Goal: Task Accomplishment & Management: Manage account settings

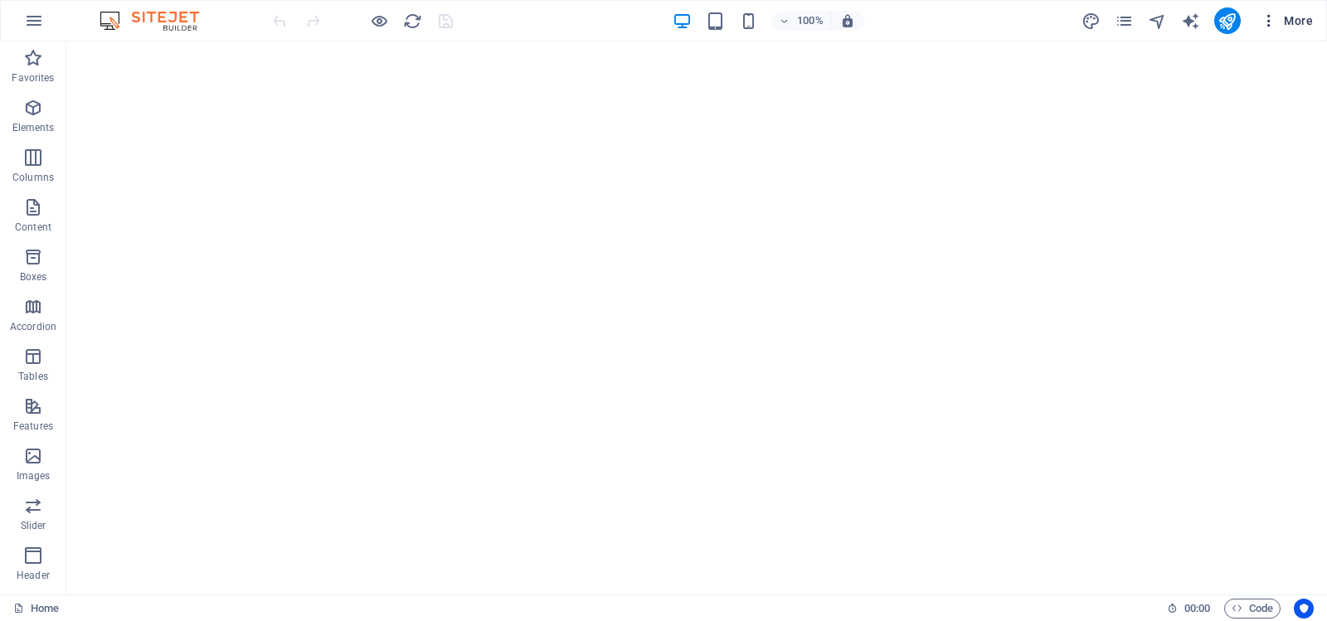
click at [1270, 16] on icon "button" at bounding box center [1269, 20] width 17 height 17
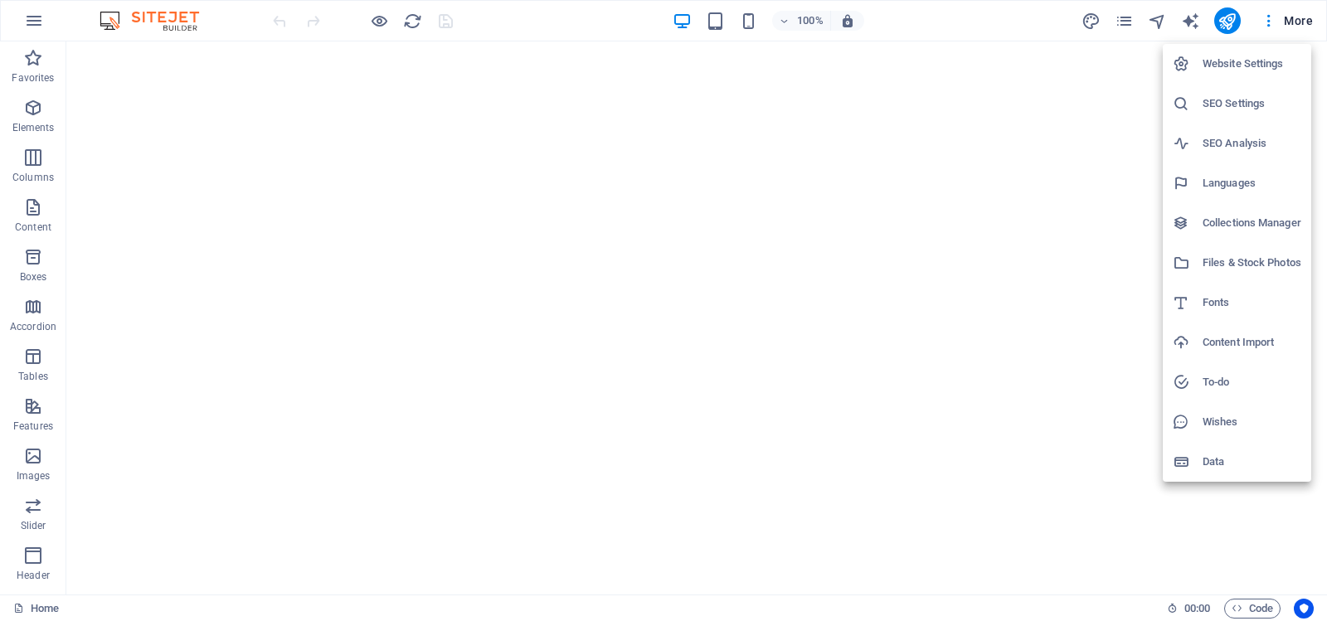
click at [1082, 204] on div at bounding box center [663, 310] width 1327 height 621
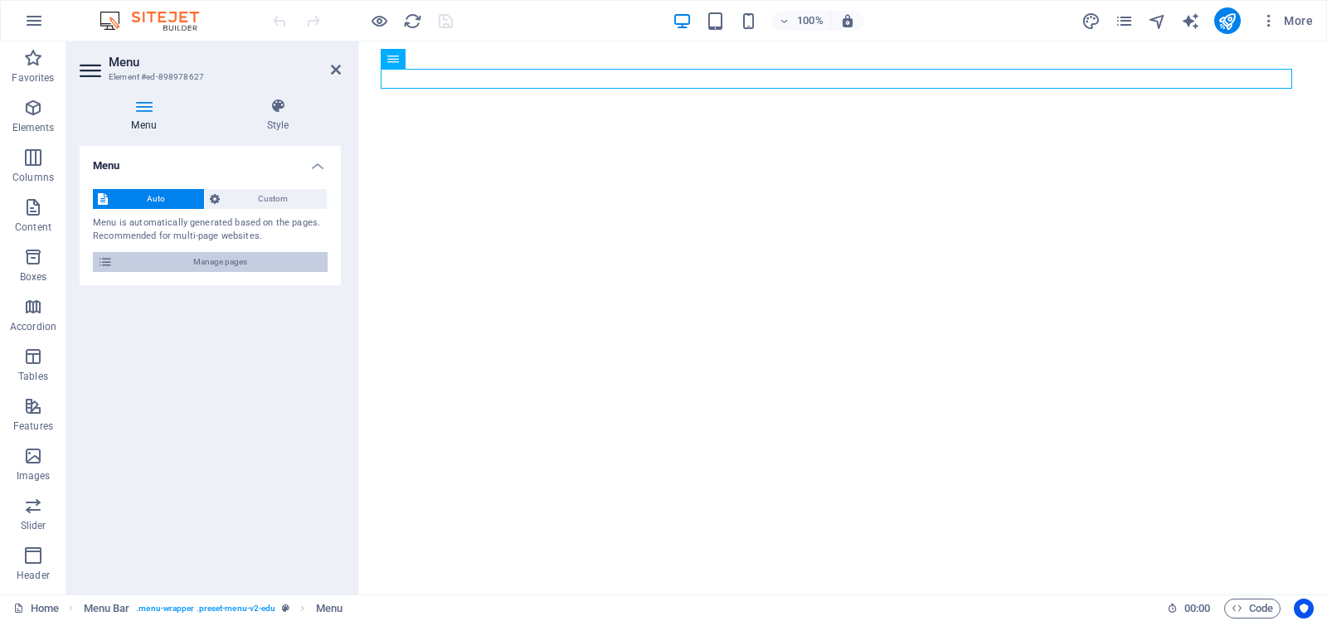
click at [221, 260] on span "Manage pages" at bounding box center [220, 262] width 205 height 20
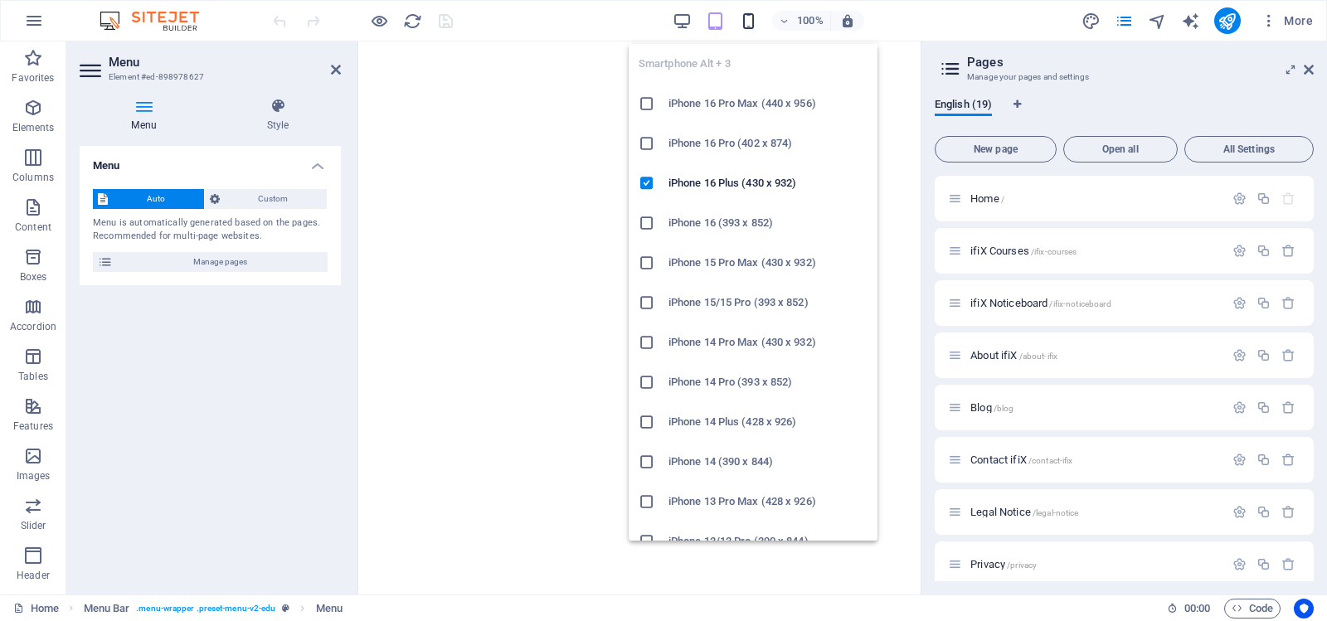
click at [752, 17] on icon "button" at bounding box center [748, 21] width 19 height 19
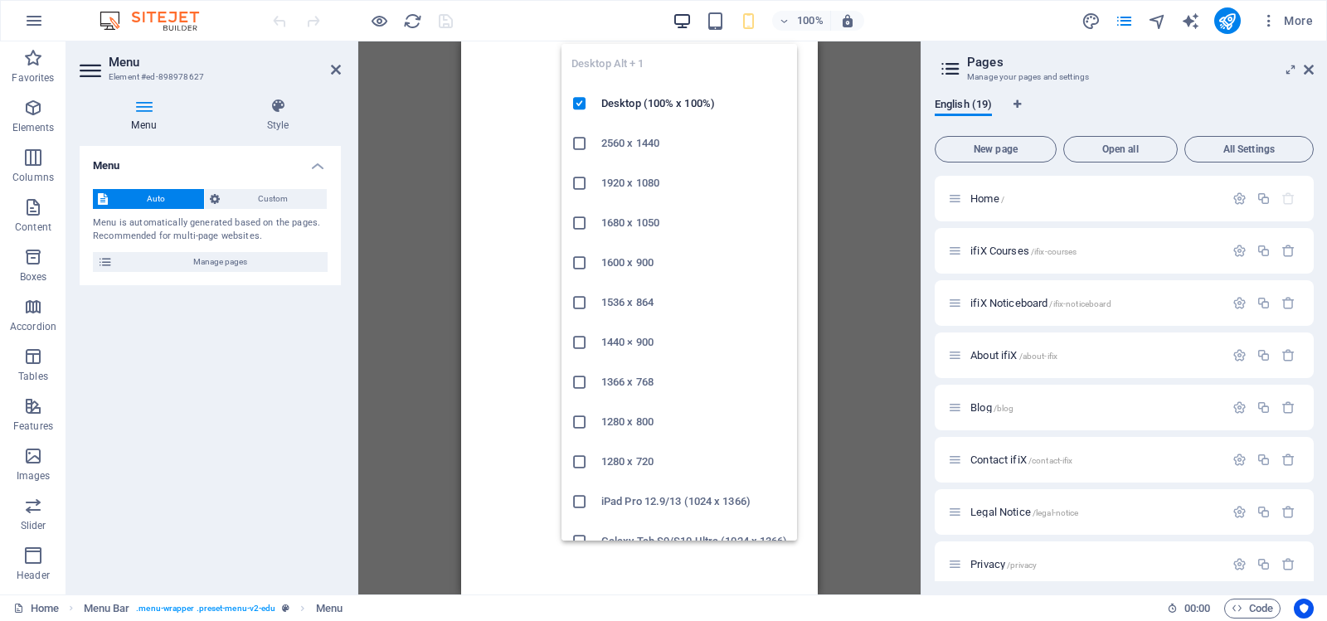
click at [688, 20] on icon "button" at bounding box center [682, 21] width 19 height 19
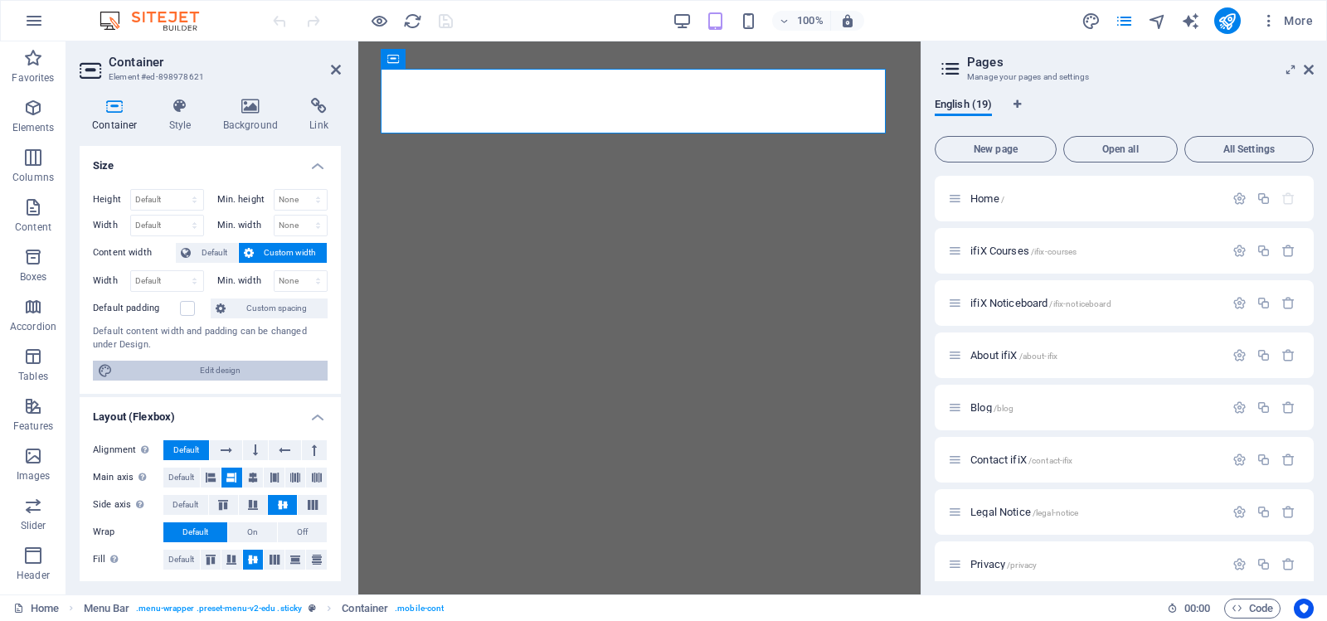
click at [212, 365] on span "Edit design" at bounding box center [220, 371] width 205 height 20
select select "700"
select select "rem"
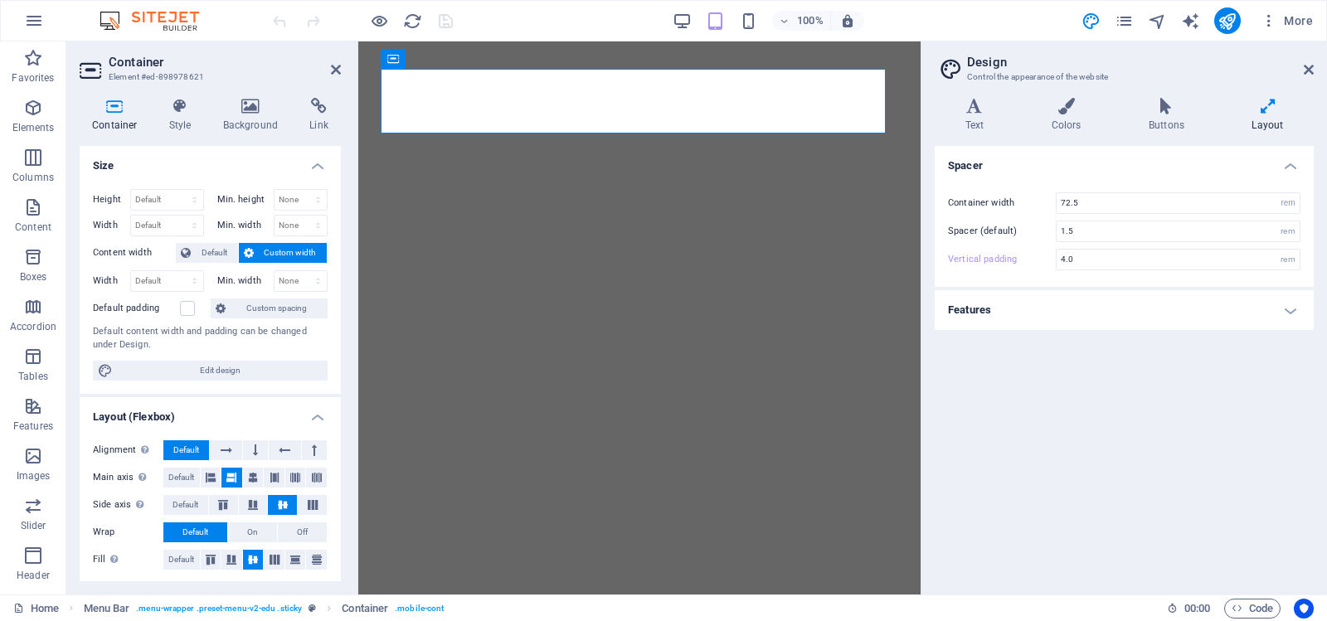
click at [1288, 308] on h4 "Features" at bounding box center [1124, 310] width 379 height 40
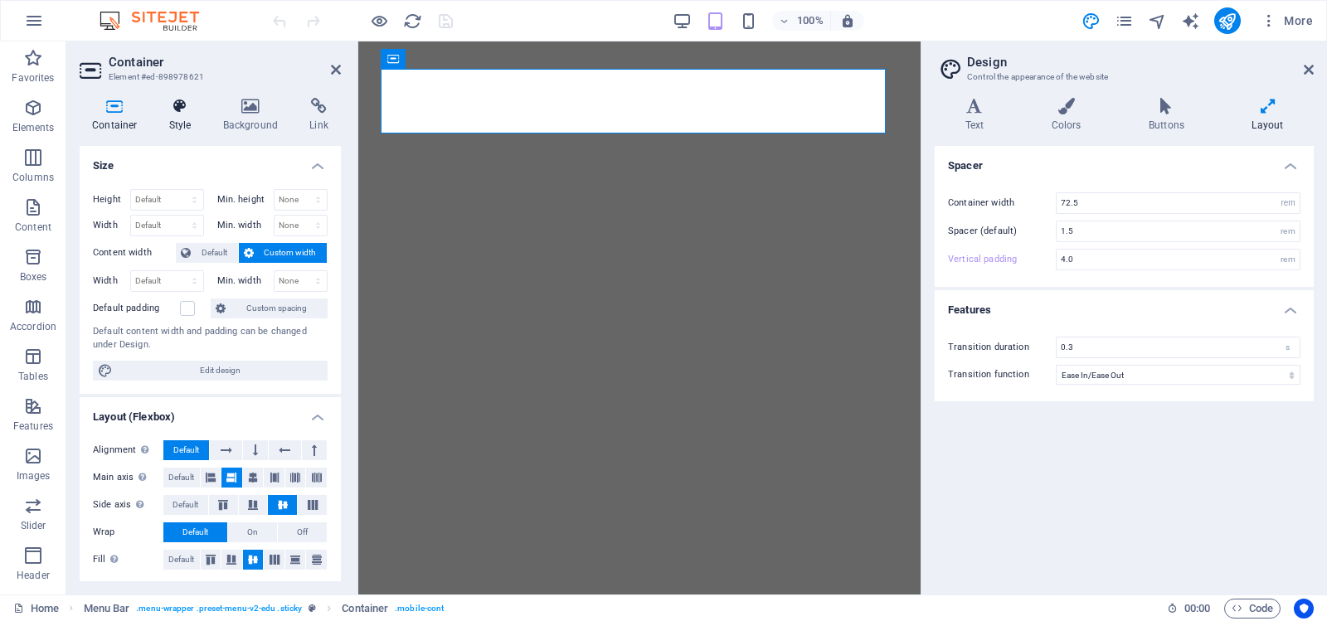
click at [182, 108] on icon at bounding box center [180, 106] width 47 height 17
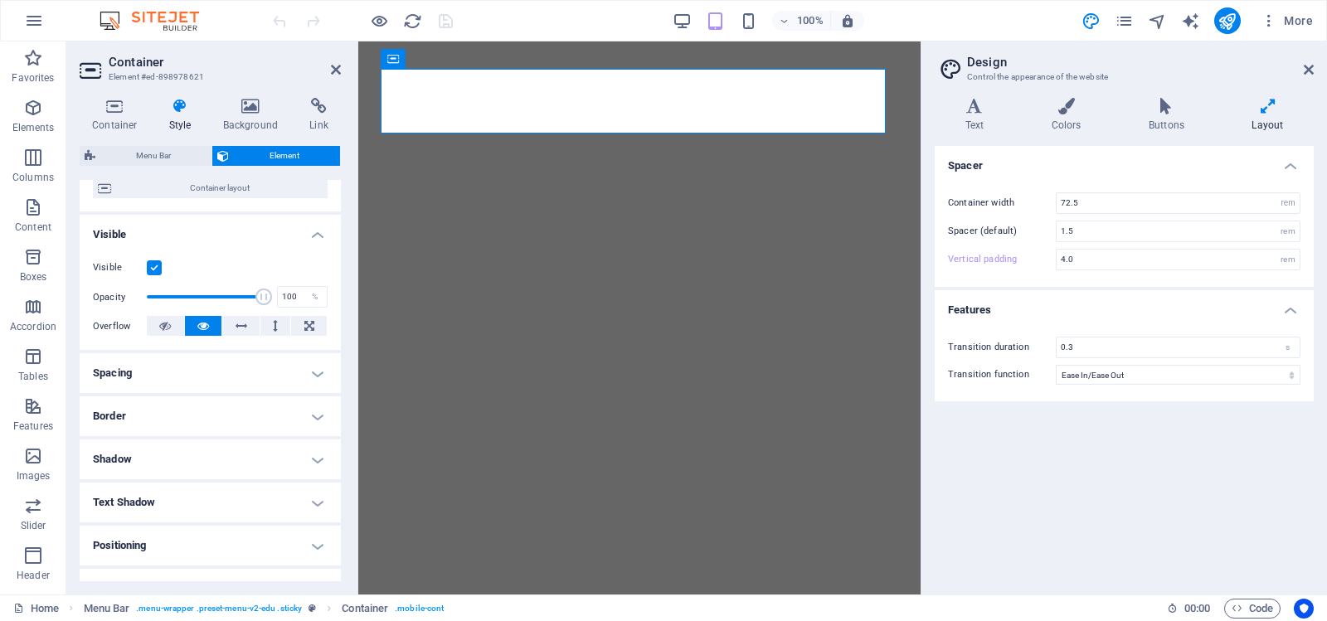
scroll to position [166, 0]
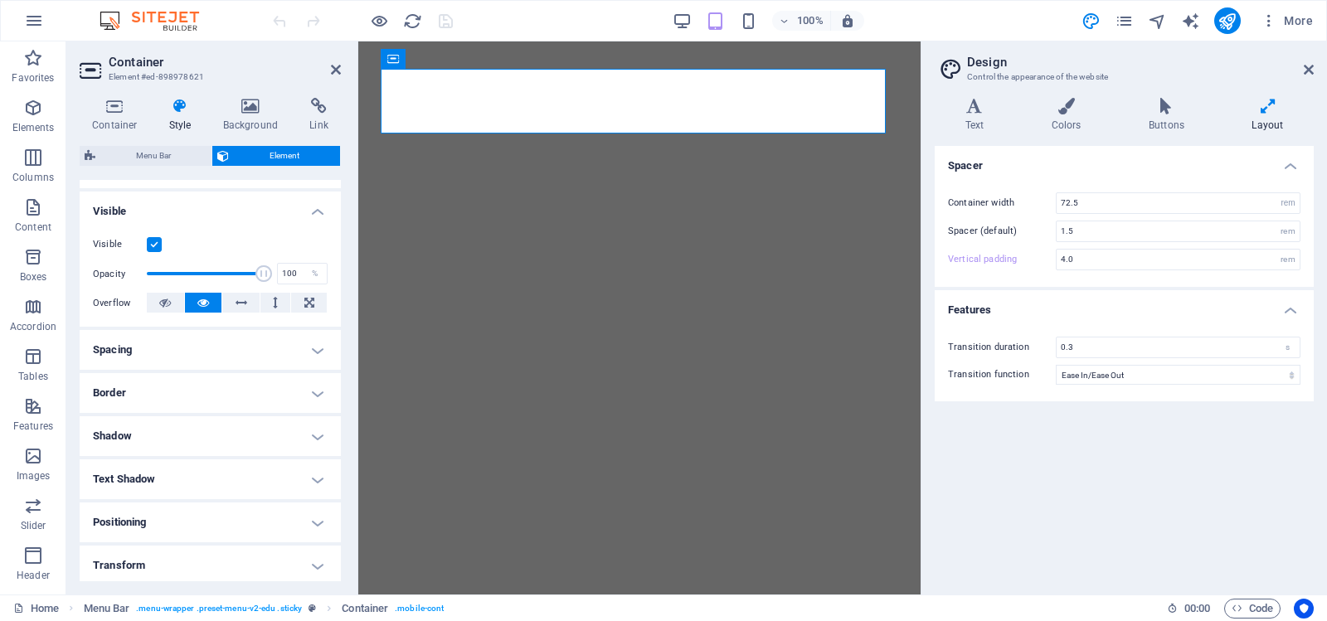
click at [316, 348] on h4 "Spacing" at bounding box center [210, 350] width 261 height 40
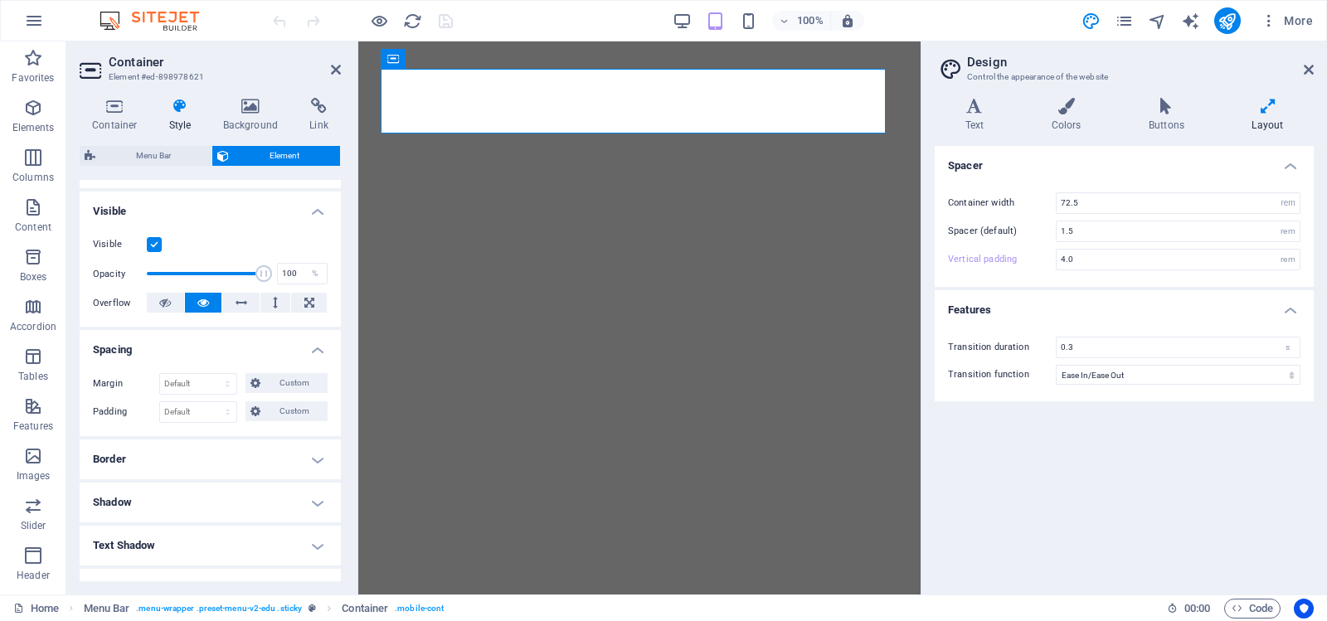
click at [312, 459] on h4 "Border" at bounding box center [210, 460] width 261 height 40
click at [212, 490] on span at bounding box center [218, 494] width 12 height 12
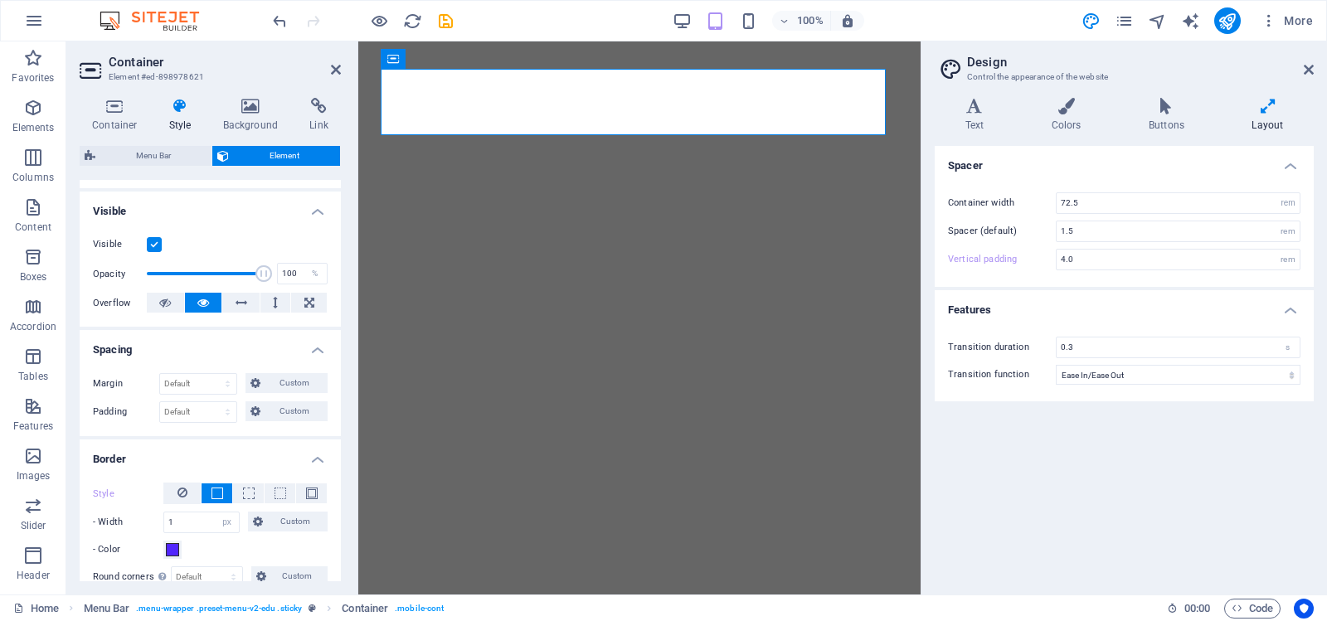
scroll to position [249, 0]
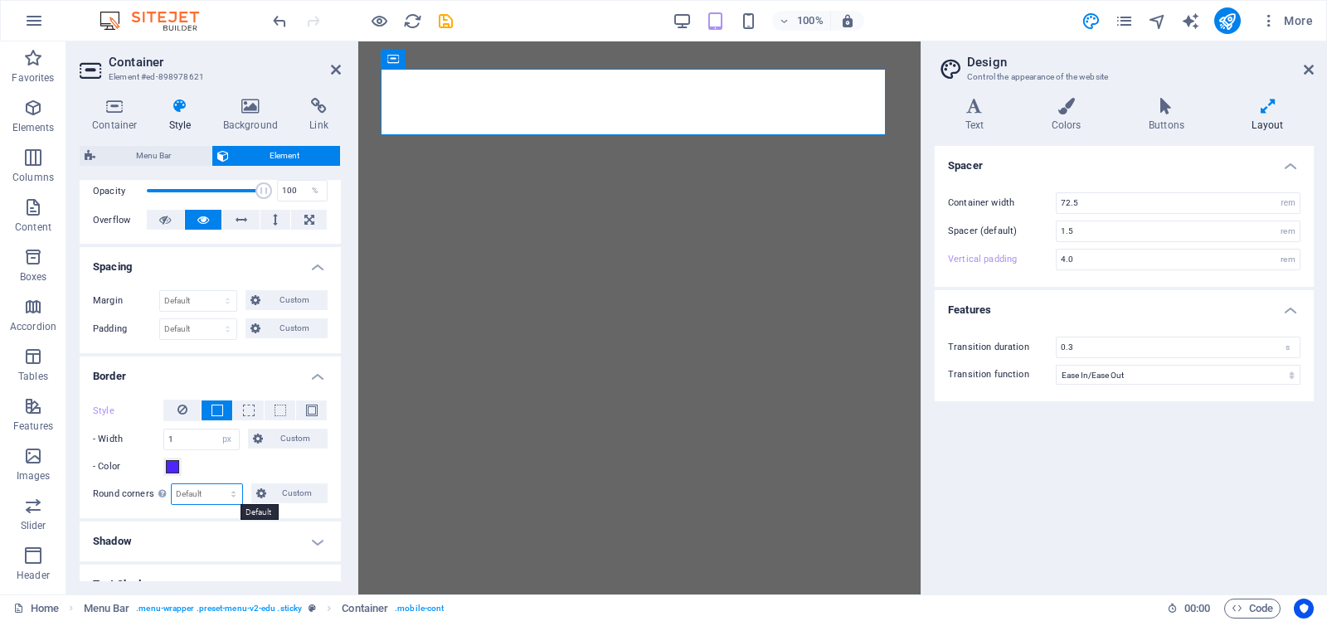
click at [227, 491] on select "Default px rem % vh vw Custom" at bounding box center [207, 494] width 71 height 20
select select "px"
click at [217, 484] on select "Default px rem % vh vw Custom" at bounding box center [207, 494] width 71 height 20
type input "15"
click at [446, 17] on icon "save" at bounding box center [445, 21] width 19 height 19
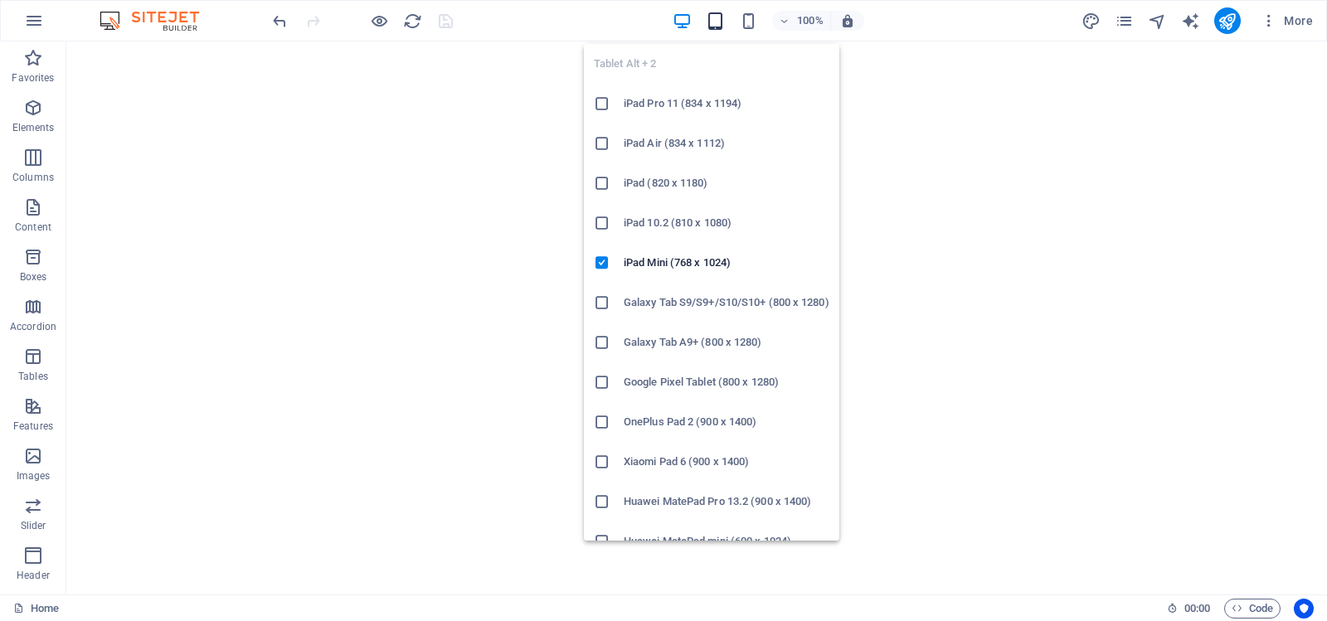
click at [718, 21] on icon "button" at bounding box center [715, 21] width 19 height 19
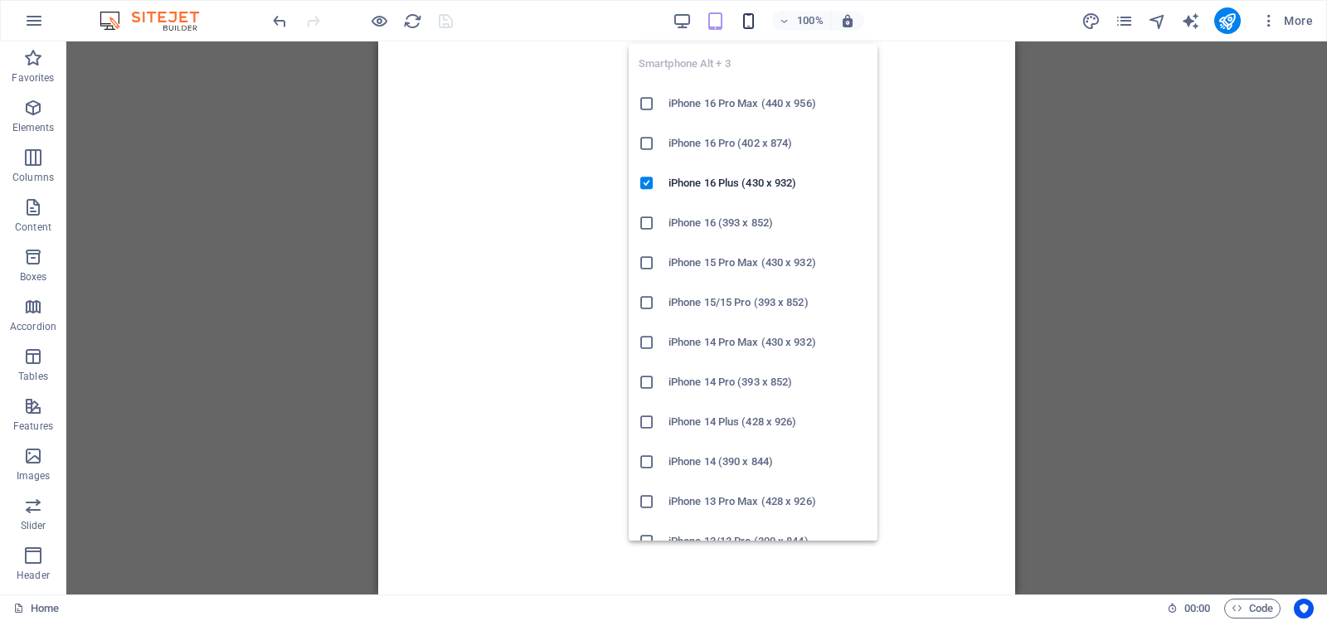
click at [748, 18] on icon "button" at bounding box center [748, 21] width 19 height 19
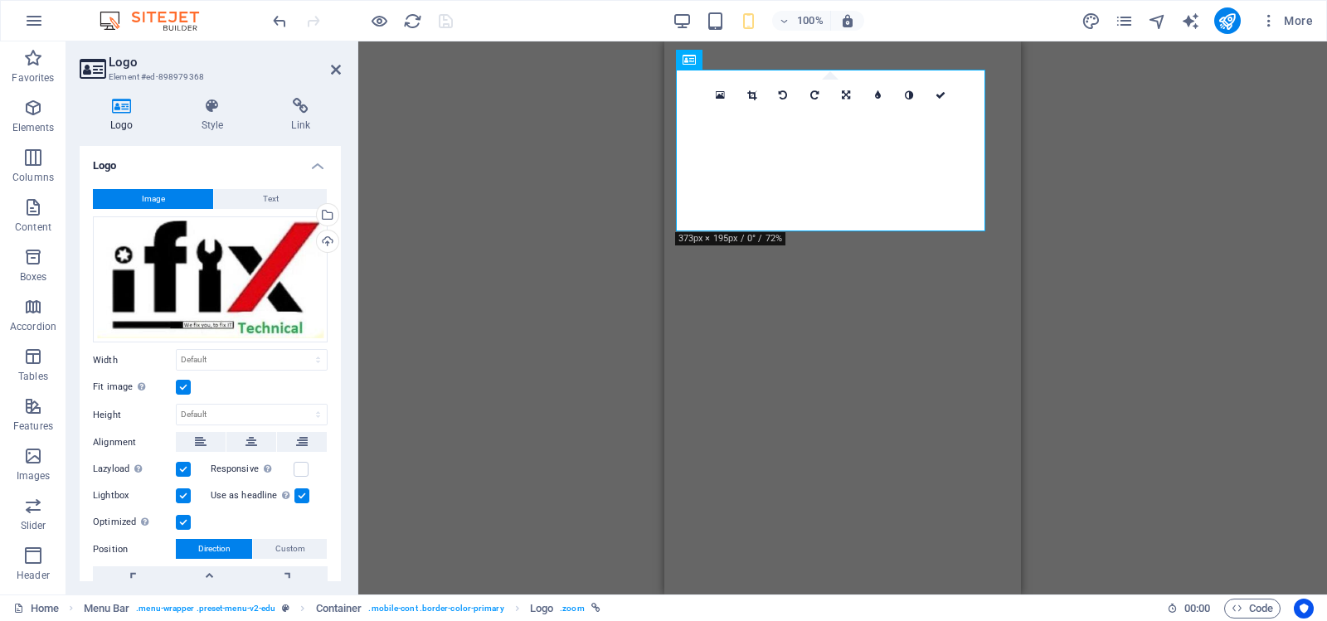
click at [182, 386] on label at bounding box center [183, 387] width 15 height 15
click at [0, 0] on input "Fit image Automatically fit image to a fixed width and height" at bounding box center [0, 0] width 0 height 0
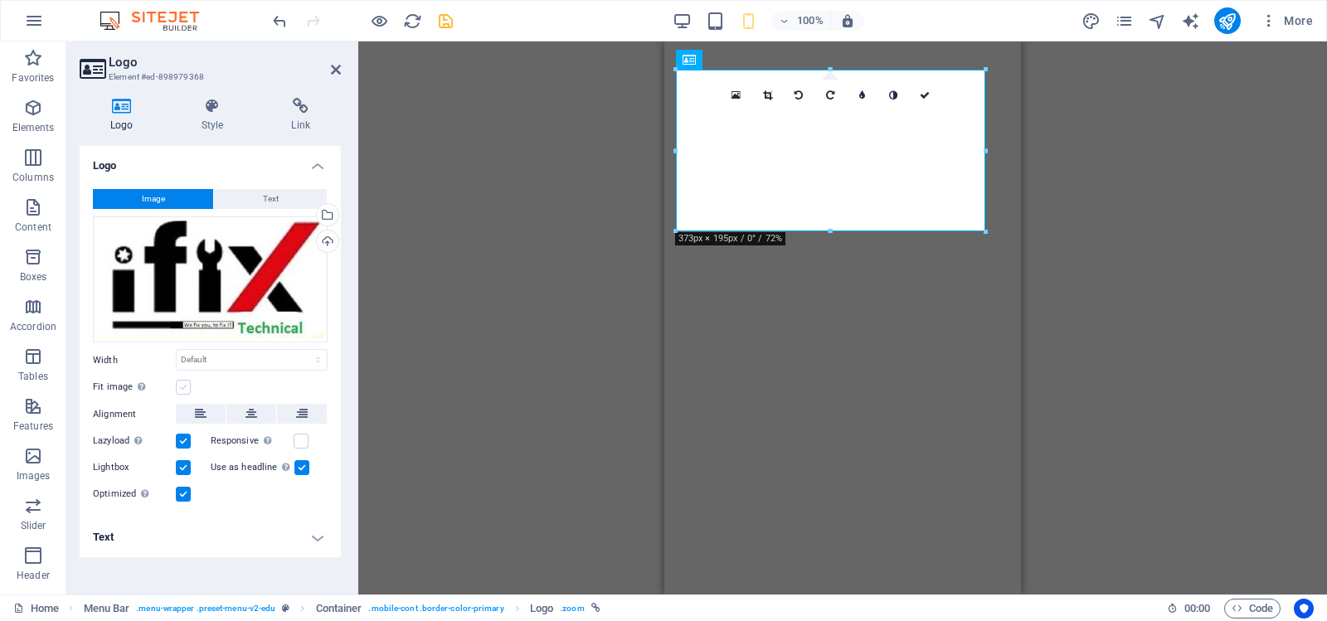
click at [182, 386] on label at bounding box center [183, 387] width 15 height 15
click at [0, 0] on input "Fit image Automatically fit image to a fixed width and height" at bounding box center [0, 0] width 0 height 0
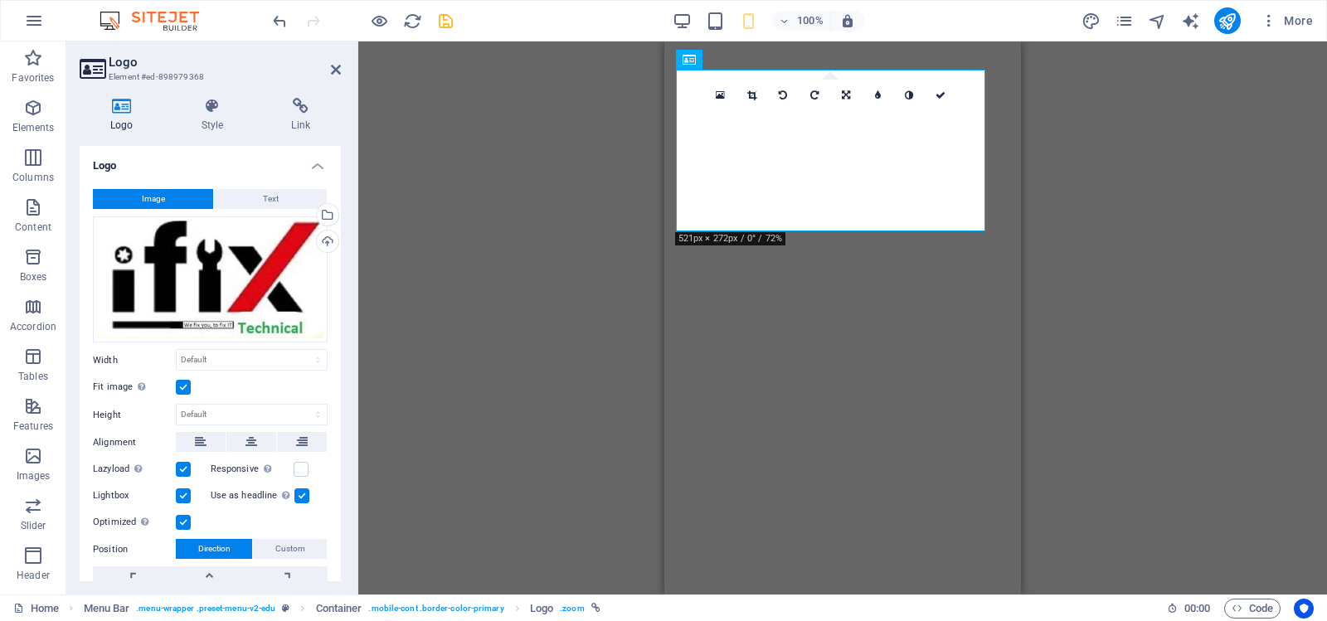
click at [182, 386] on label at bounding box center [183, 387] width 15 height 15
click at [0, 0] on input "Fit image Automatically fit image to a fixed width and height" at bounding box center [0, 0] width 0 height 0
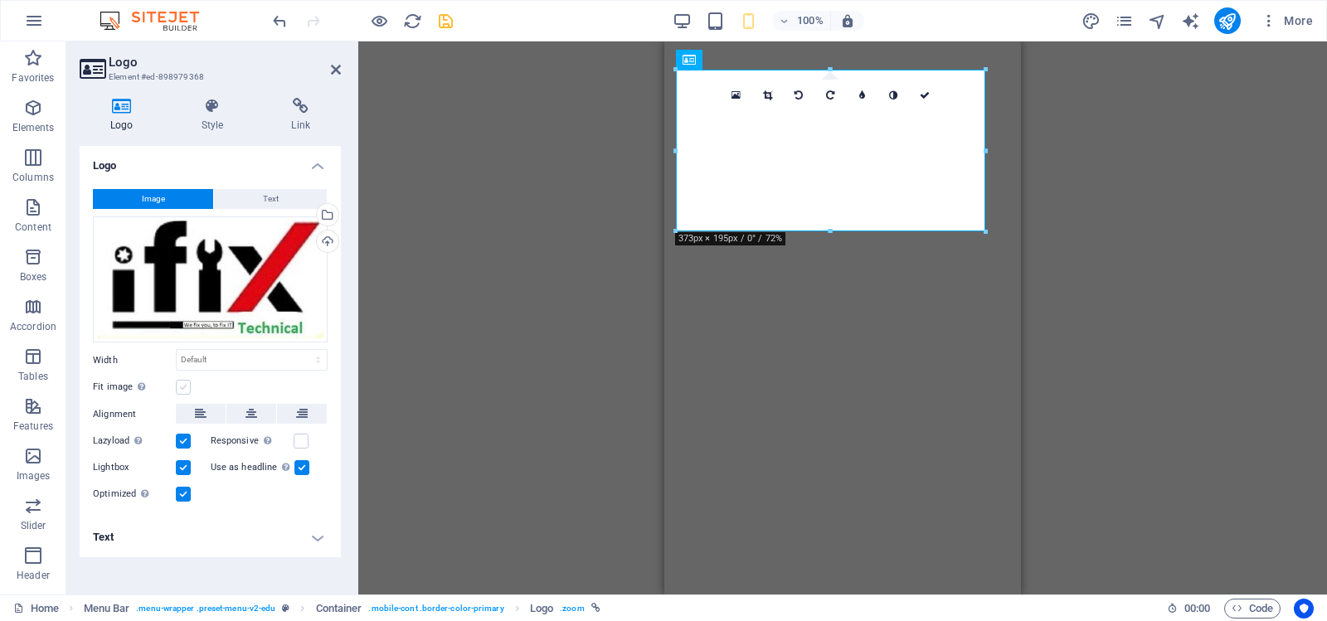
click at [182, 386] on label at bounding box center [183, 387] width 15 height 15
click at [0, 0] on input "Fit image Automatically fit image to a fixed width and height" at bounding box center [0, 0] width 0 height 0
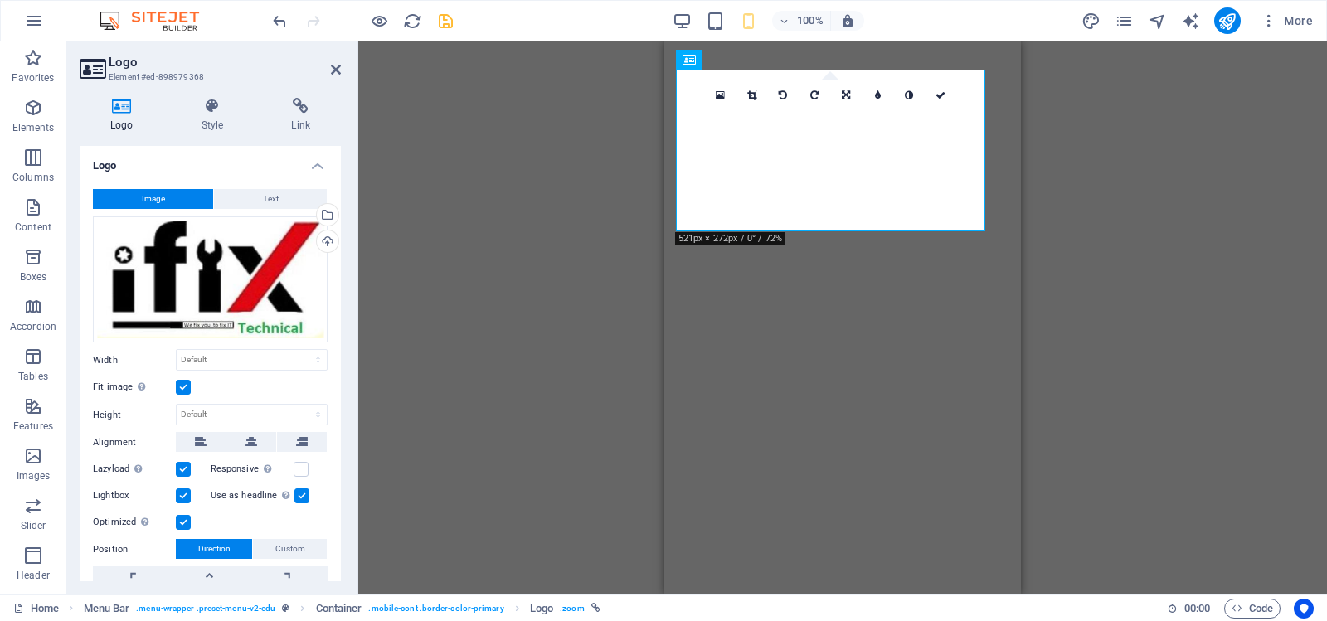
click at [182, 386] on label at bounding box center [183, 387] width 15 height 15
click at [0, 0] on input "Fit image Automatically fit image to a fixed width and height" at bounding box center [0, 0] width 0 height 0
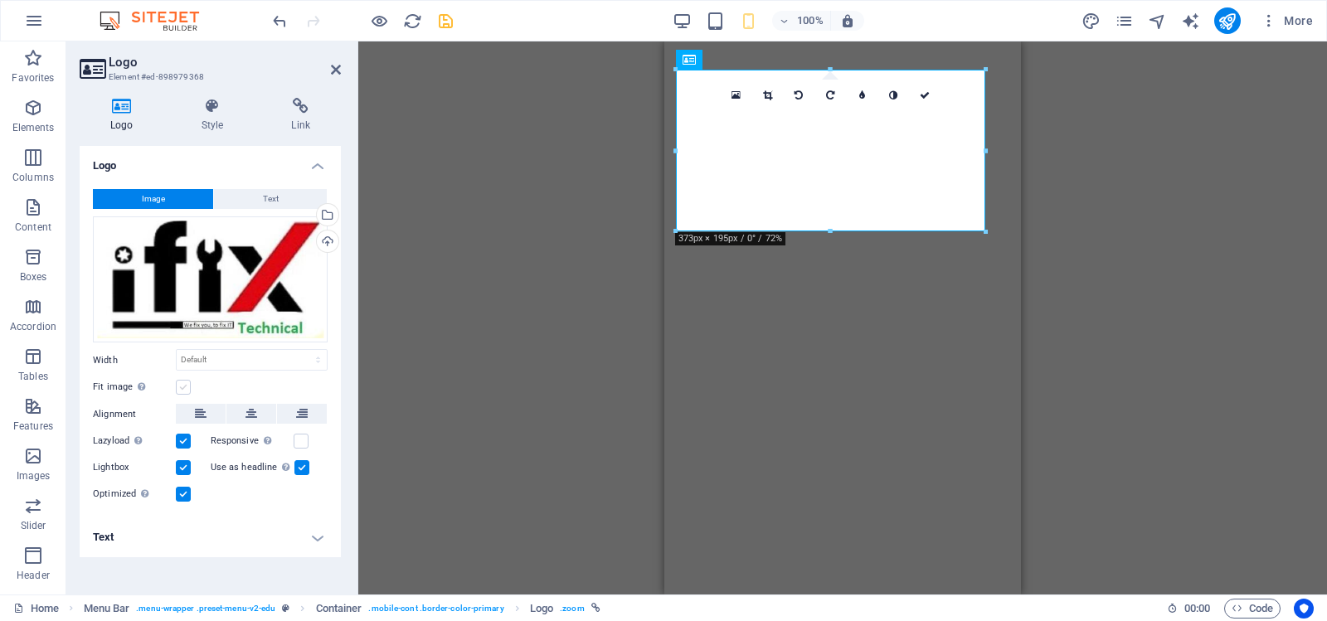
click at [182, 386] on label at bounding box center [183, 387] width 15 height 15
click at [0, 0] on input "Fit image Automatically fit image to a fixed width and height" at bounding box center [0, 0] width 0 height 0
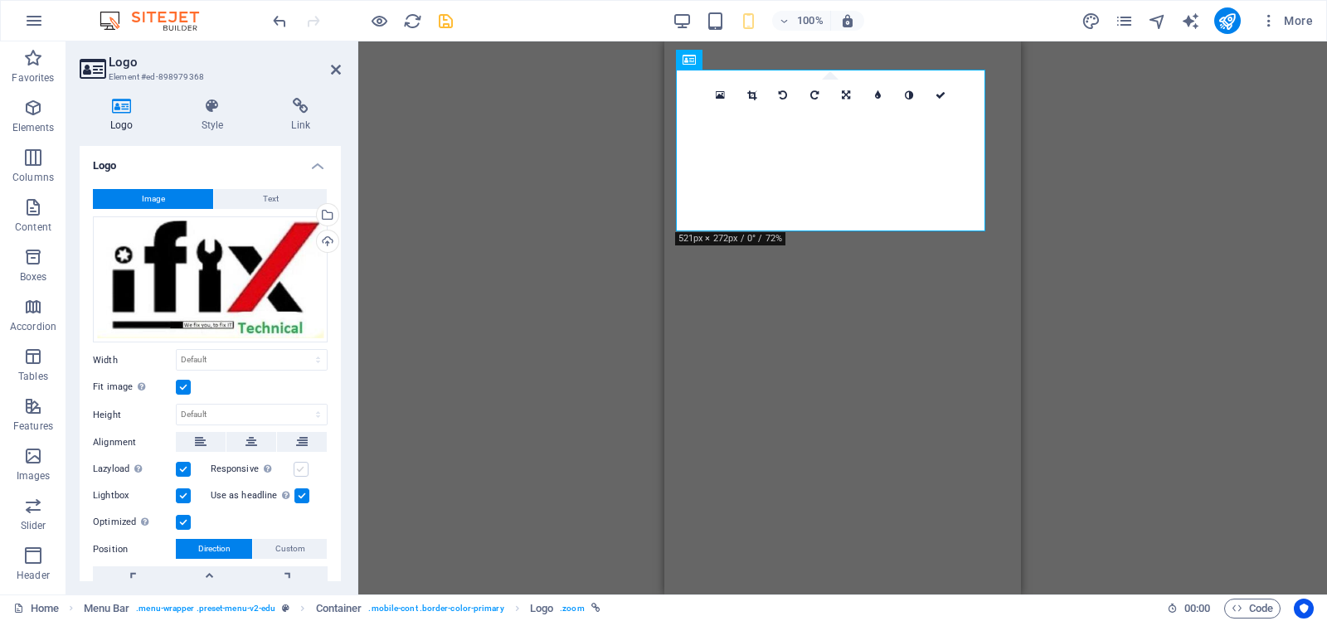
click at [298, 468] on label at bounding box center [301, 469] width 15 height 15
click at [0, 0] on input "Responsive Automatically load retina image and smartphone optimized sizes." at bounding box center [0, 0] width 0 height 0
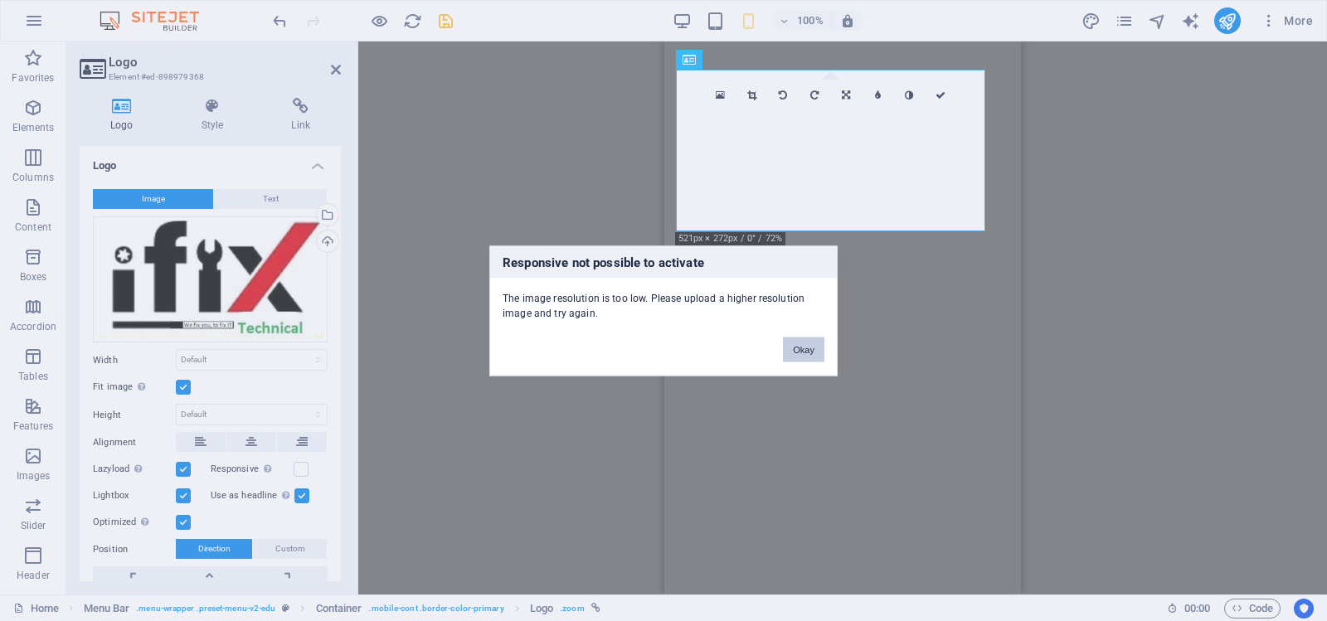
click at [804, 346] on button "Okay" at bounding box center [803, 349] width 41 height 25
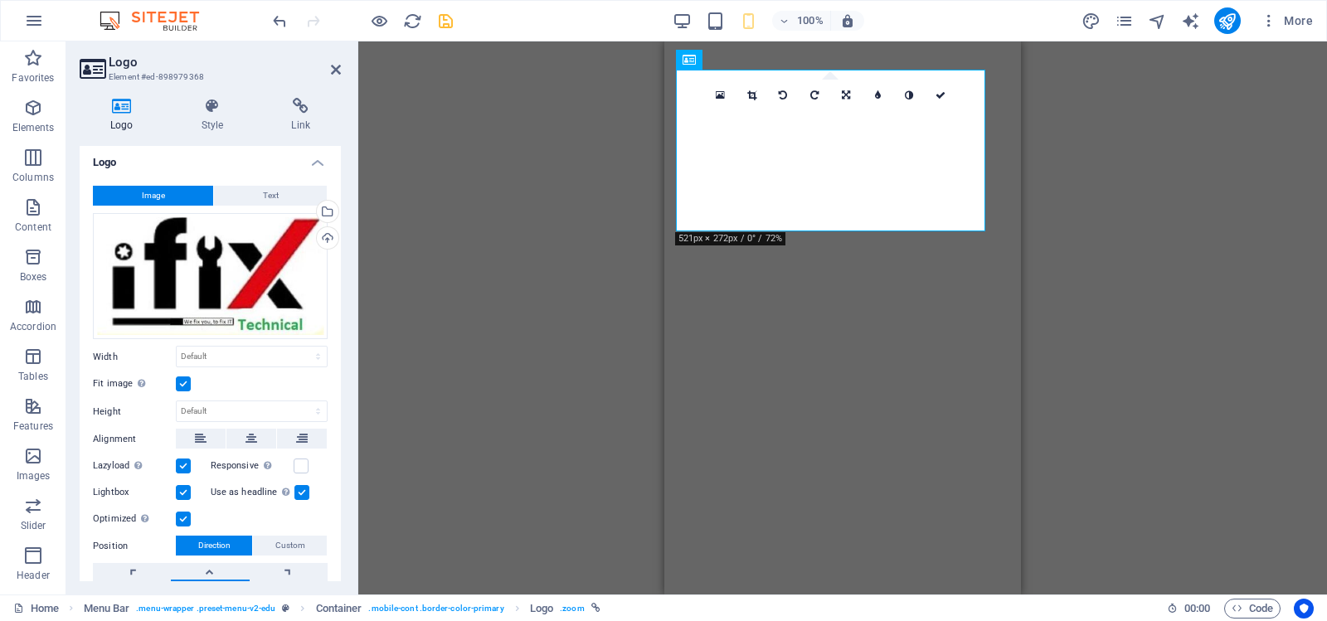
scroll to position [0, 0]
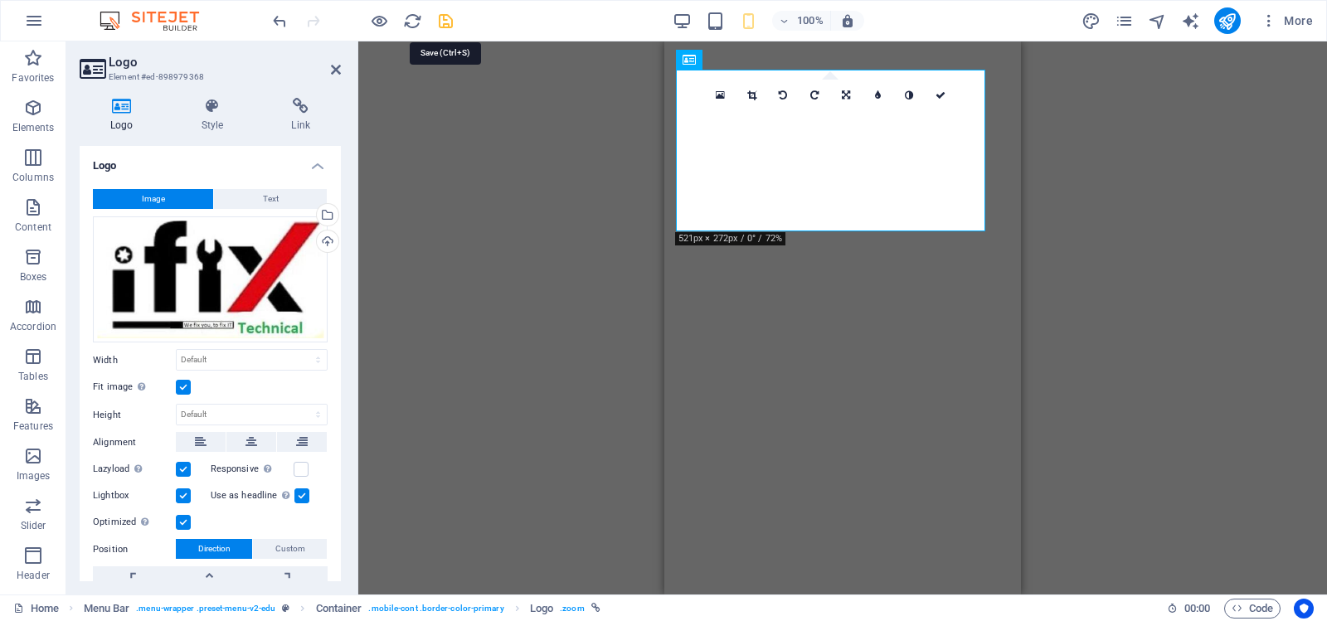
click at [445, 22] on icon "save" at bounding box center [445, 21] width 19 height 19
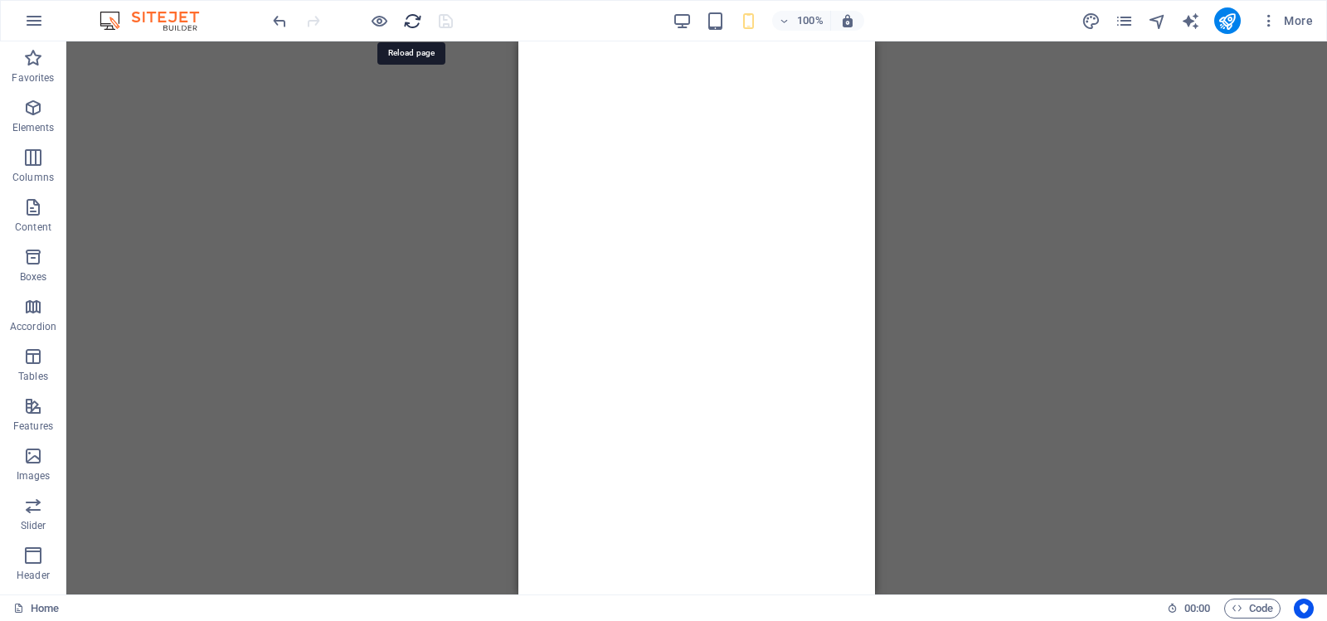
click at [411, 21] on icon "reload" at bounding box center [412, 21] width 19 height 19
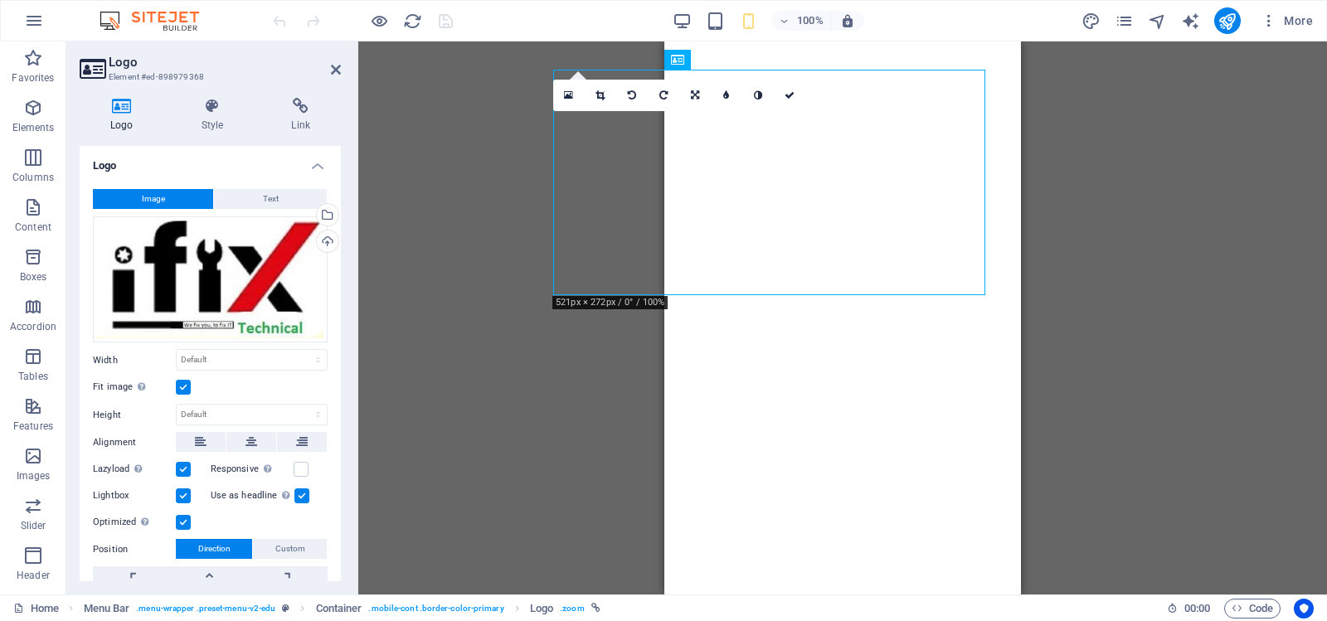
click at [296, 491] on label at bounding box center [301, 496] width 15 height 15
click at [0, 0] on input "Use as headline The image will be wrapped in an H1 headline tag. Useful for giv…" at bounding box center [0, 0] width 0 height 0
click at [447, 22] on icon "save" at bounding box center [445, 21] width 19 height 19
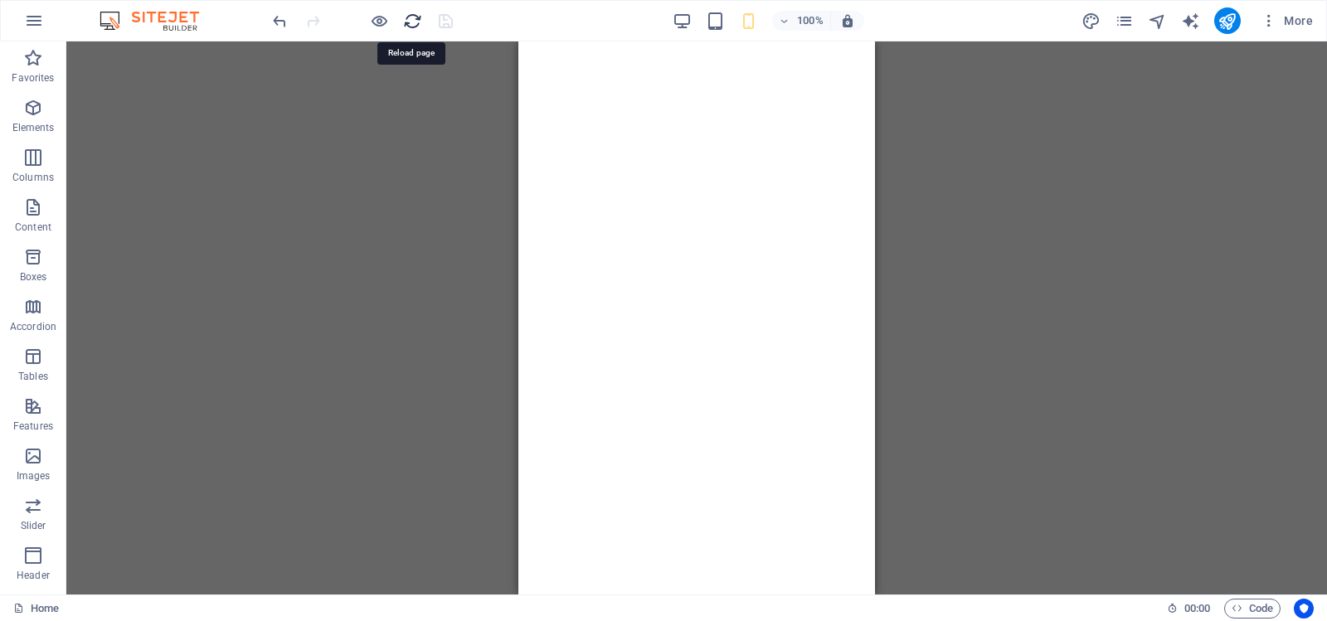
click at [415, 23] on icon "reload" at bounding box center [412, 21] width 19 height 19
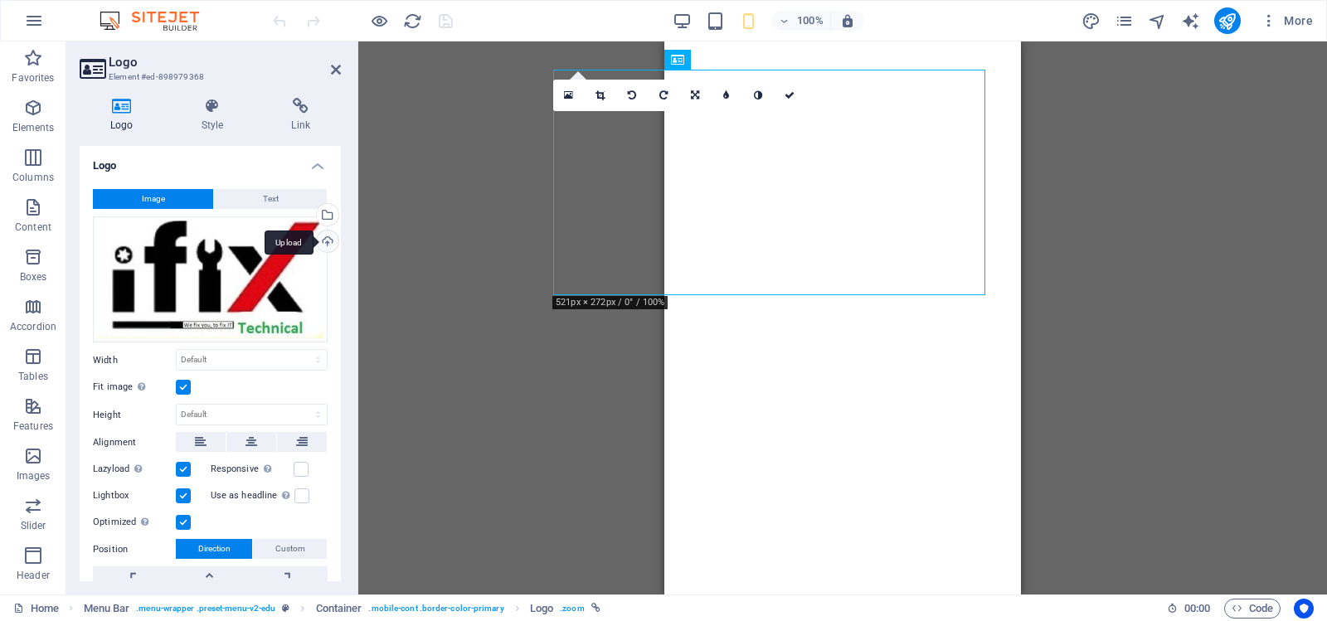
click at [323, 239] on div "Upload" at bounding box center [326, 243] width 25 height 25
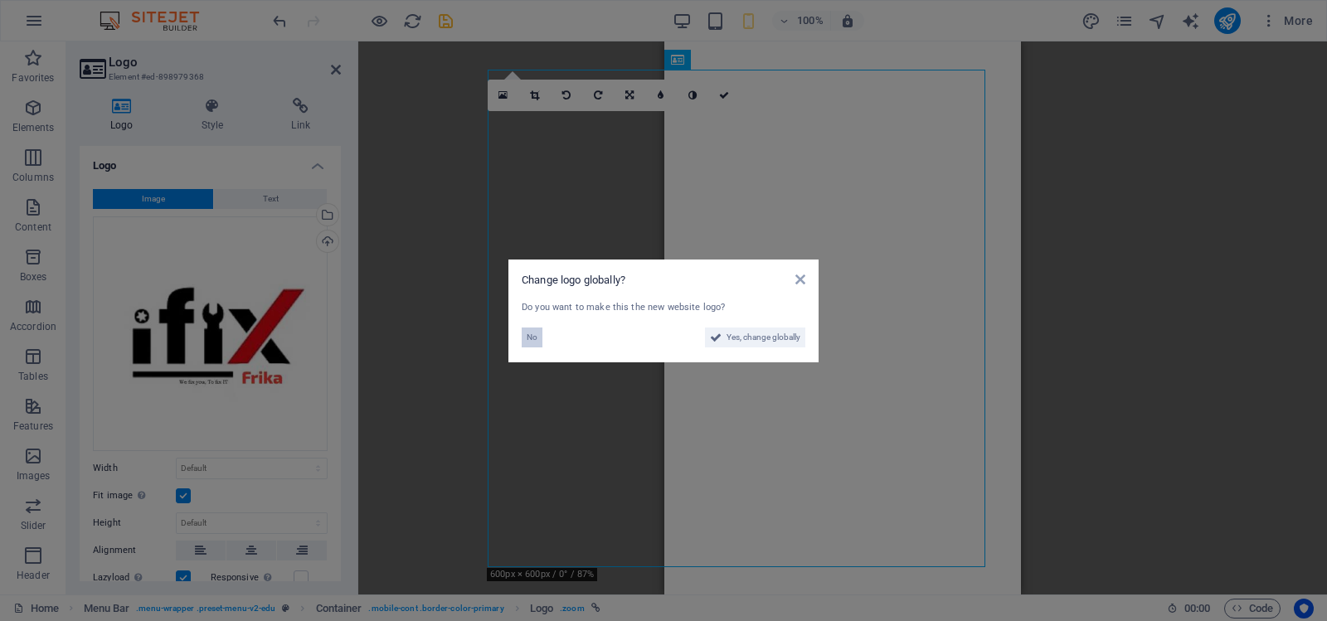
click at [533, 338] on span "No" at bounding box center [532, 338] width 11 height 20
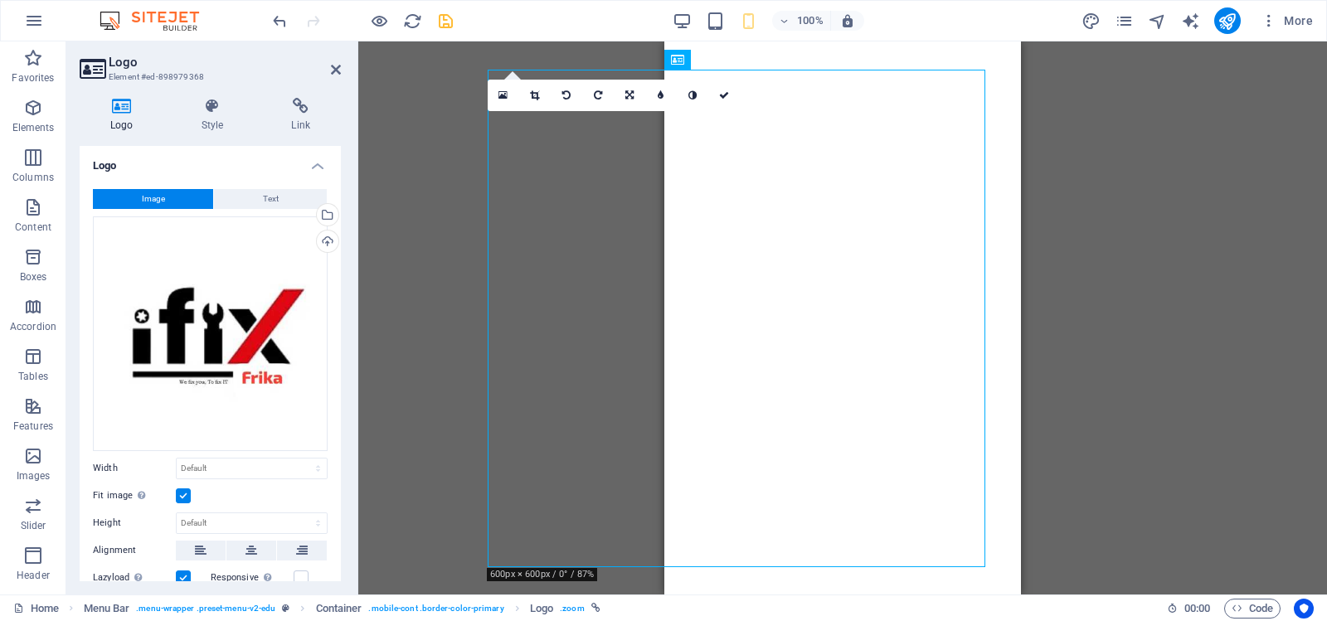
click at [182, 491] on label at bounding box center [183, 496] width 15 height 15
click at [0, 0] on input "Fit image Automatically fit image to a fixed width and height" at bounding box center [0, 0] width 0 height 0
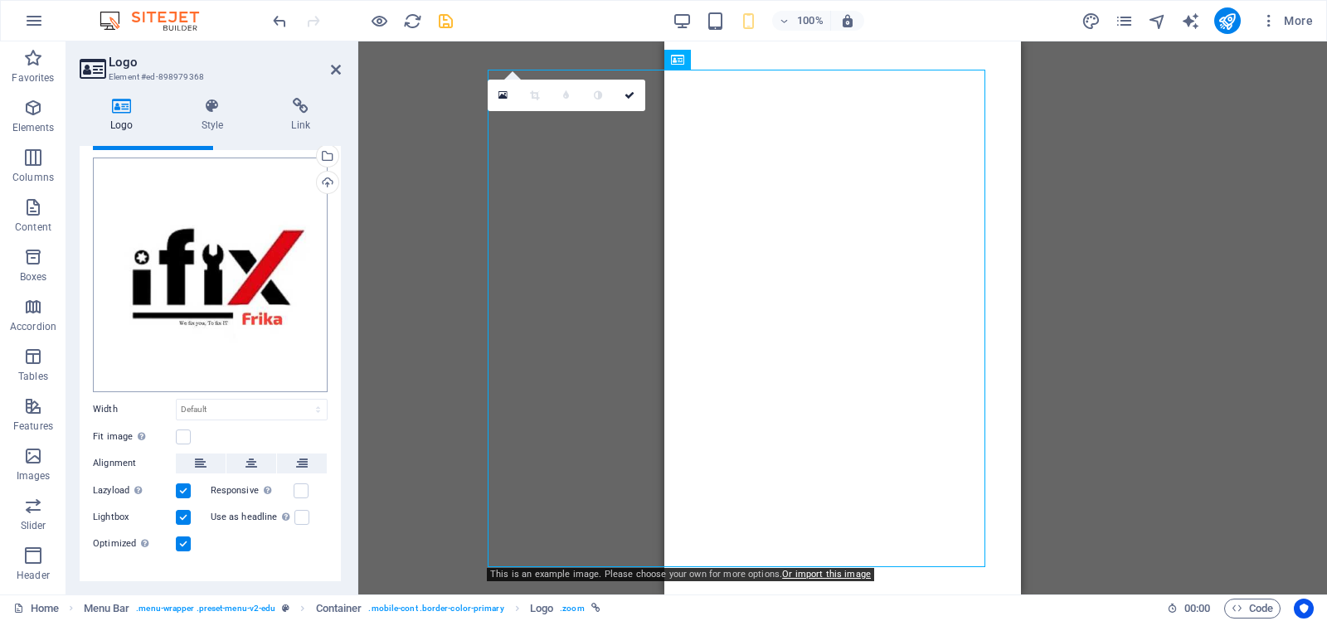
scroll to position [81, 0]
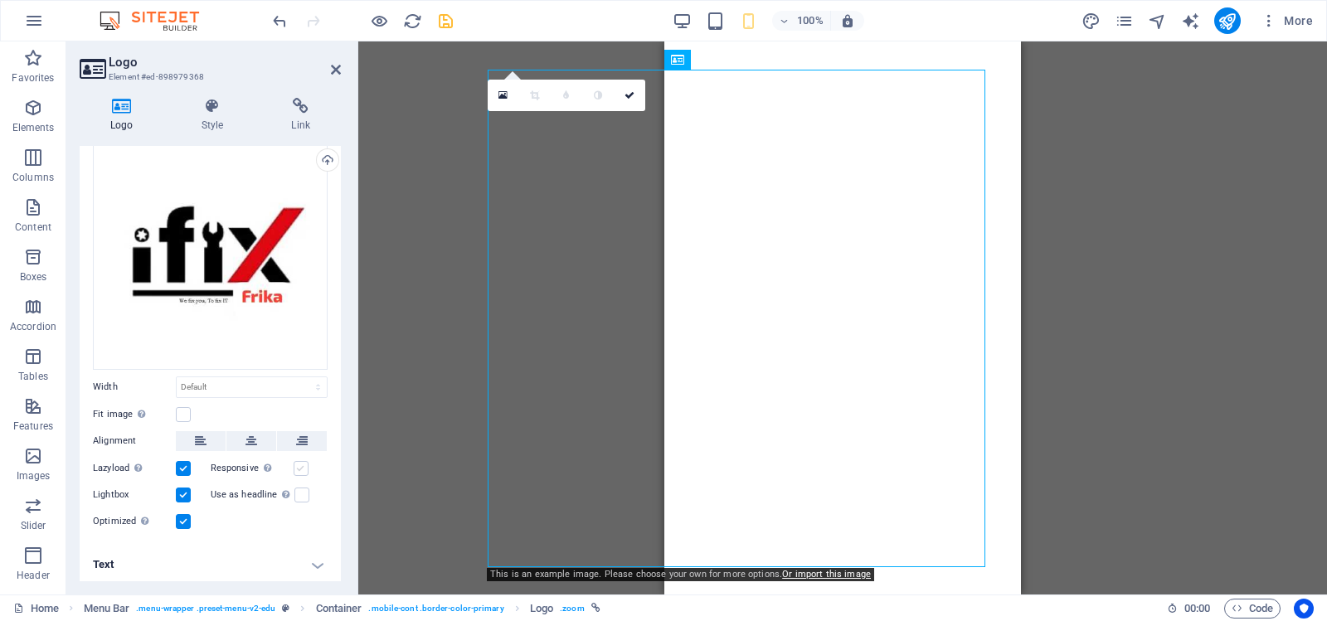
click at [298, 463] on label at bounding box center [301, 468] width 15 height 15
click at [0, 0] on input "Responsive Automatically load retina image and smartphone optimized sizes." at bounding box center [0, 0] width 0 height 0
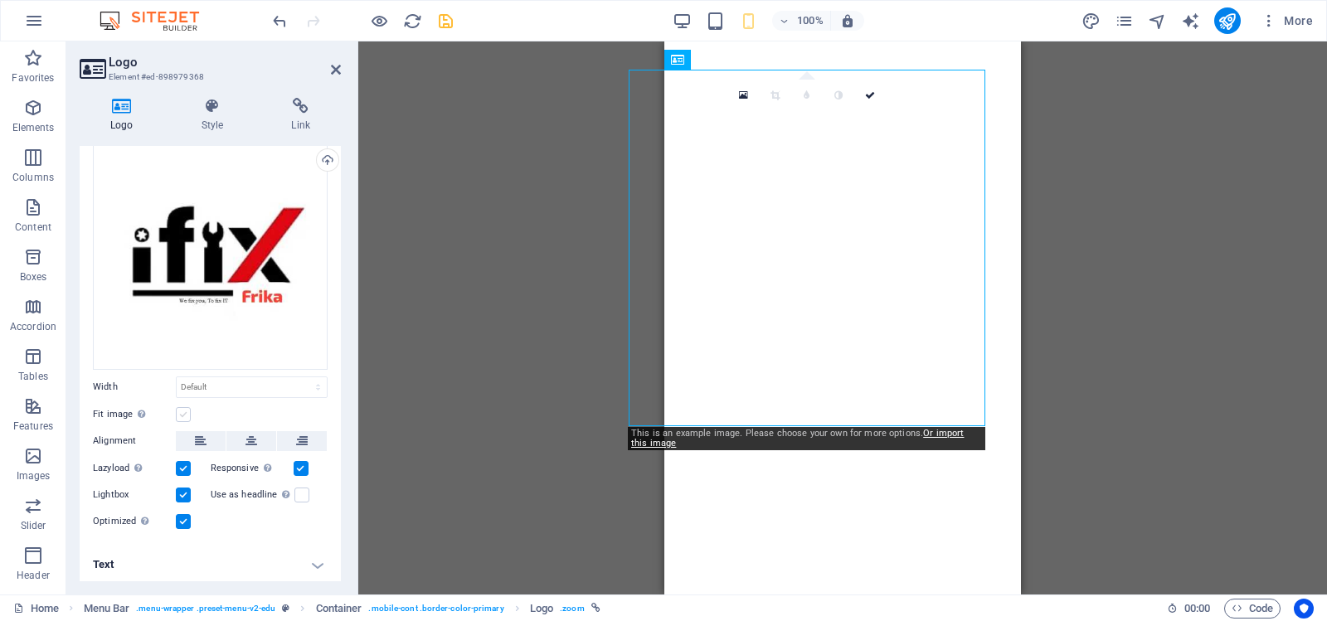
click at [184, 413] on label at bounding box center [183, 414] width 15 height 15
click at [0, 0] on input "Fit image Automatically fit image to a fixed width and height" at bounding box center [0, 0] width 0 height 0
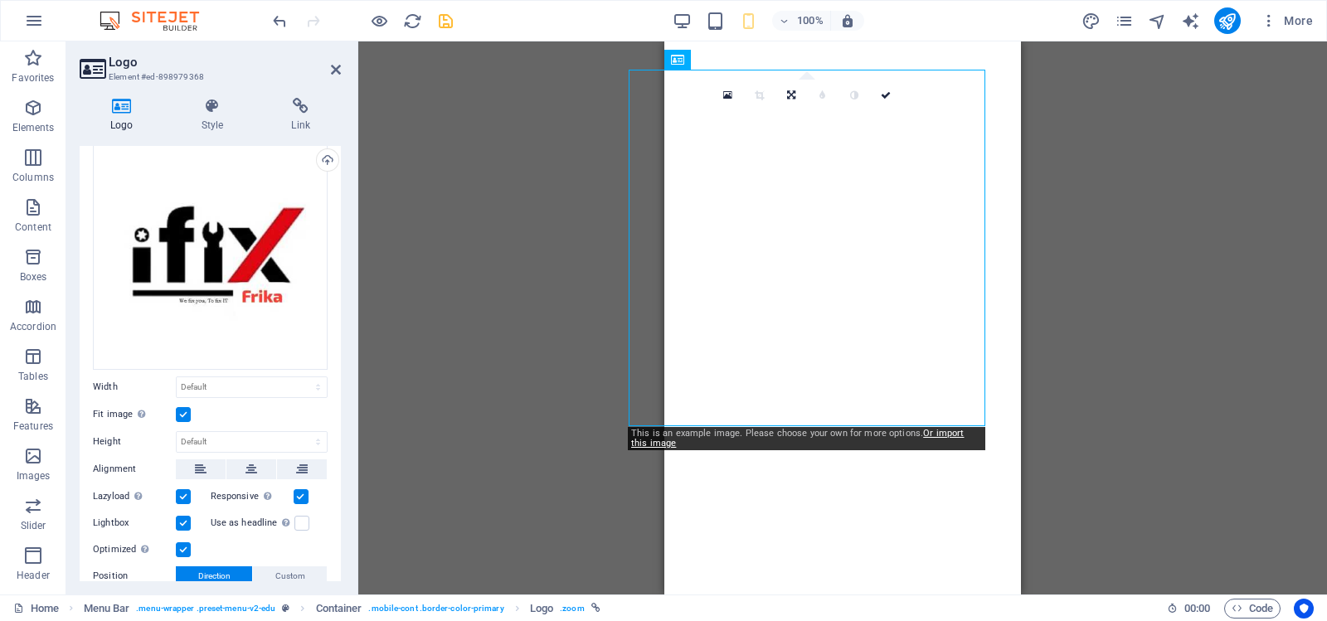
click at [182, 409] on label at bounding box center [183, 414] width 15 height 15
click at [0, 0] on input "Fit image Automatically fit image to a fixed width and height" at bounding box center [0, 0] width 0 height 0
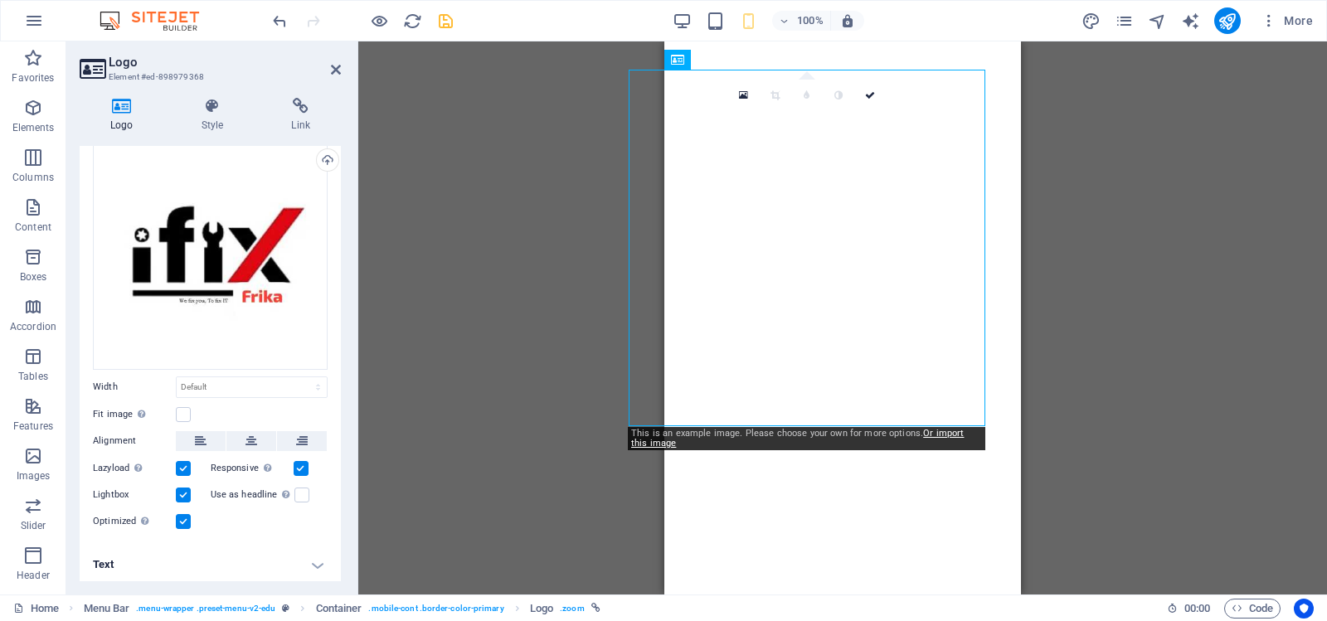
click at [634, 266] on div "Menu Bar Container Logo Menu Bar Menu Bar Container Drag here to replace the ex…" at bounding box center [842, 317] width 969 height 553
click at [297, 492] on label at bounding box center [301, 495] width 15 height 15
click at [0, 0] on input "Use as headline The image will be wrapped in an H1 headline tag. Useful for giv…" at bounding box center [0, 0] width 0 height 0
click at [444, 22] on icon "save" at bounding box center [445, 21] width 19 height 19
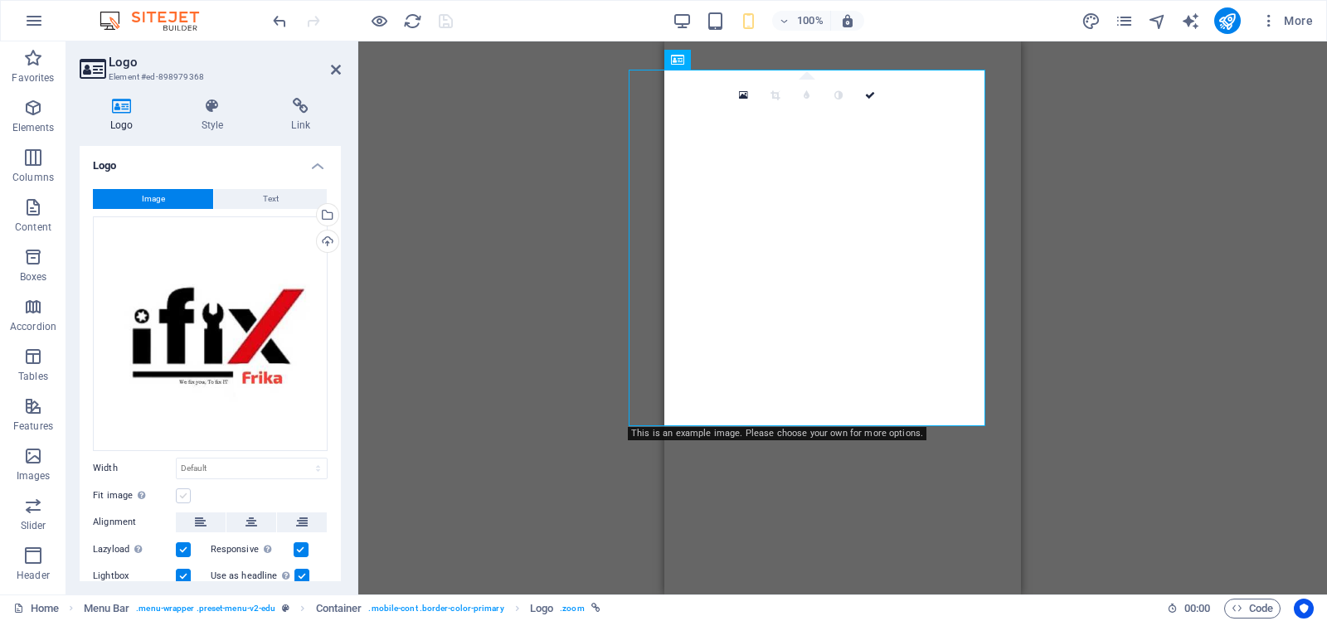
click at [182, 492] on label at bounding box center [183, 496] width 15 height 15
click at [0, 0] on input "Fit image Automatically fit image to a fixed width and height" at bounding box center [0, 0] width 0 height 0
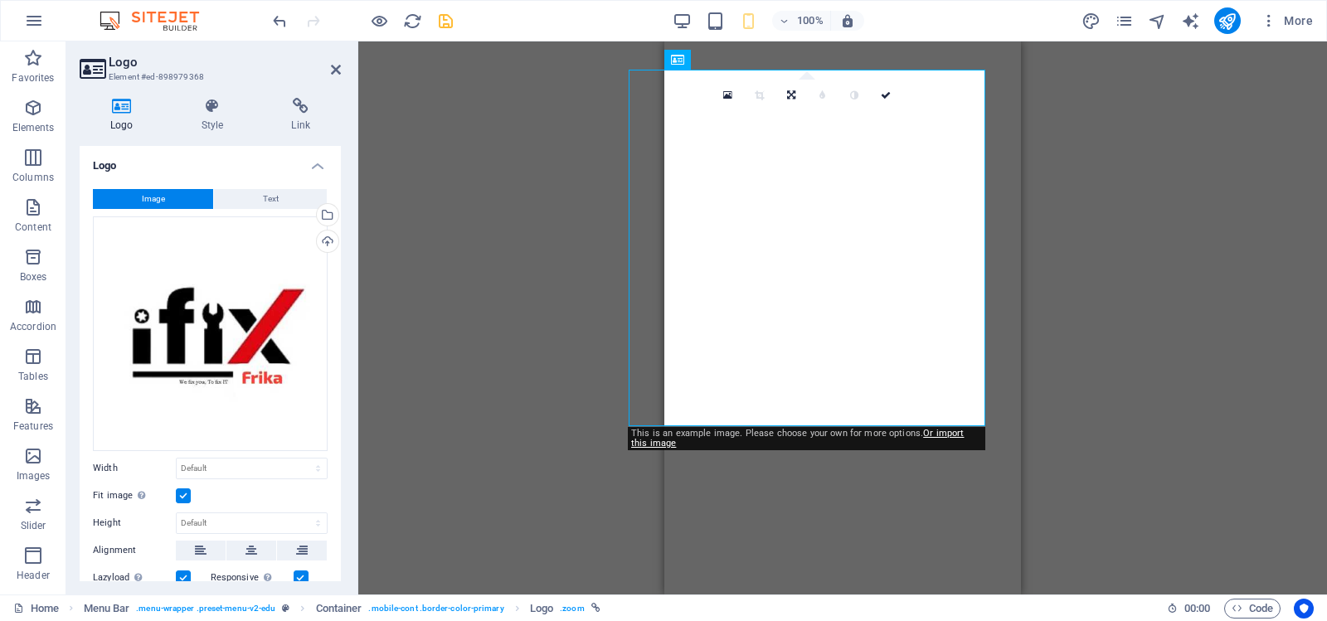
click at [182, 492] on label at bounding box center [183, 496] width 15 height 15
click at [0, 0] on input "Fit image Automatically fit image to a fixed width and height" at bounding box center [0, 0] width 0 height 0
click at [182, 492] on label at bounding box center [183, 496] width 15 height 15
click at [0, 0] on input "Fit image Automatically fit image to a fixed width and height" at bounding box center [0, 0] width 0 height 0
click at [182, 492] on label at bounding box center [183, 496] width 15 height 15
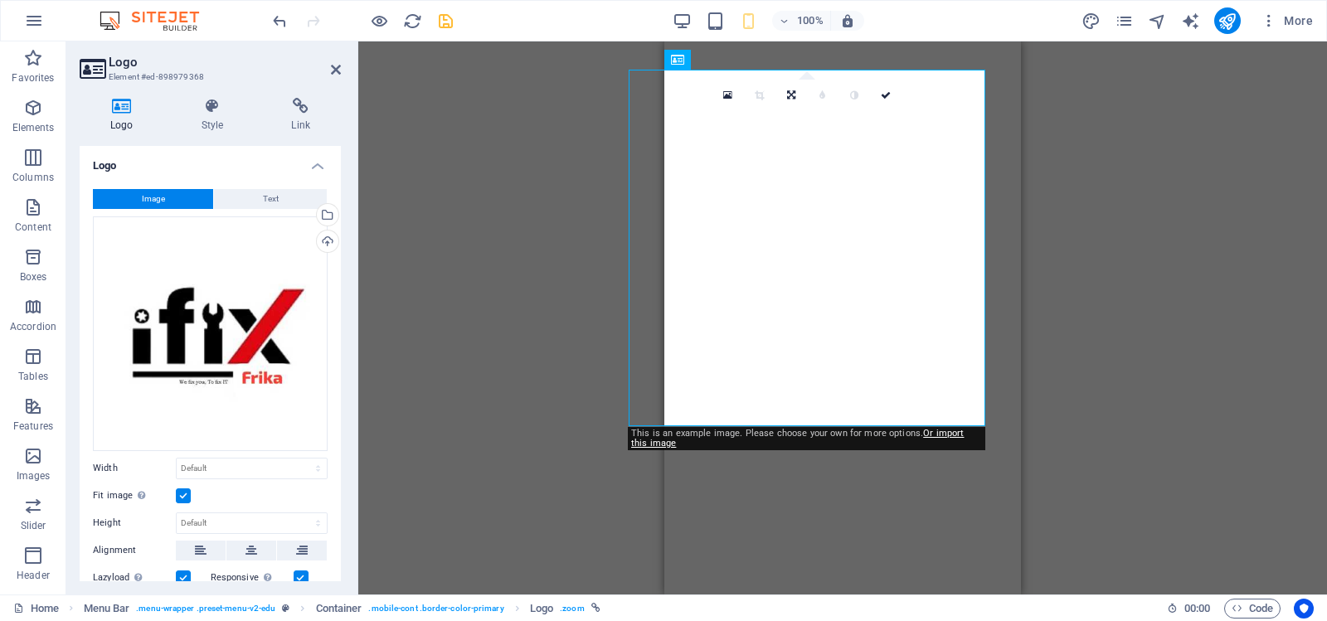
click at [0, 0] on input "Fit image Automatically fit image to a fixed width and height" at bounding box center [0, 0] width 0 height 0
click at [180, 491] on label at bounding box center [183, 496] width 15 height 15
click at [0, 0] on input "Fit image Automatically fit image to a fixed width and height" at bounding box center [0, 0] width 0 height 0
click at [787, 92] on icon at bounding box center [791, 95] width 8 height 10
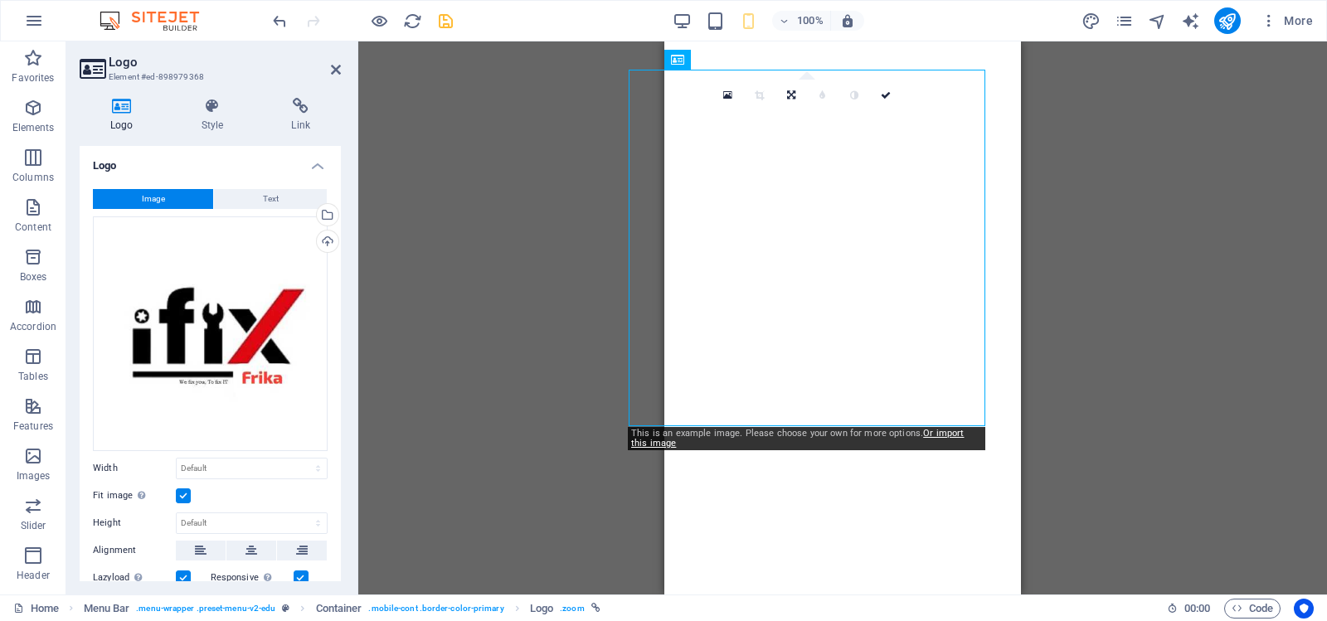
click at [564, 151] on div "Menu Bar Container Logo Menu Bar Menu Bar Container Drag here to replace the ex…" at bounding box center [842, 317] width 969 height 553
click at [492, 227] on div "Menu Bar Container Logo Menu Bar Menu Bar Container Drag here to replace the ex…" at bounding box center [842, 317] width 969 height 553
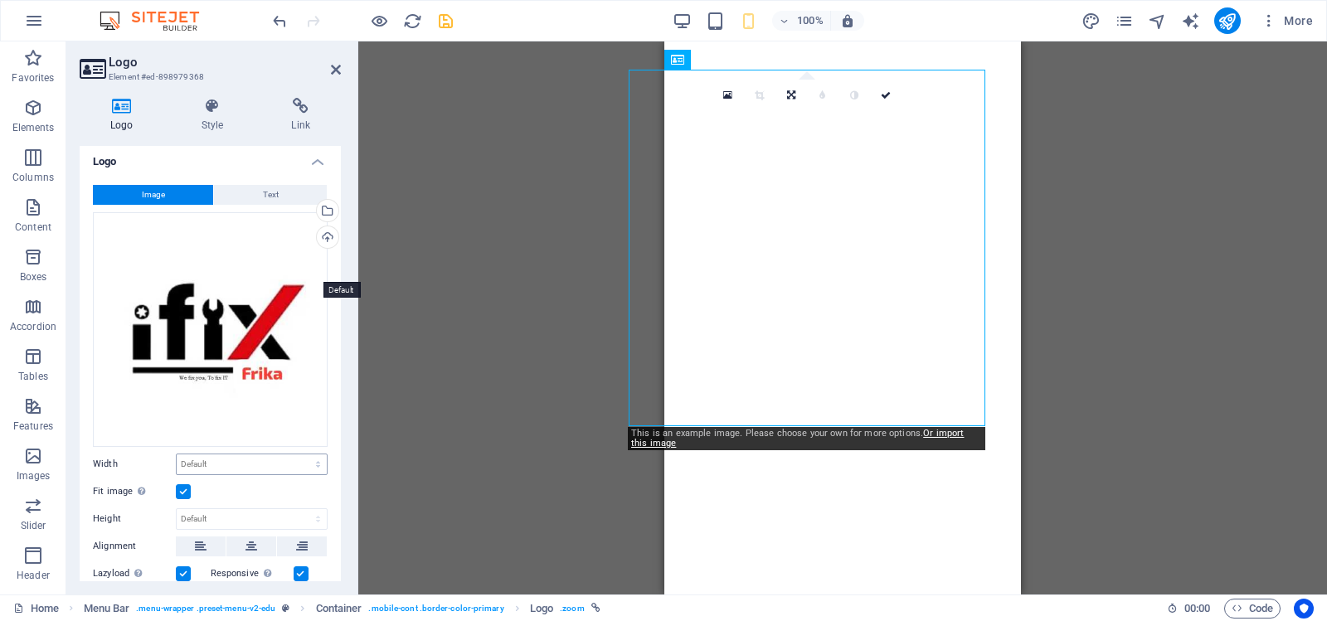
scroll to position [0, 0]
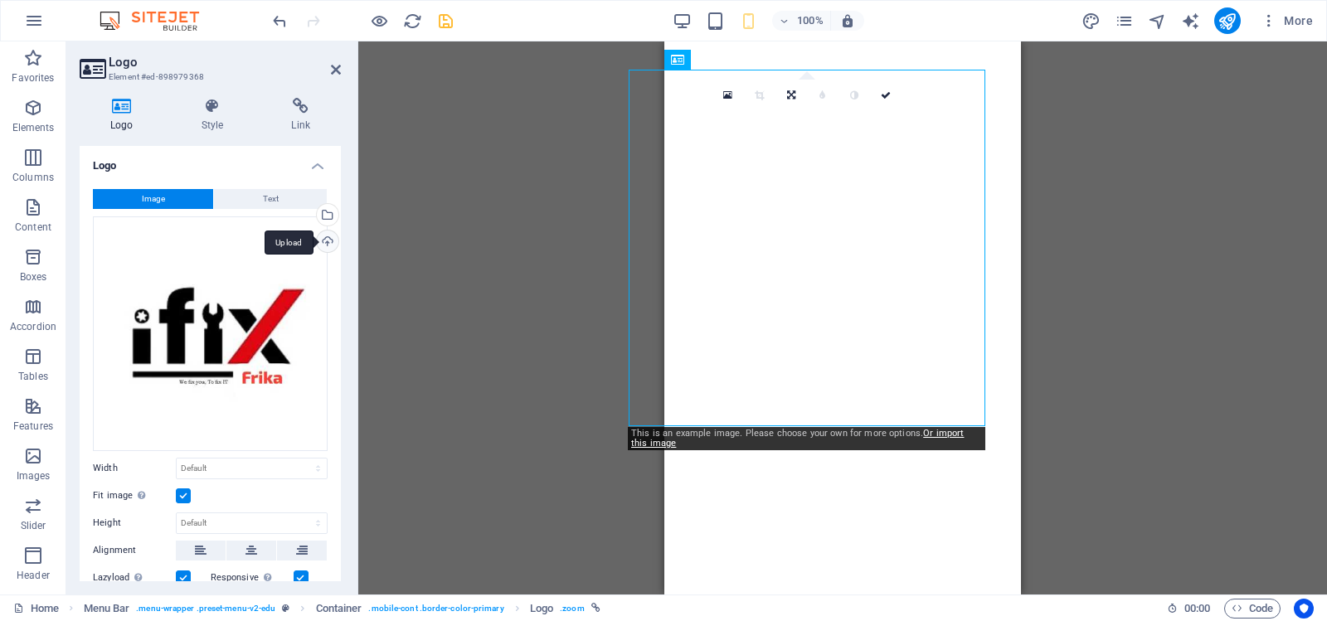
click at [323, 241] on div "Upload" at bounding box center [326, 243] width 25 height 25
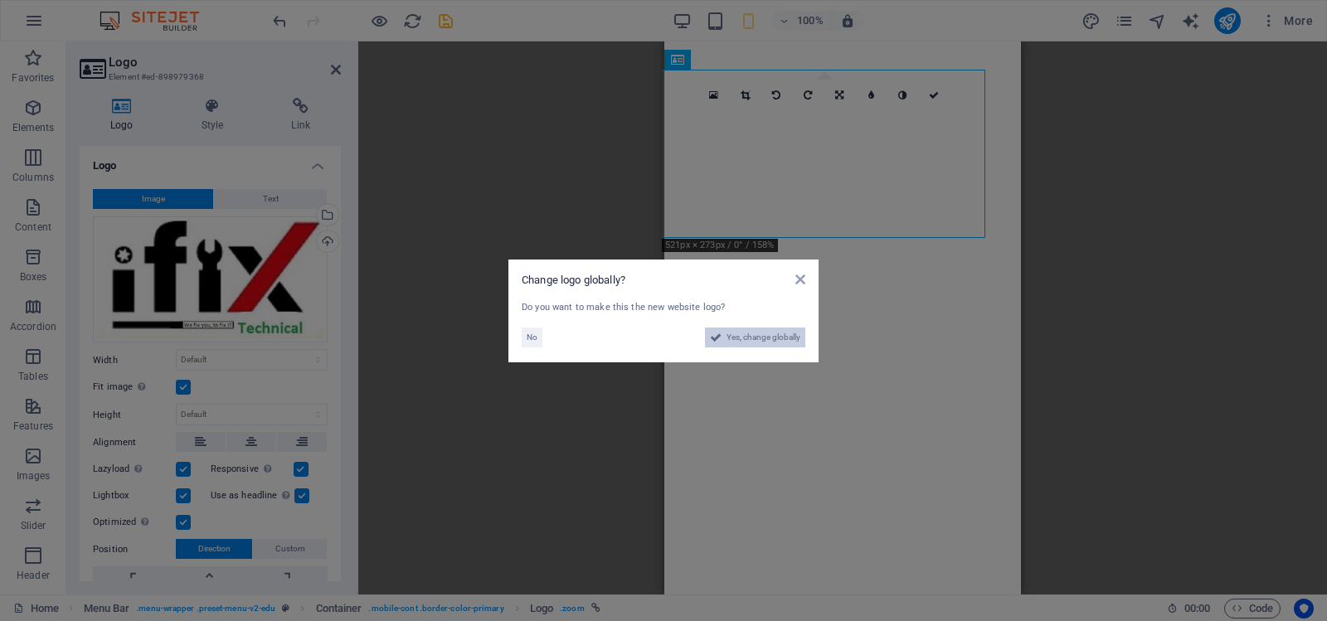
click at [772, 336] on span "Yes, change globally" at bounding box center [764, 338] width 74 height 20
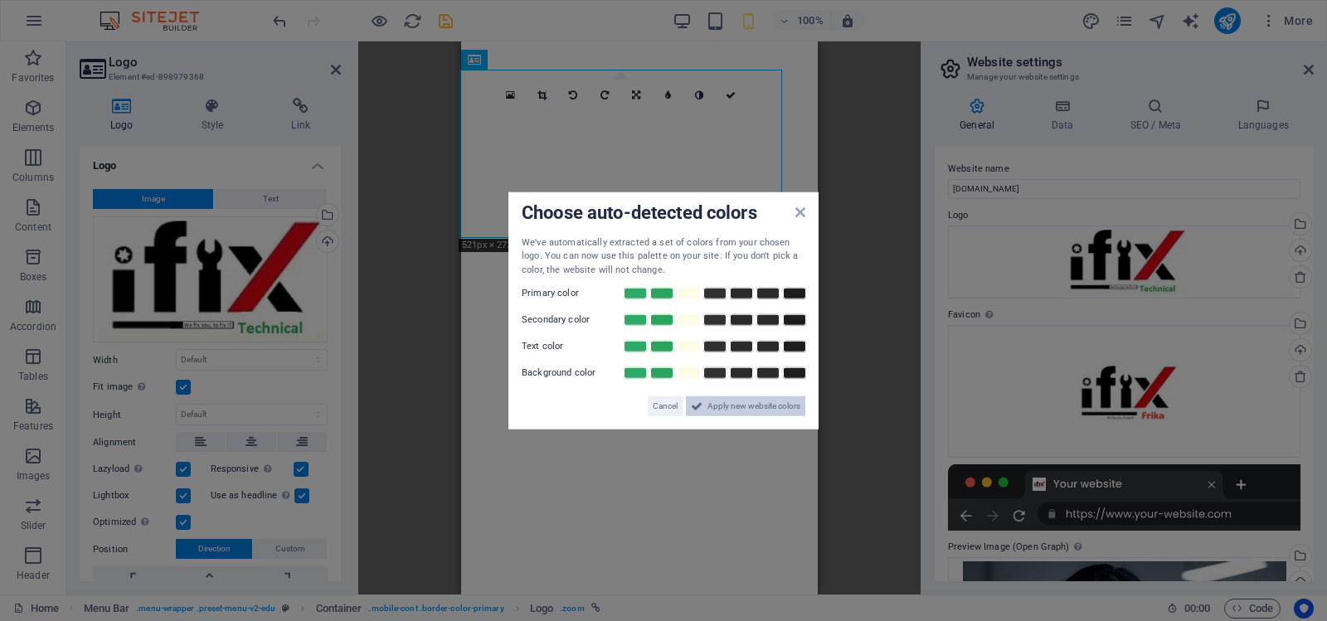
click at [737, 405] on span "Apply new website colors" at bounding box center [754, 407] width 93 height 20
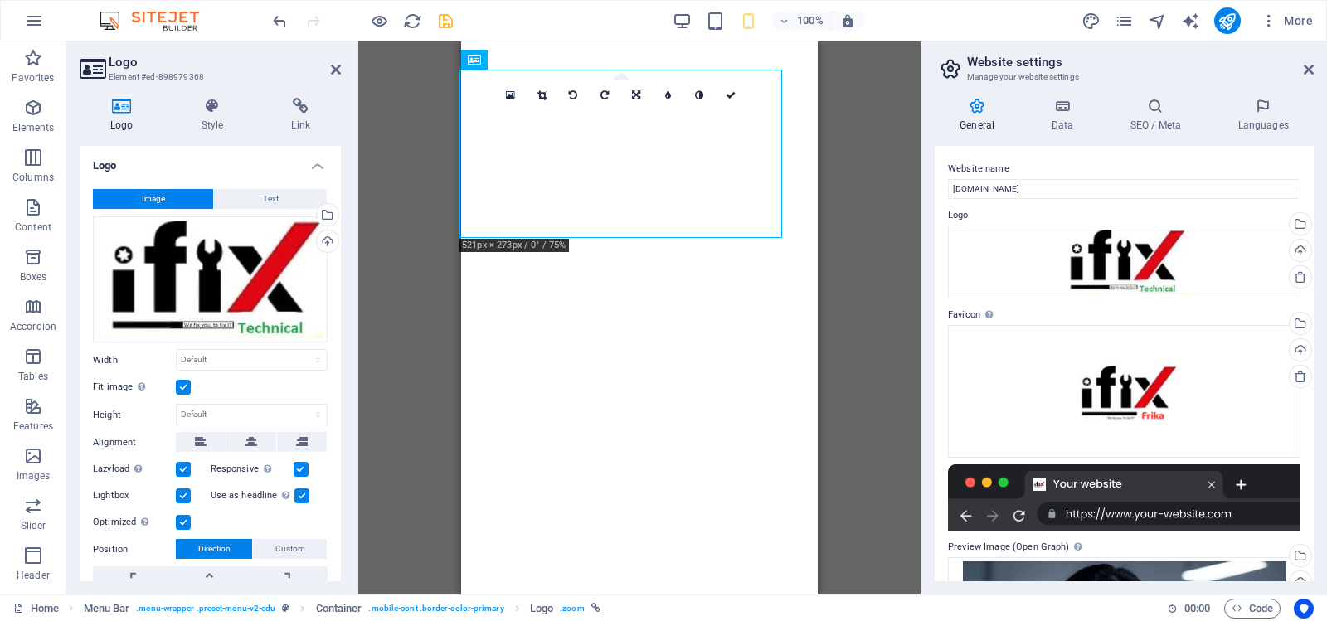
click at [854, 204] on div "Container Menu Bar Logo Menu Bar Container Drag here to replace the existing co…" at bounding box center [639, 317] width 562 height 553
click at [445, 19] on icon "save" at bounding box center [445, 21] width 19 height 19
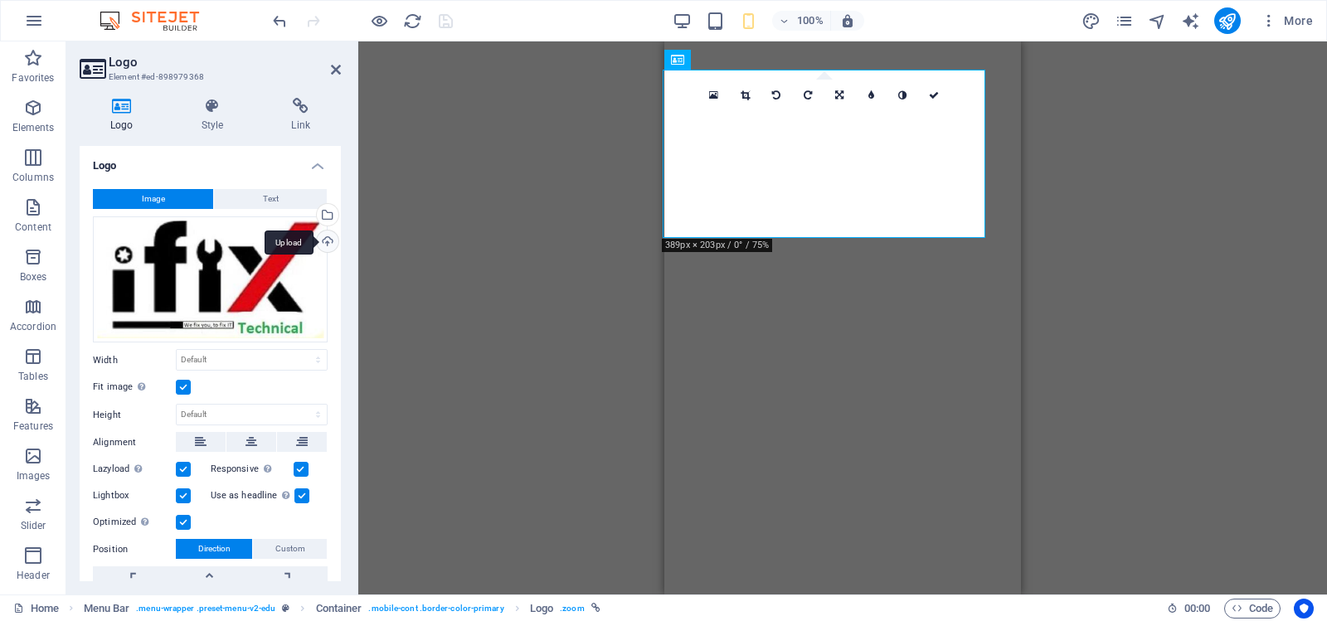
click at [324, 238] on div "Upload" at bounding box center [326, 243] width 25 height 25
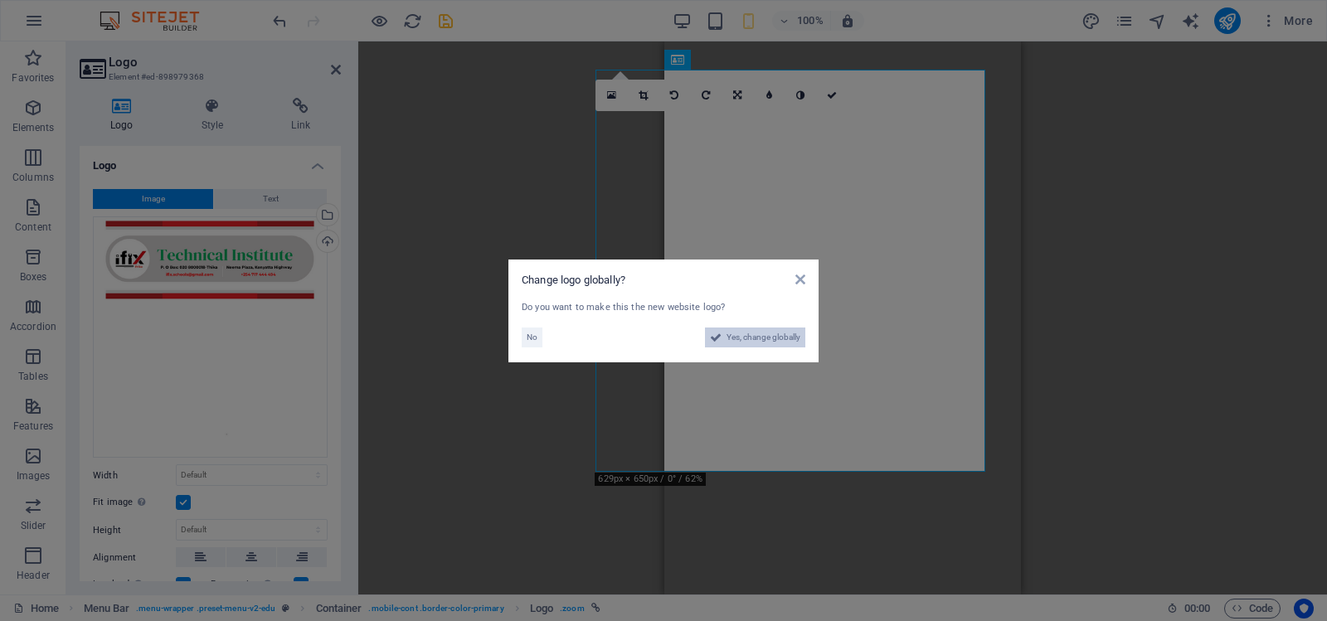
click at [757, 330] on span "Yes, change globally" at bounding box center [764, 338] width 74 height 20
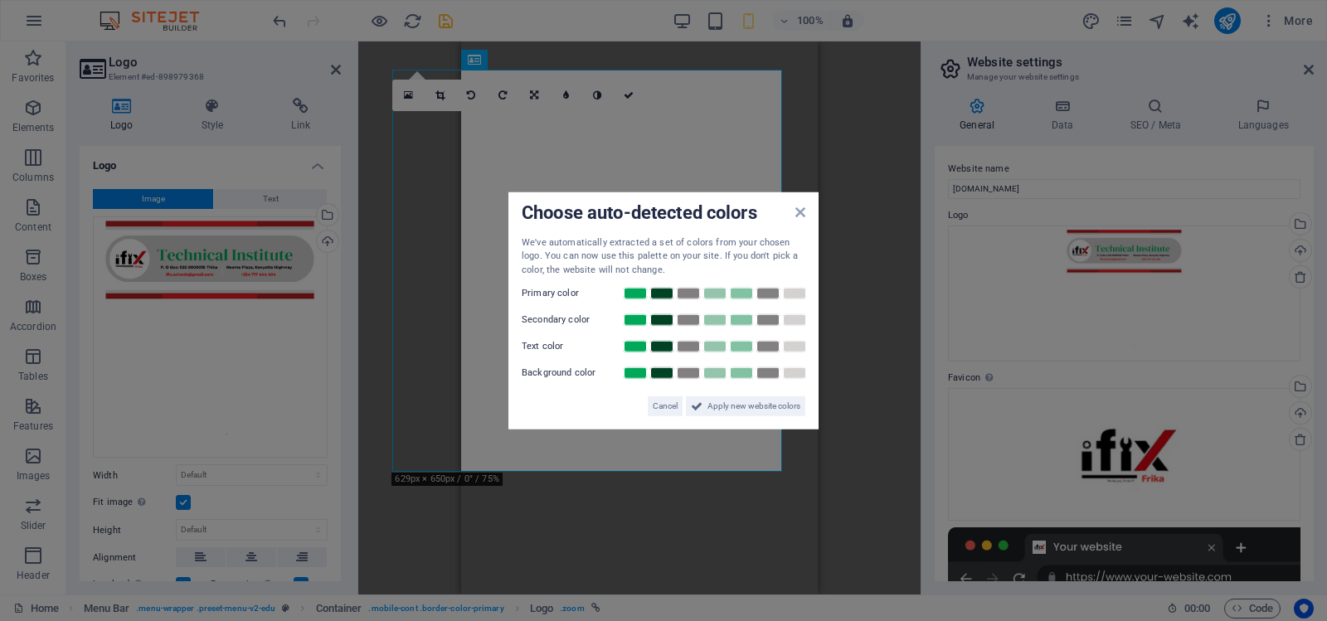
click at [603, 438] on aside "Choose auto-detected colors We've automatically extracted a set of colors from …" at bounding box center [663, 310] width 1327 height 621
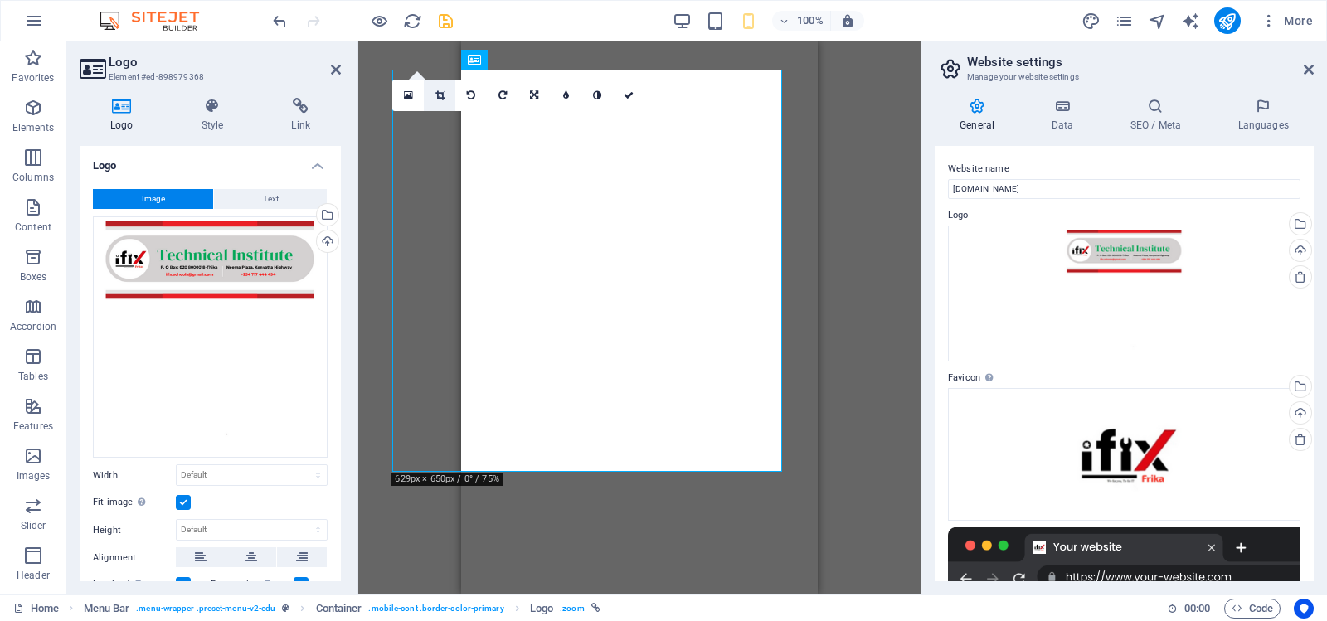
click at [440, 95] on icon at bounding box center [439, 95] width 9 height 10
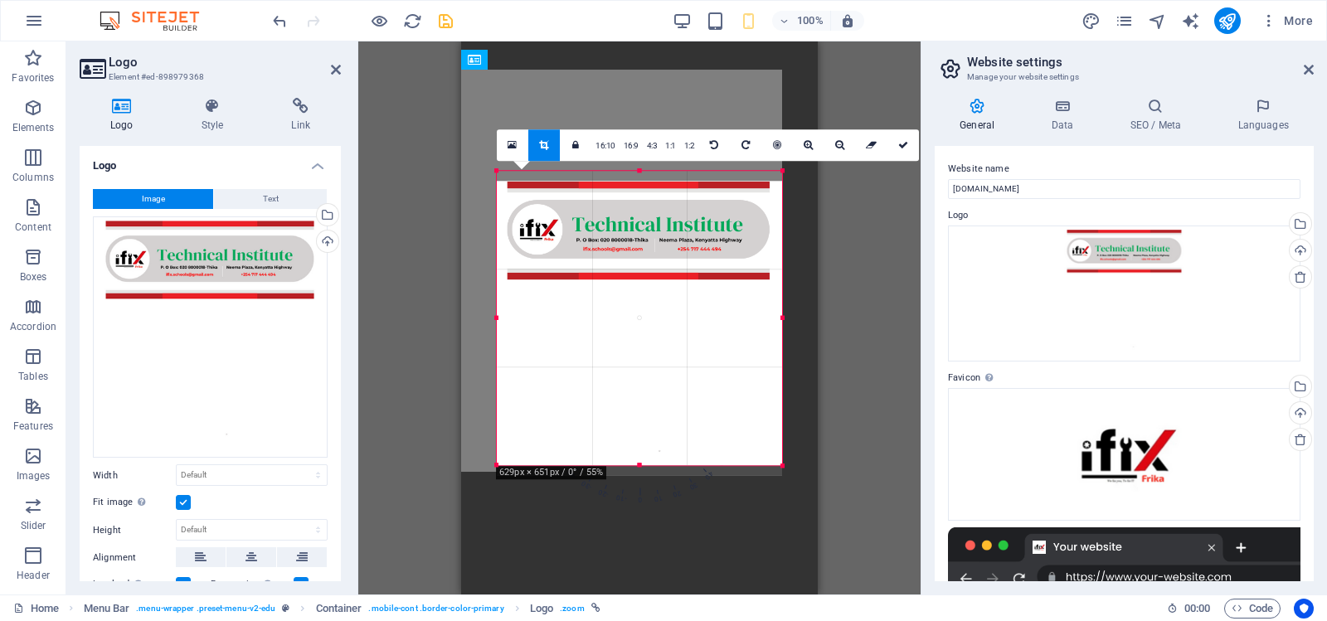
drag, startPoint x: 639, startPoint y: 462, endPoint x: 641, endPoint y: 472, distance: 10.3
click at [641, 465] on div "180 170 160 150 140 130 120 110 100 90 80 70 60 50 40 30 20 10 0 -10 -20 -30 -4…" at bounding box center [639, 318] width 285 height 294
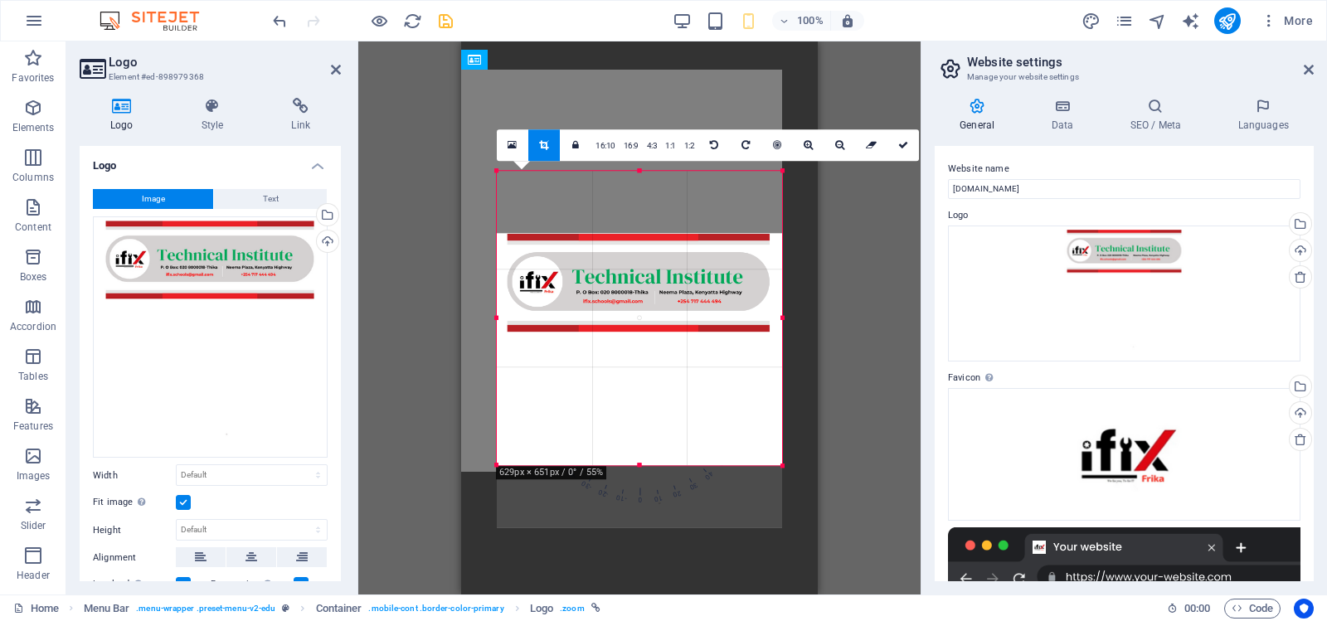
drag, startPoint x: 680, startPoint y: 212, endPoint x: 679, endPoint y: 274, distance: 62.2
click at [679, 274] on div at bounding box center [639, 380] width 285 height 294
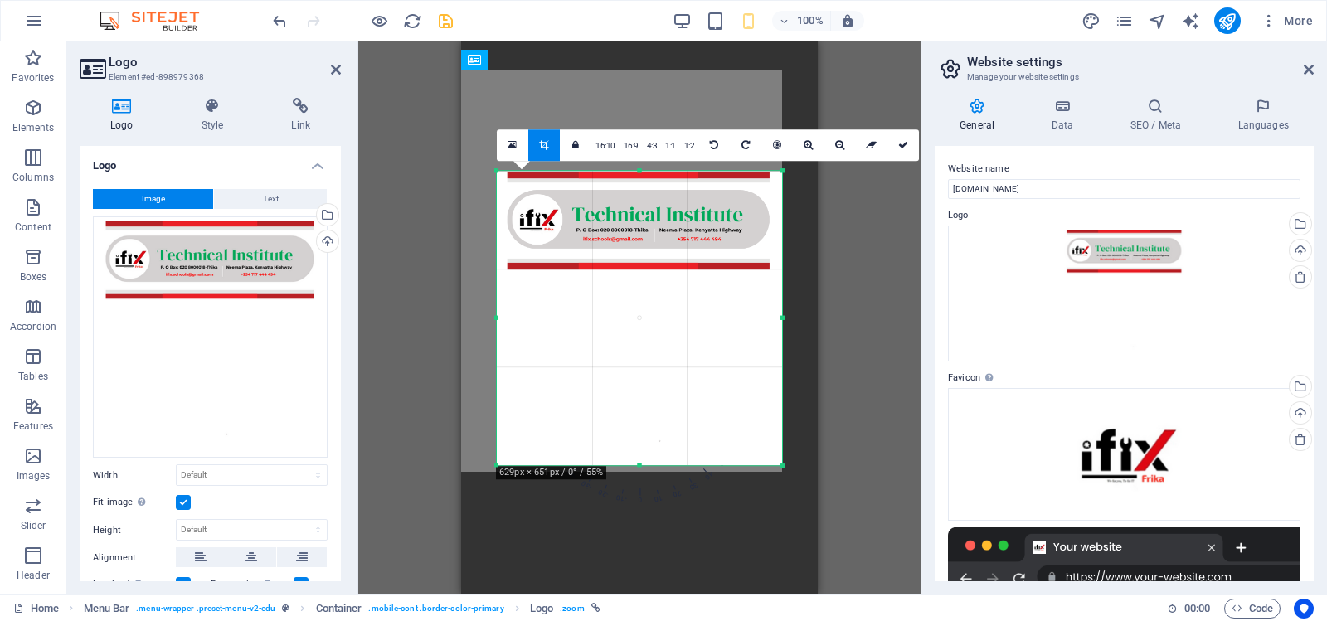
click at [674, 241] on div at bounding box center [639, 318] width 285 height 294
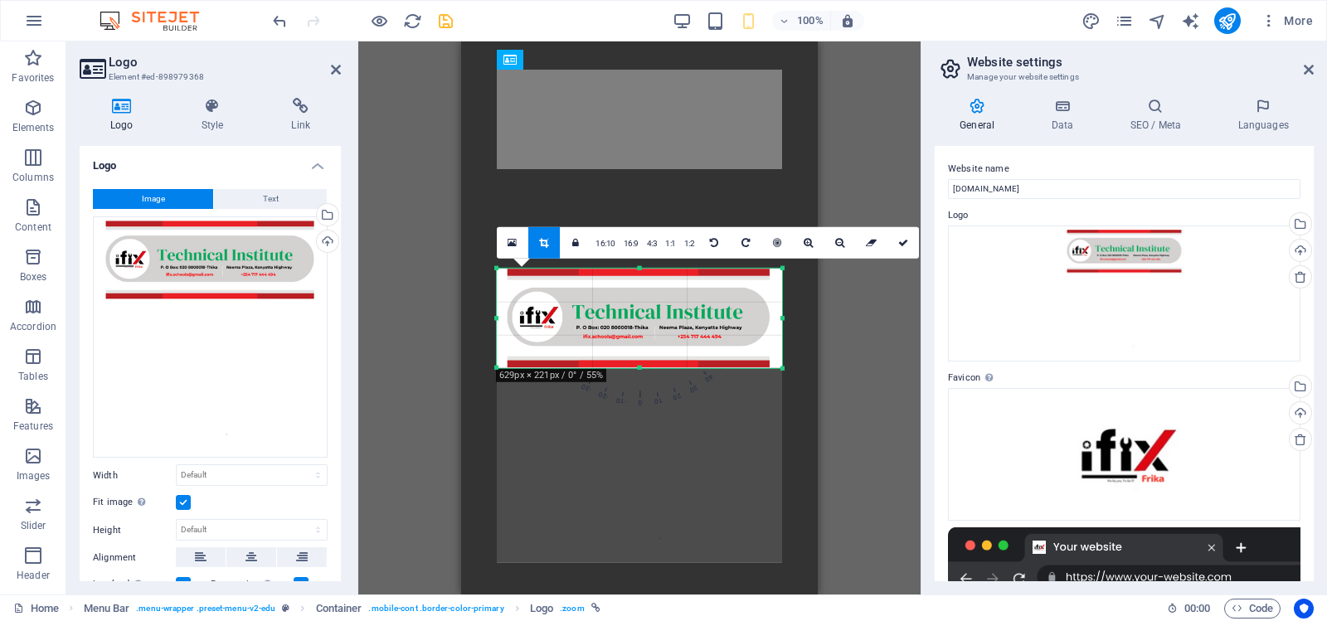
drag, startPoint x: 640, startPoint y: 464, endPoint x: 653, endPoint y: 269, distance: 195.4
click at [653, 269] on div "180 170 160 150 140 130 120 110 100 90 80 70 60 50 40 30 20 10 0 -10 -20 -30 -4…" at bounding box center [639, 318] width 285 height 100
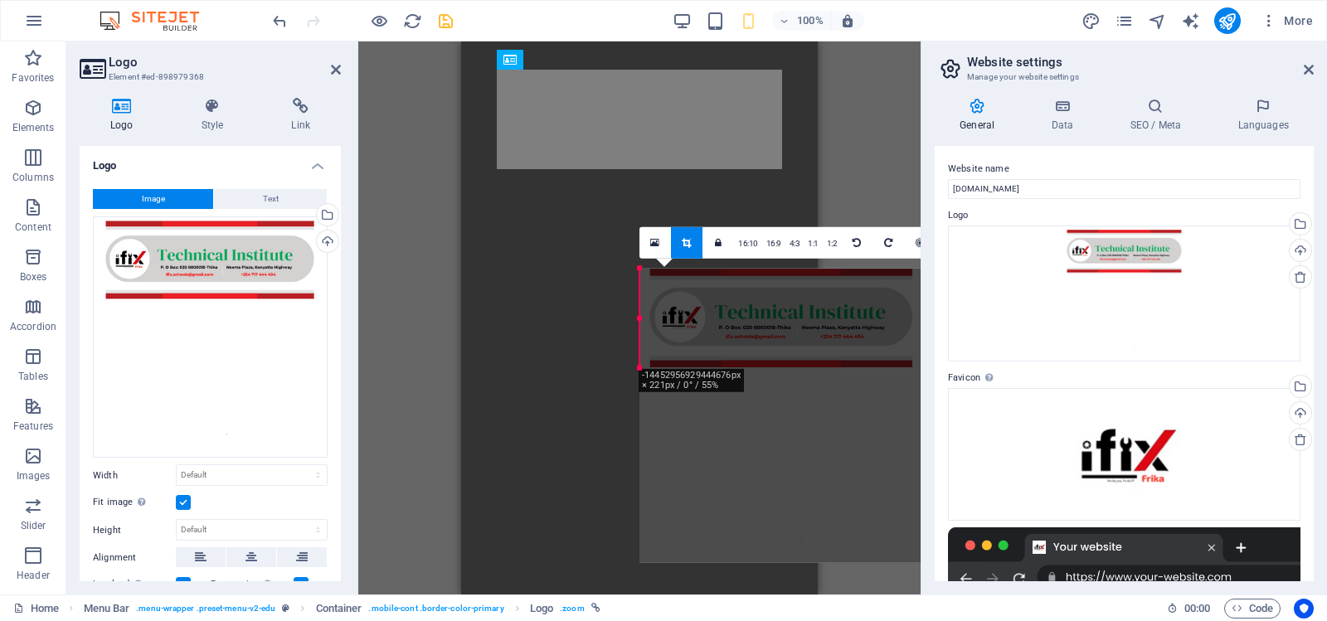
click at [820, 464] on div at bounding box center [782, 416] width 285 height 294
click at [1311, 68] on icon at bounding box center [1309, 69] width 10 height 13
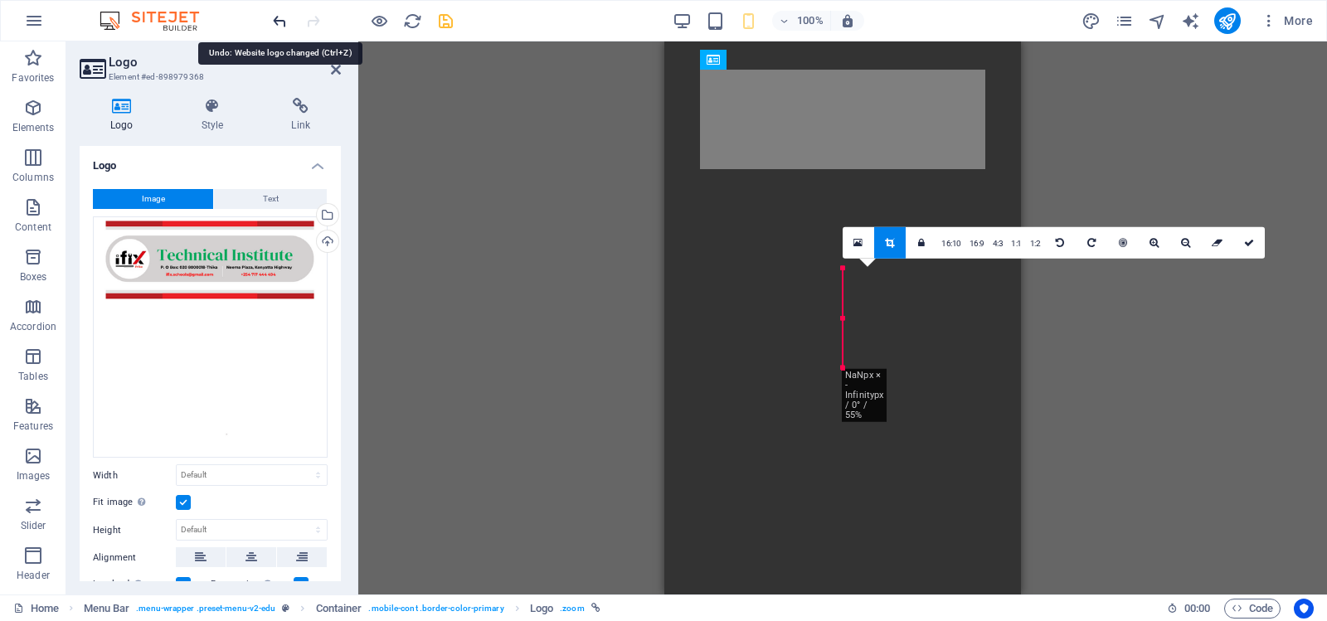
click at [277, 21] on icon "undo" at bounding box center [279, 21] width 19 height 19
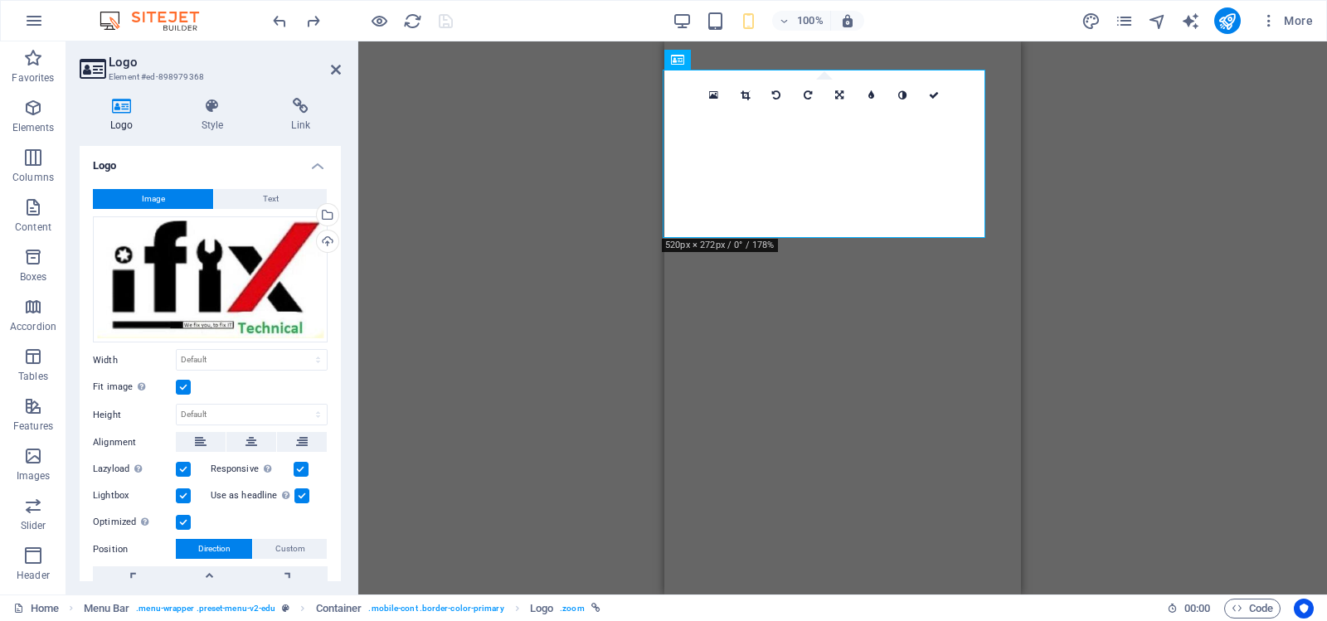
click at [1074, 202] on div "Menu Bar Container Logo Menu Bar Container Drag here to replace the existing co…" at bounding box center [842, 317] width 969 height 553
click at [503, 193] on div "Menu Bar Container Logo Menu Bar Container Drag here to replace the existing co…" at bounding box center [842, 317] width 969 height 553
click at [528, 312] on div "Menu Bar Container Logo Menu Bar Container Drag here to replace the existing co…" at bounding box center [842, 317] width 969 height 553
click at [540, 230] on div "Menu Bar Container Logo Menu Bar Container Drag here to replace the existing co…" at bounding box center [842, 317] width 969 height 553
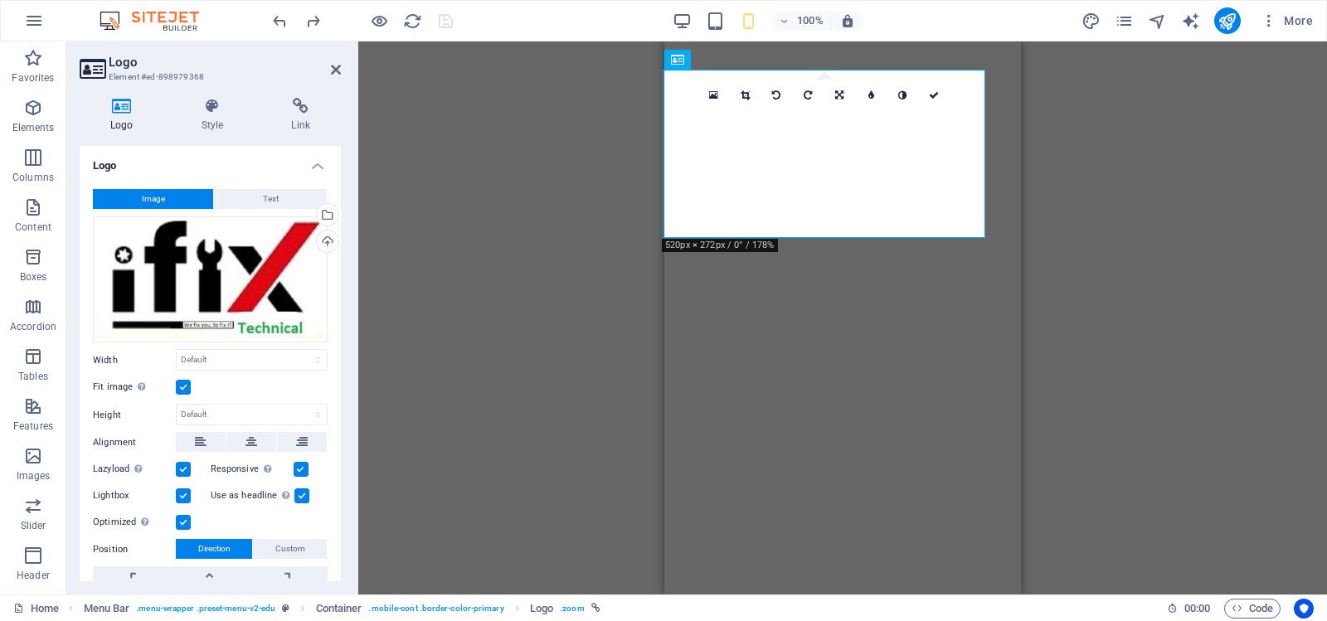
click at [540, 230] on div "Menu Bar Container Logo Menu Bar Container Drag here to replace the existing co…" at bounding box center [842, 317] width 969 height 553
click at [182, 385] on label at bounding box center [183, 387] width 15 height 15
click at [0, 0] on input "Fit image Automatically fit image to a fixed width and height" at bounding box center [0, 0] width 0 height 0
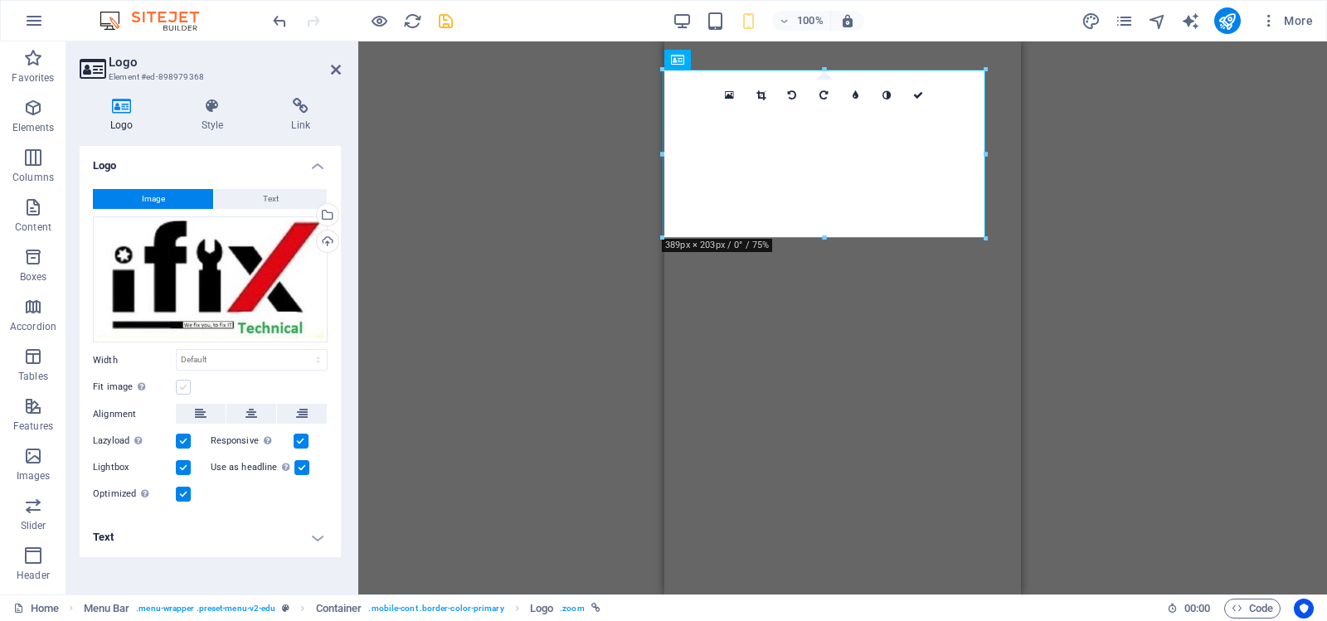
click at [182, 385] on label at bounding box center [183, 387] width 15 height 15
click at [0, 0] on input "Fit image Automatically fit image to a fixed width and height" at bounding box center [0, 0] width 0 height 0
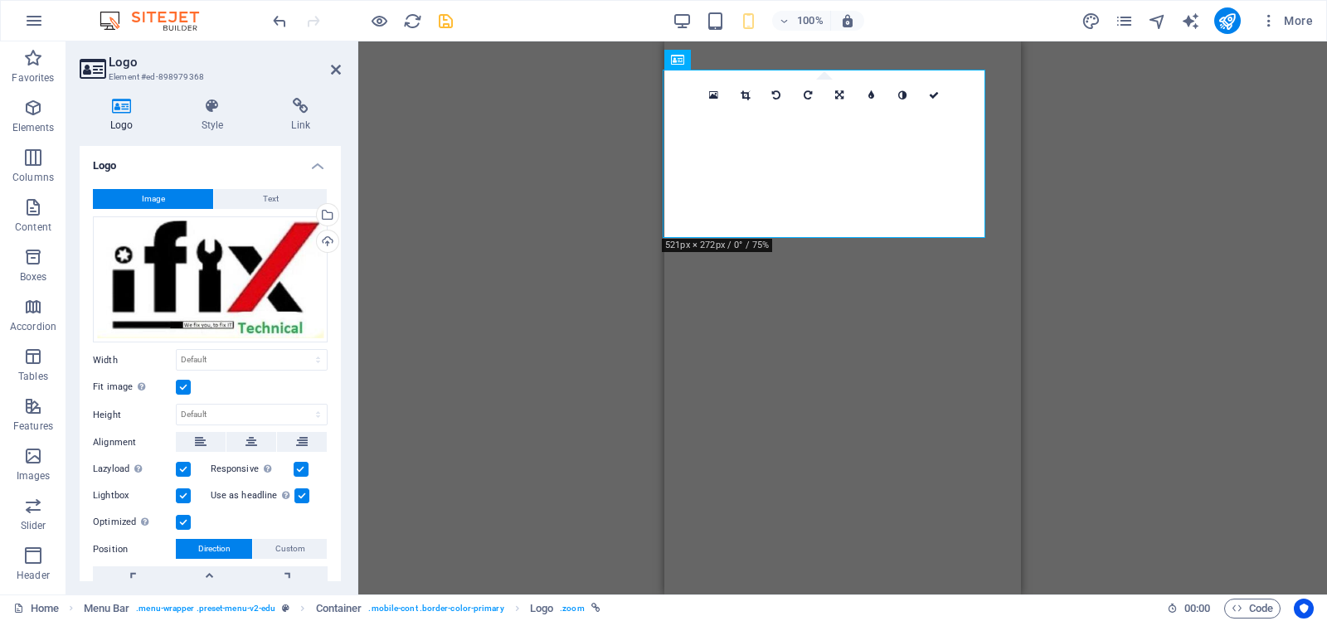
click at [182, 385] on label at bounding box center [183, 387] width 15 height 15
click at [0, 0] on input "Fit image Automatically fit image to a fixed width and height" at bounding box center [0, 0] width 0 height 0
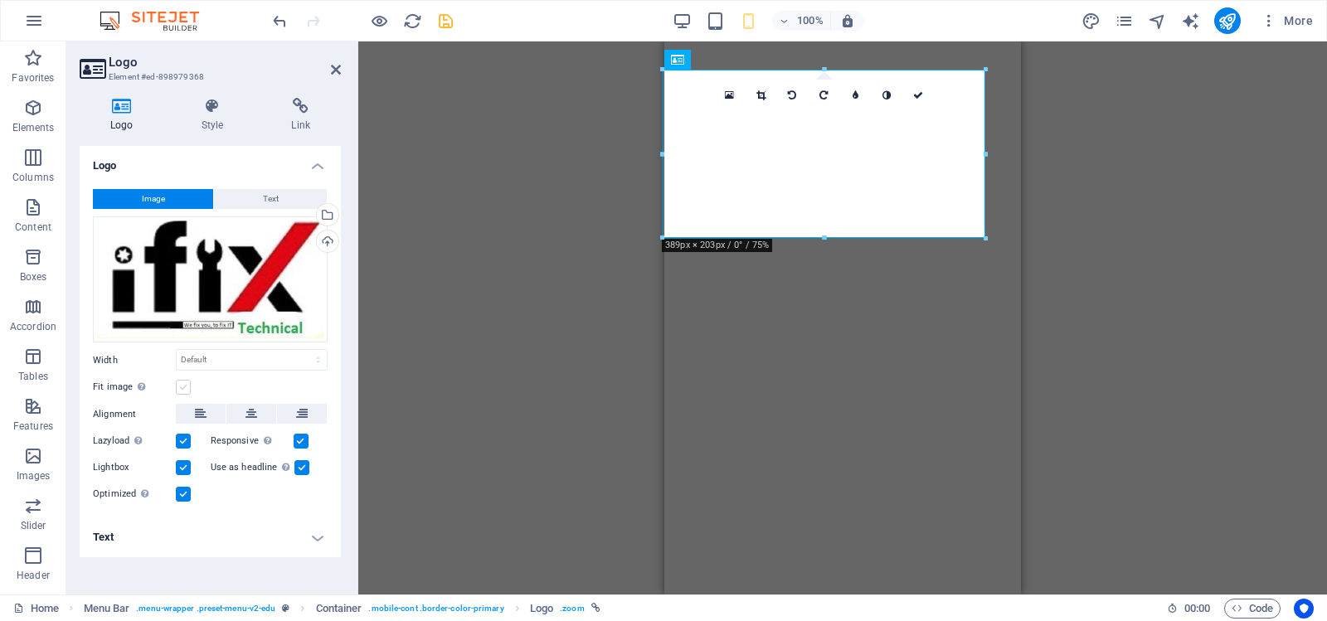
click at [182, 385] on label at bounding box center [183, 387] width 15 height 15
click at [0, 0] on input "Fit image Automatically fit image to a fixed width and height" at bounding box center [0, 0] width 0 height 0
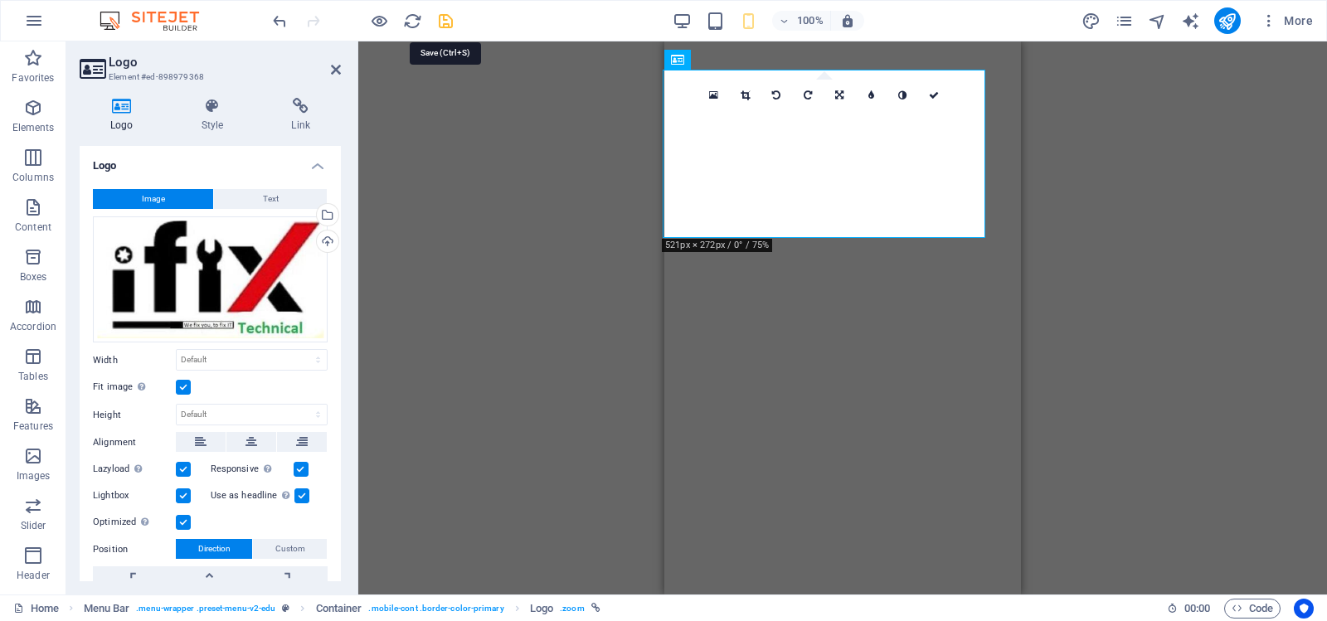
click at [444, 22] on icon "save" at bounding box center [445, 21] width 19 height 19
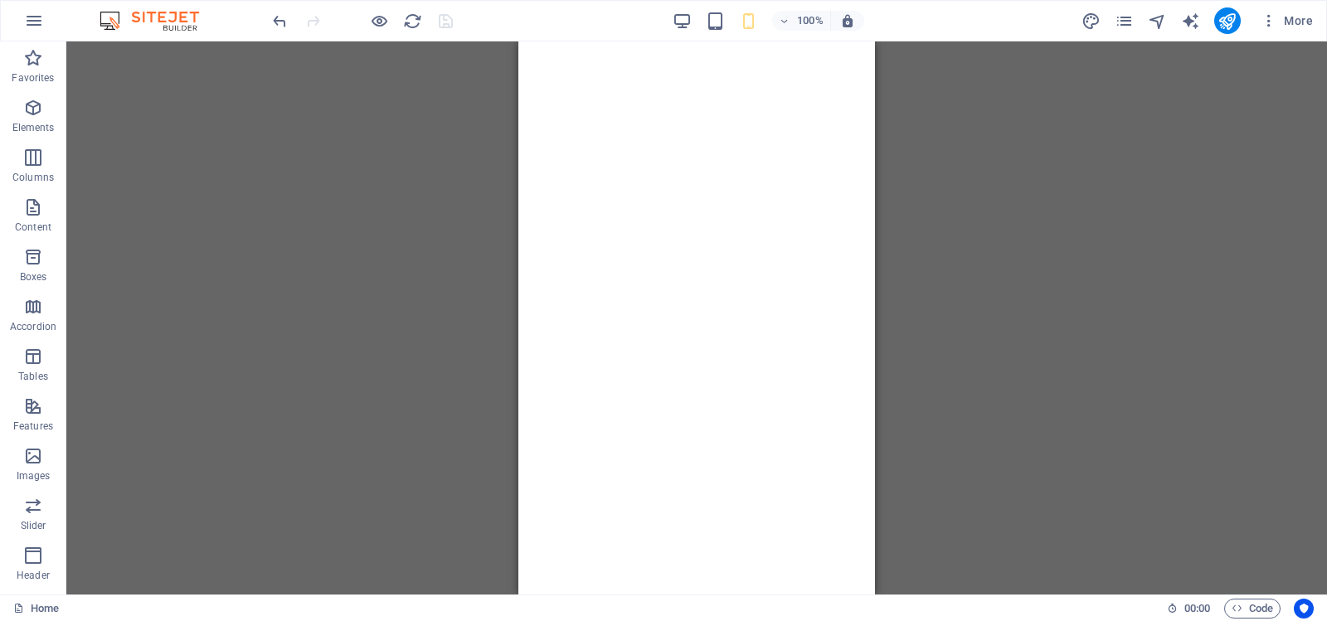
click at [962, 182] on div "Menu Bar Container Logo Menu Bar Container Drag here to replace the existing co…" at bounding box center [696, 317] width 1261 height 553
click at [499, 20] on div "100% More" at bounding box center [795, 20] width 1050 height 27
click at [413, 20] on icon "reload" at bounding box center [412, 21] width 19 height 19
click at [411, 18] on icon "reload" at bounding box center [412, 21] width 19 height 19
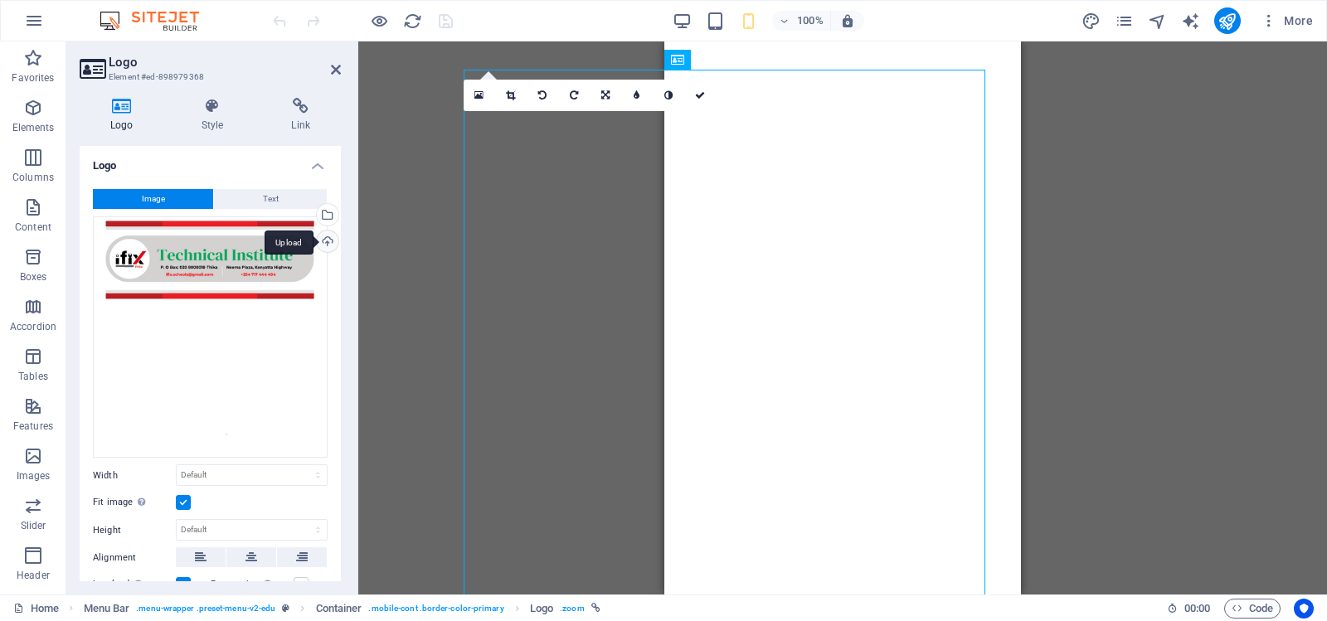
click at [324, 241] on div "Upload" at bounding box center [326, 243] width 25 height 25
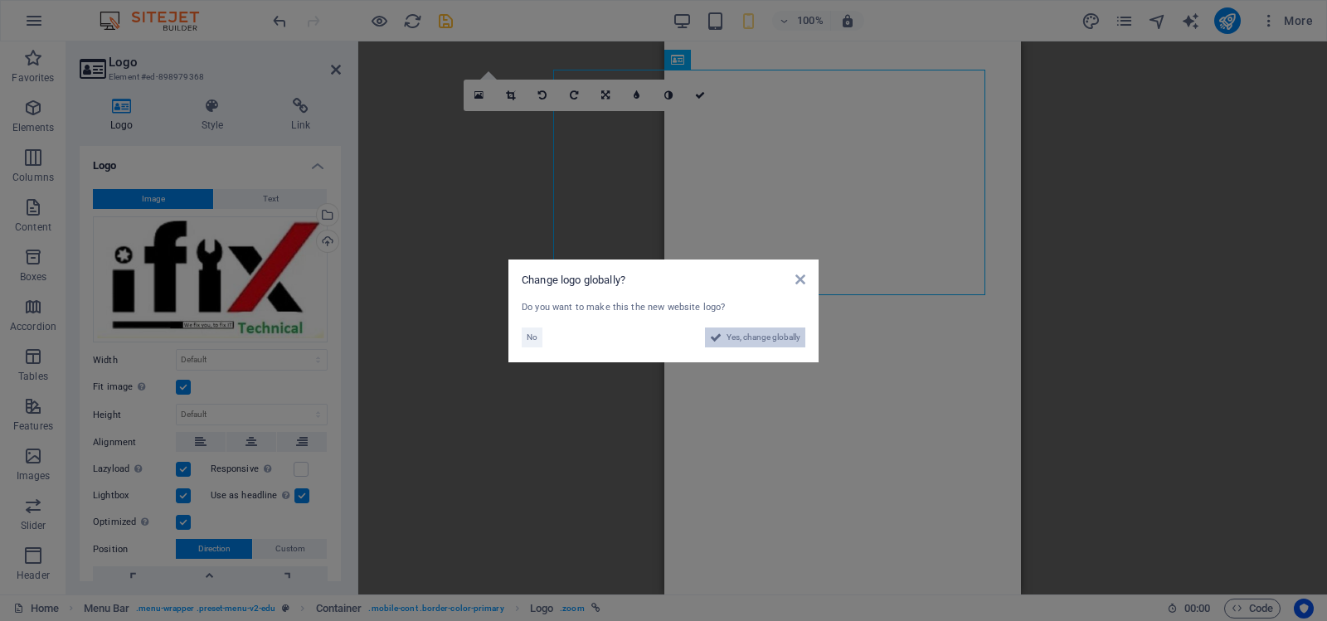
click at [757, 336] on span "Yes, change globally" at bounding box center [764, 338] width 74 height 20
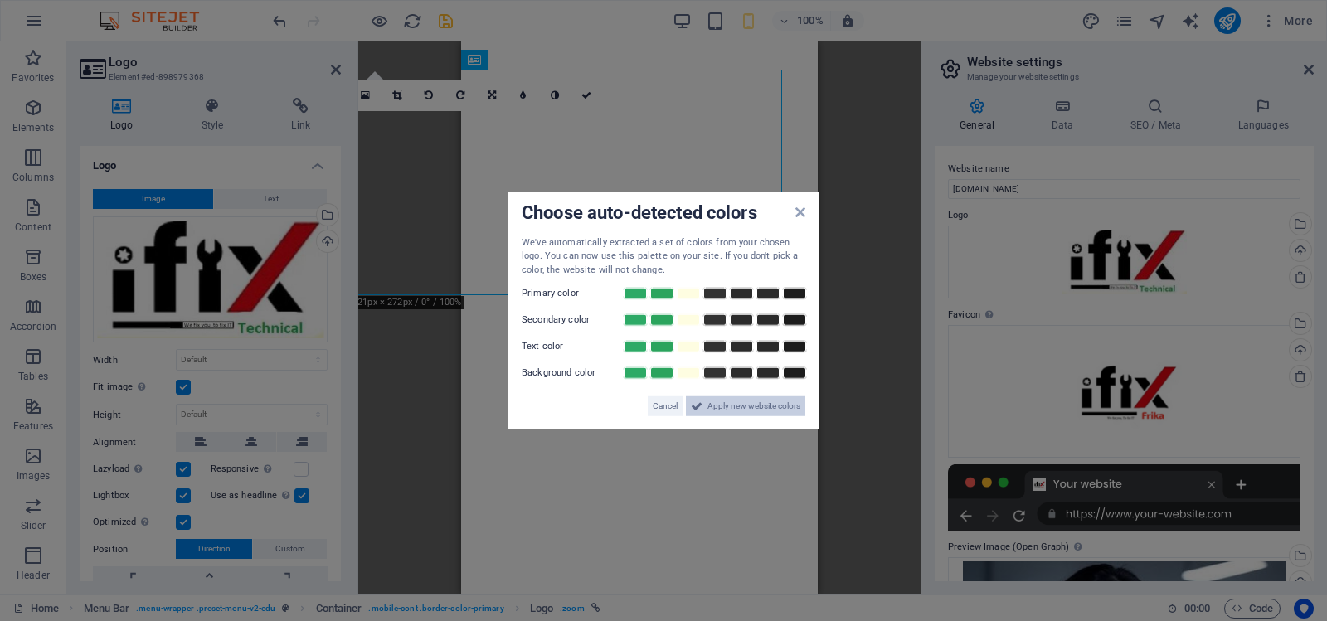
click at [748, 402] on span "Apply new website colors" at bounding box center [754, 407] width 93 height 20
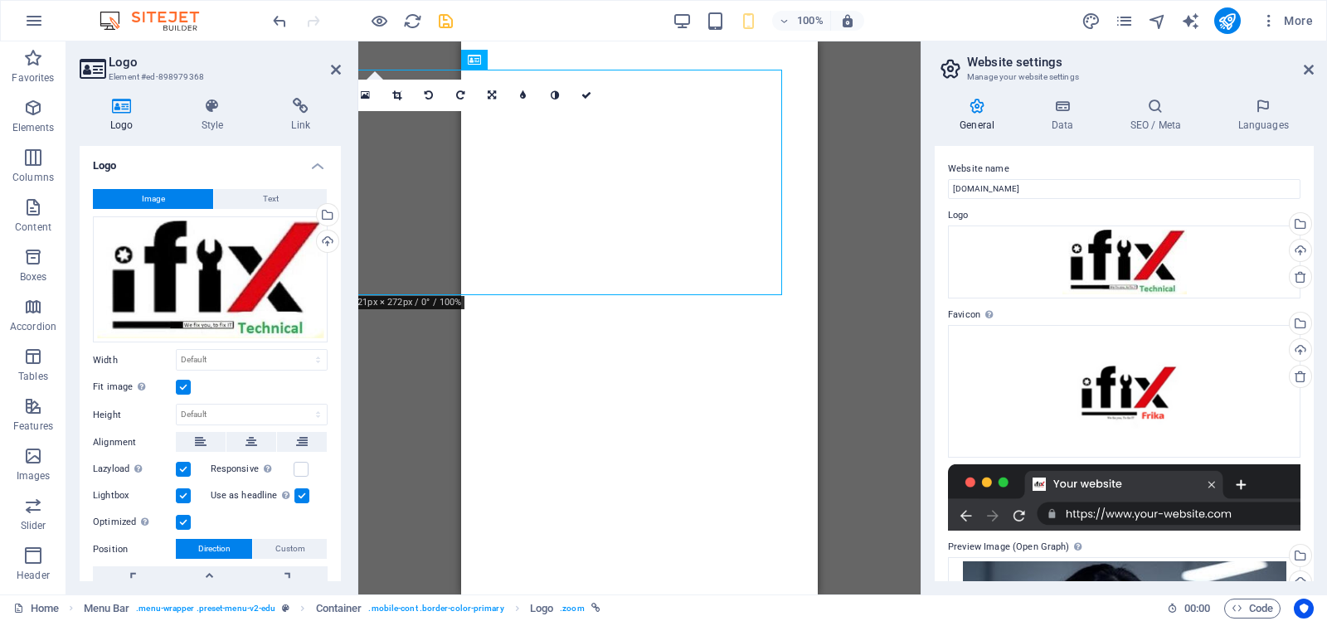
click at [182, 384] on label at bounding box center [183, 387] width 15 height 15
click at [0, 0] on input "Fit image Automatically fit image to a fixed width and height" at bounding box center [0, 0] width 0 height 0
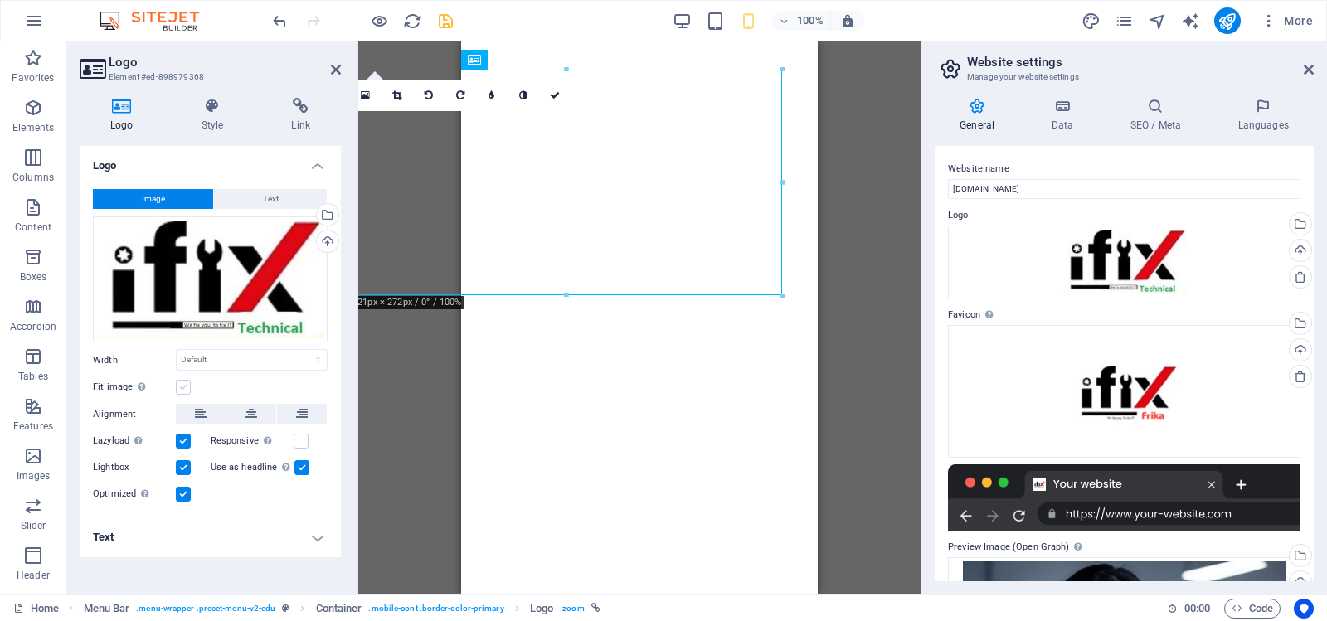
click at [182, 384] on label at bounding box center [183, 387] width 15 height 15
click at [0, 0] on input "Fit image Automatically fit image to a fixed width and height" at bounding box center [0, 0] width 0 height 0
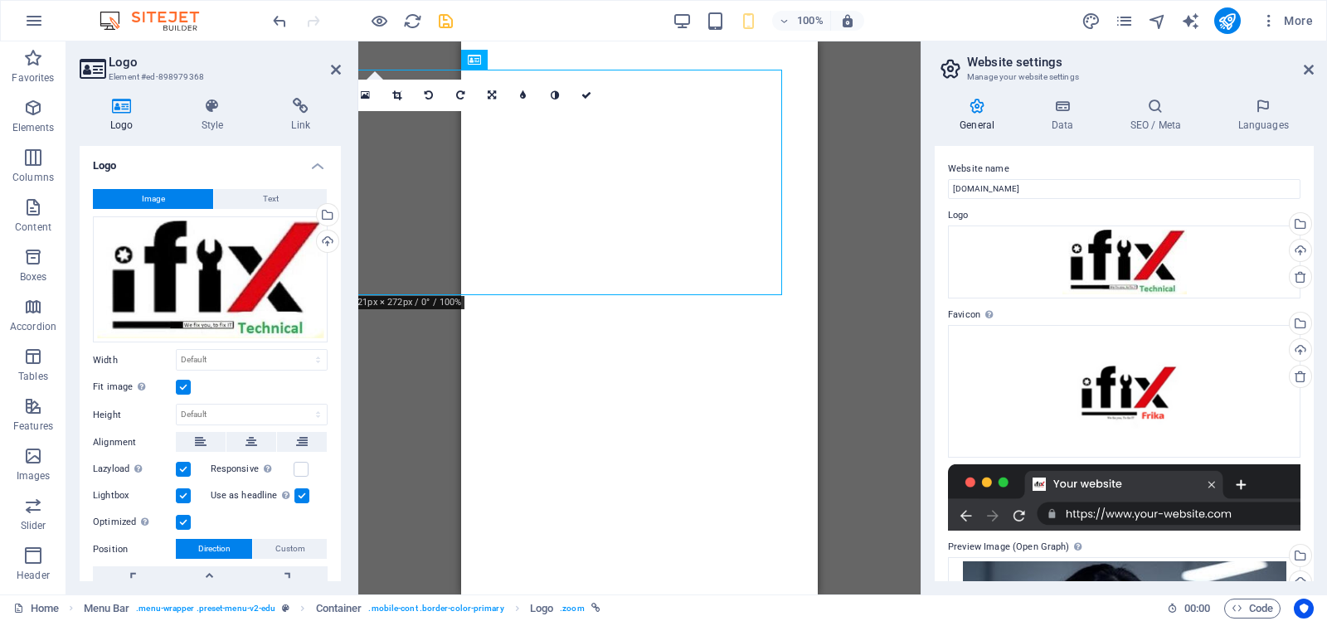
click at [183, 384] on label at bounding box center [183, 387] width 15 height 15
click at [0, 0] on input "Fit image Automatically fit image to a fixed width and height" at bounding box center [0, 0] width 0 height 0
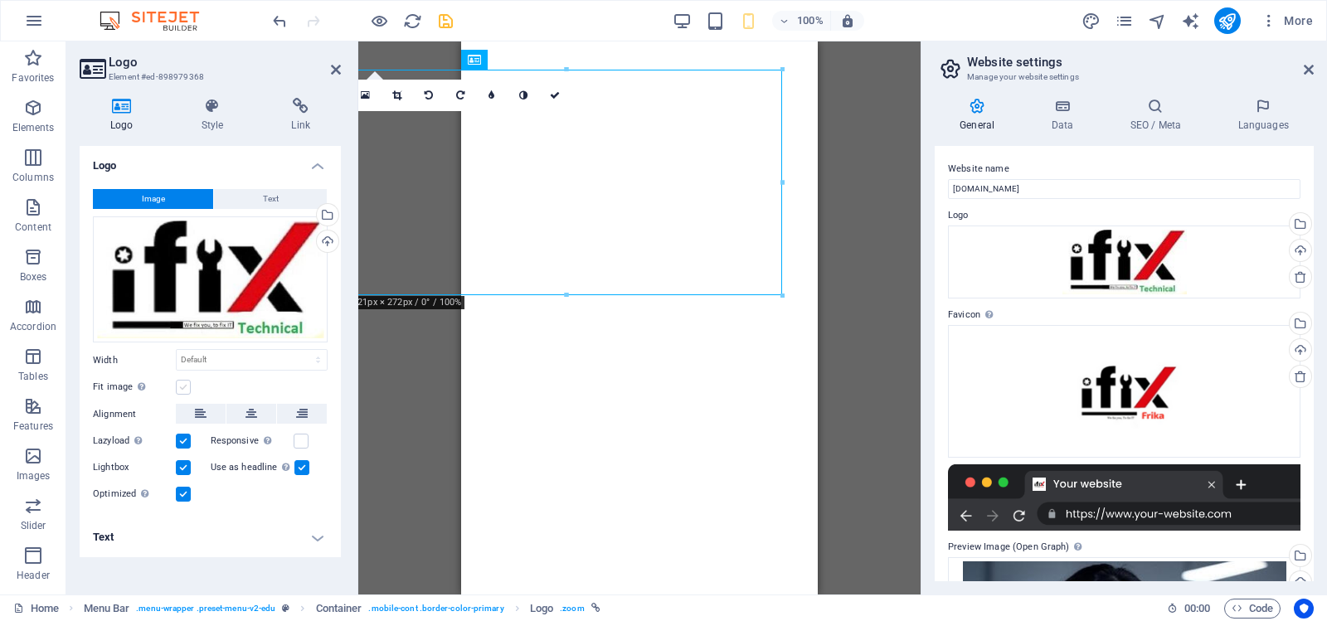
click at [183, 384] on label at bounding box center [183, 387] width 15 height 15
click at [0, 0] on input "Fit image Automatically fit image to a fixed width and height" at bounding box center [0, 0] width 0 height 0
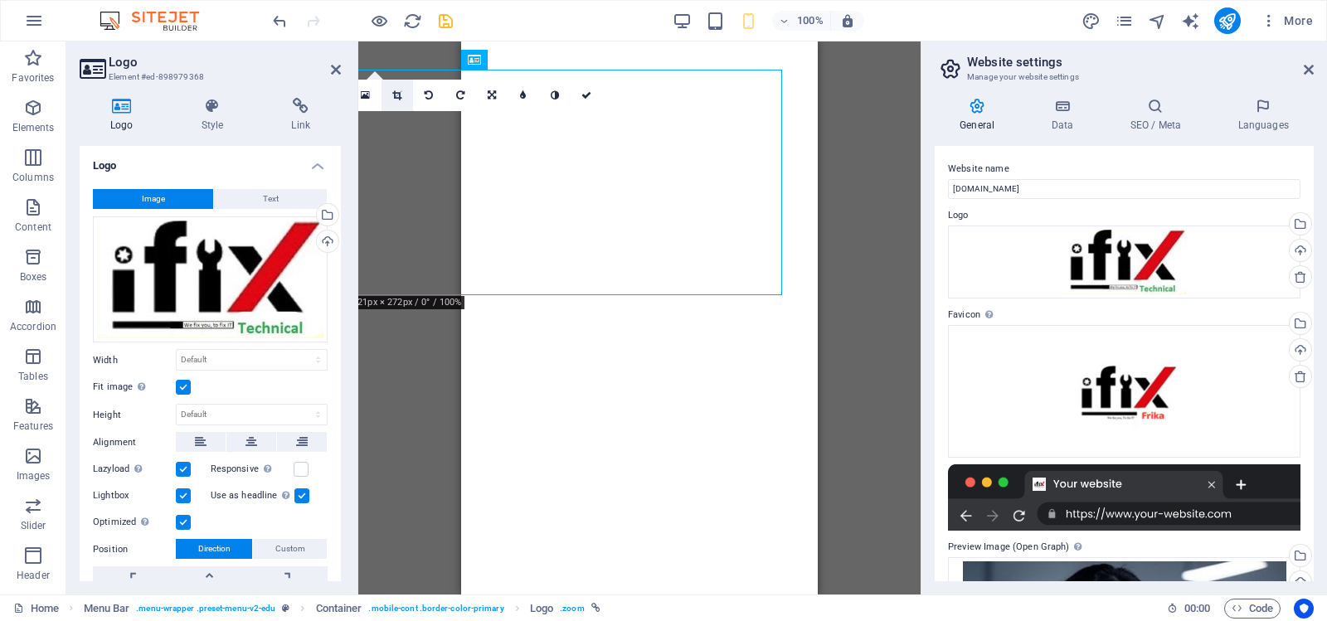
click at [399, 94] on icon at bounding box center [396, 95] width 9 height 10
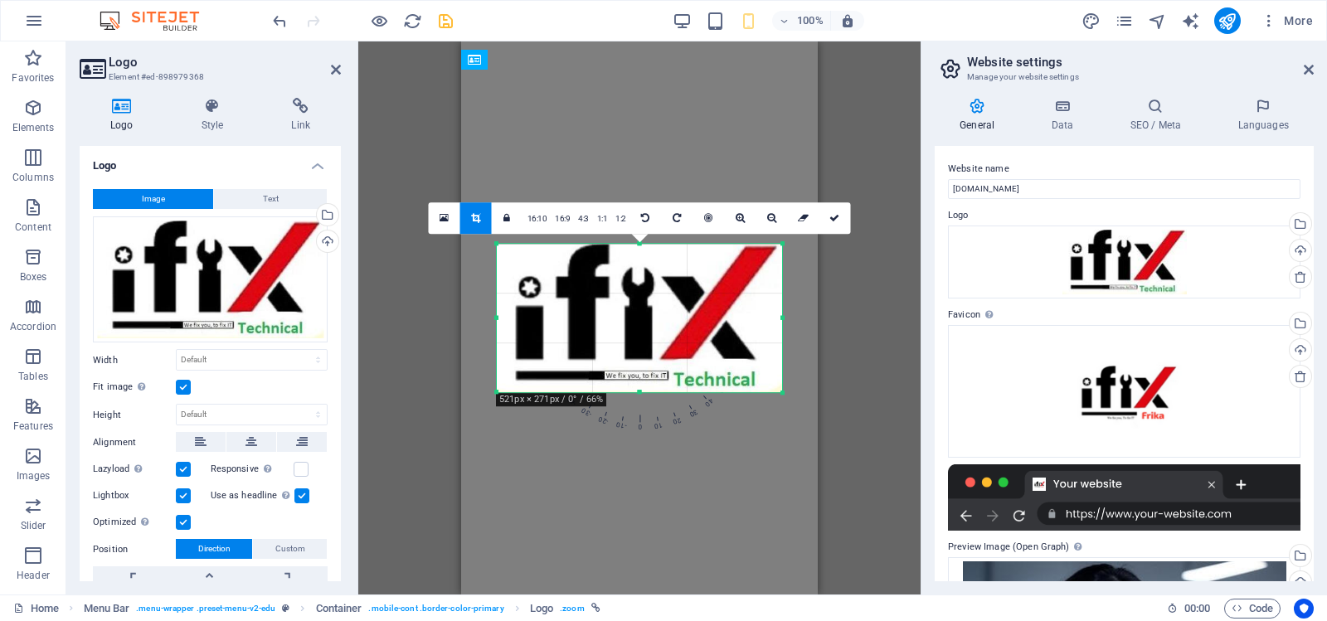
click at [499, 317] on div at bounding box center [497, 318] width 6 height 149
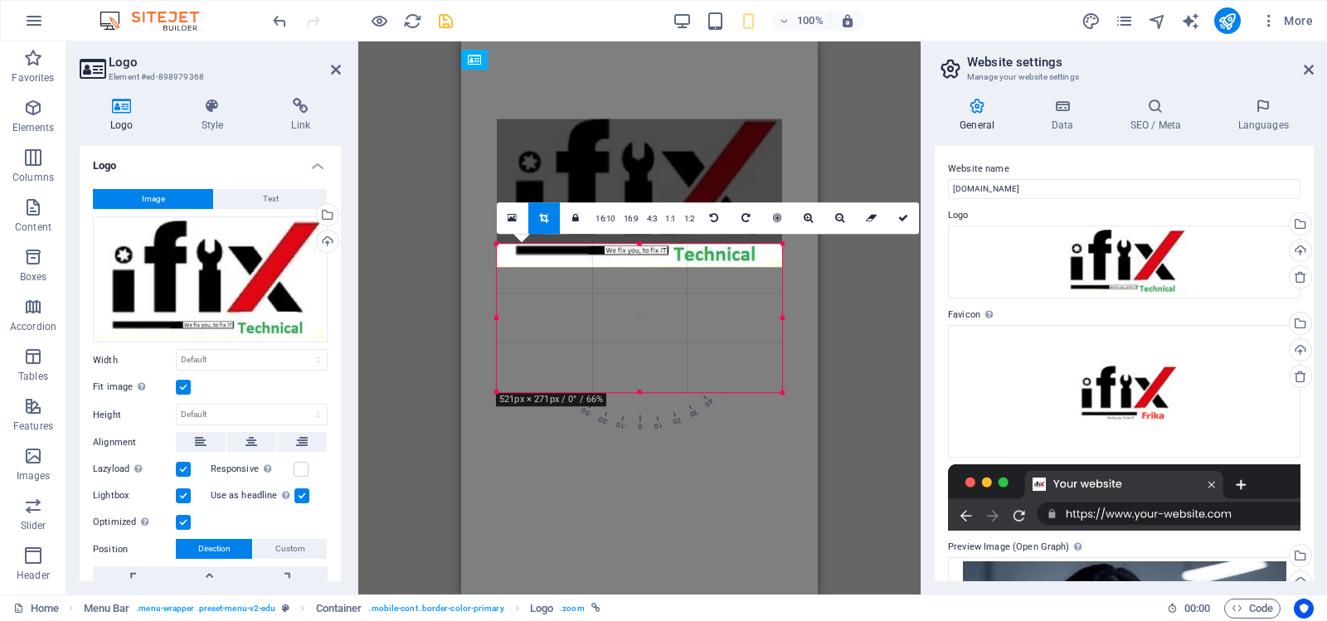
drag, startPoint x: 643, startPoint y: 320, endPoint x: 639, endPoint y: 195, distance: 125.3
click at [639, 195] on div at bounding box center [639, 193] width 285 height 149
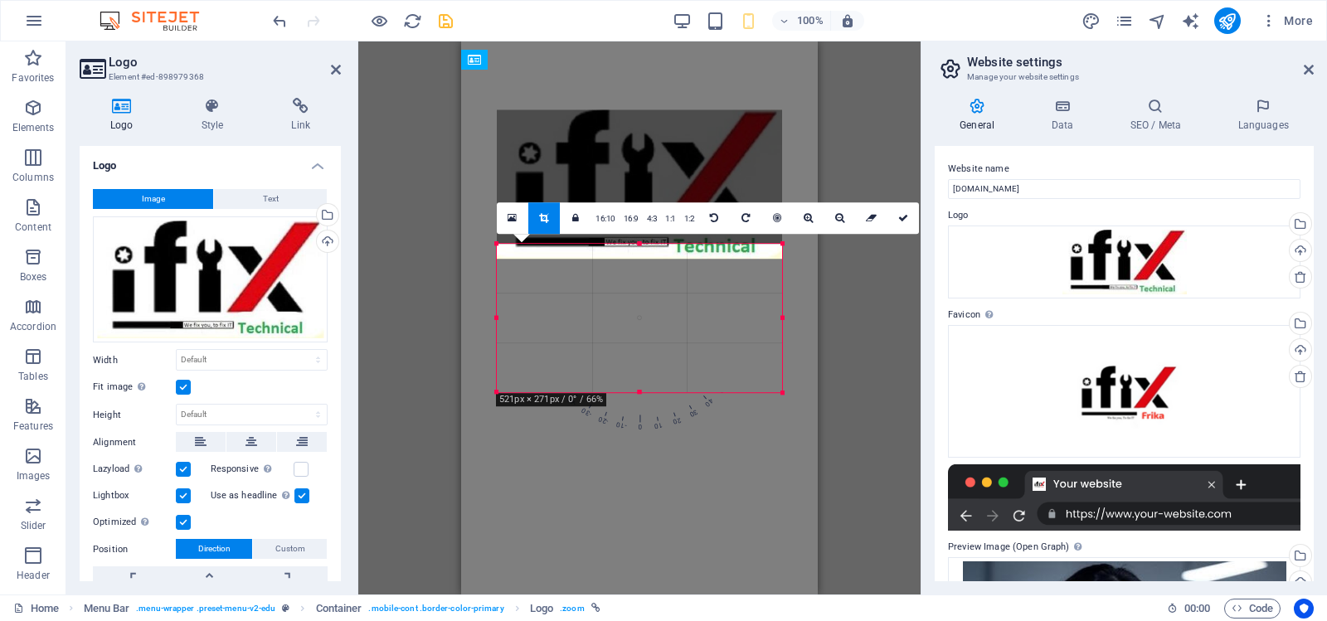
drag, startPoint x: 656, startPoint y: 328, endPoint x: 654, endPoint y: 195, distance: 133.6
click at [654, 195] on div at bounding box center [639, 183] width 285 height 149
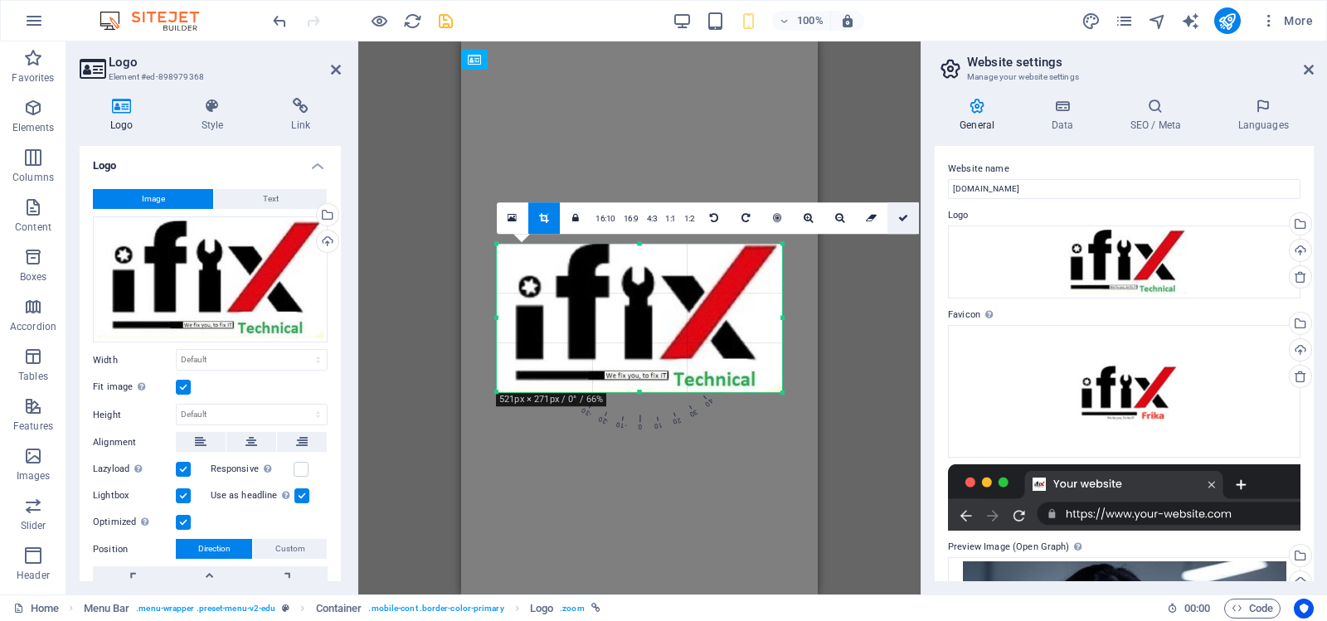
click at [903, 215] on icon at bounding box center [903, 218] width 10 height 10
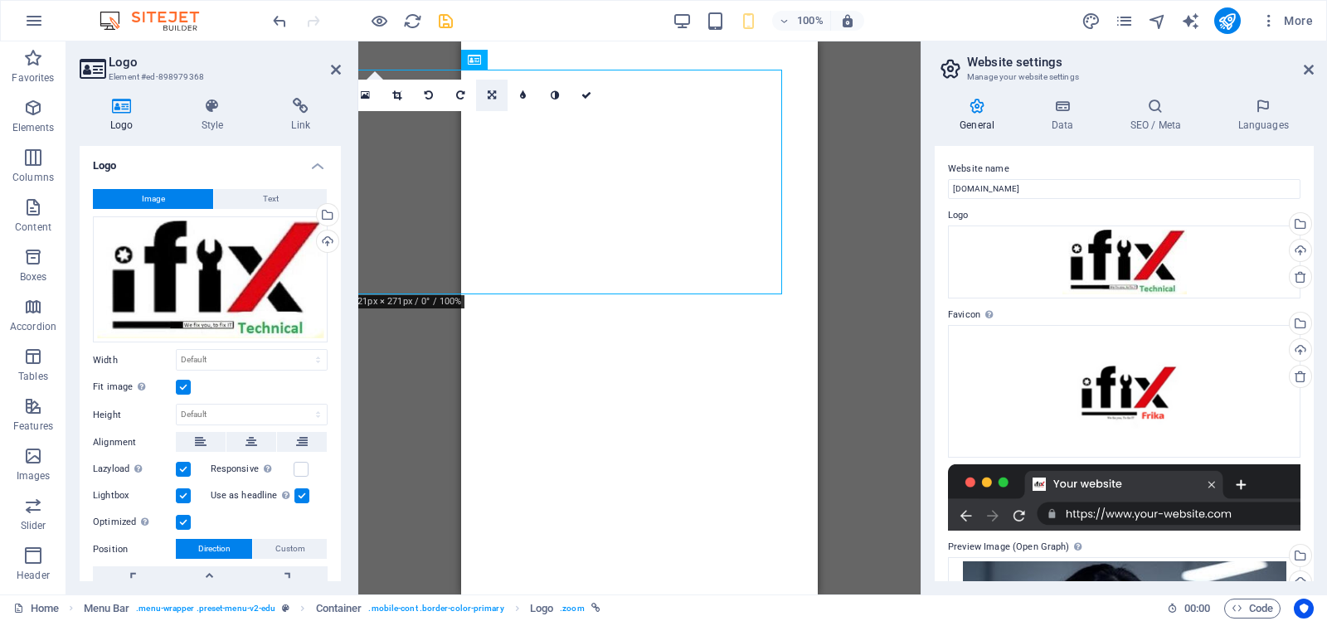
click at [491, 95] on icon at bounding box center [492, 95] width 8 height 10
click at [396, 90] on icon at bounding box center [396, 95] width 9 height 10
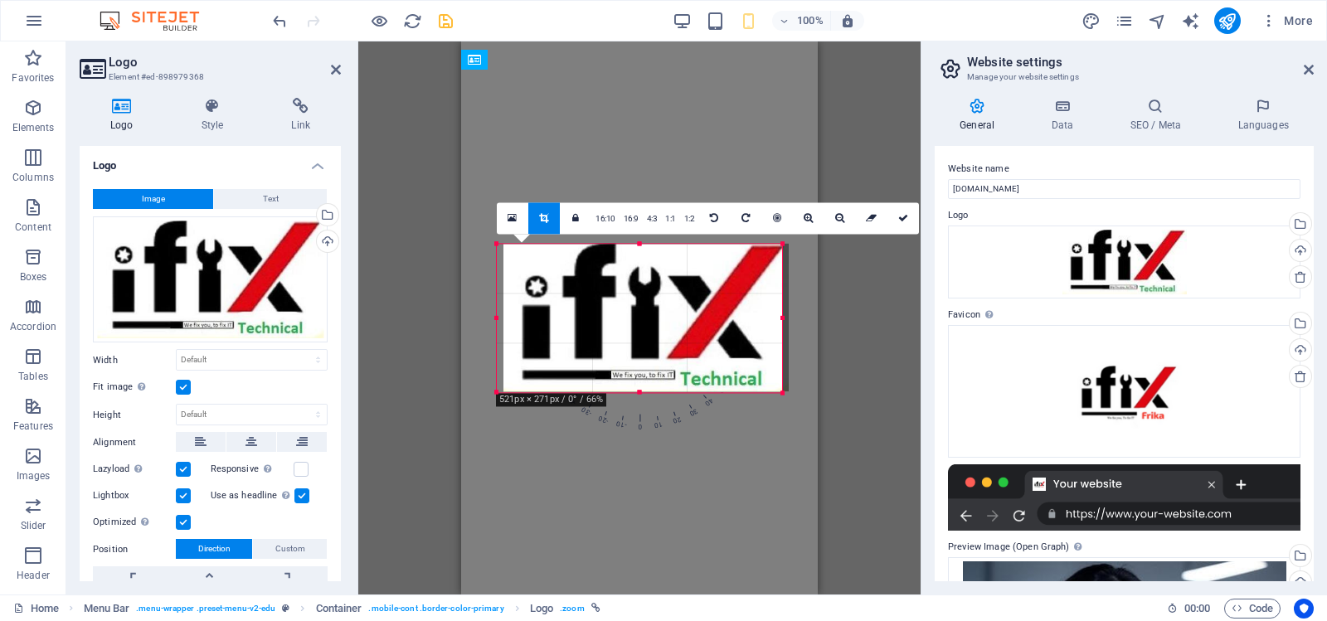
click at [584, 329] on div at bounding box center [646, 317] width 285 height 149
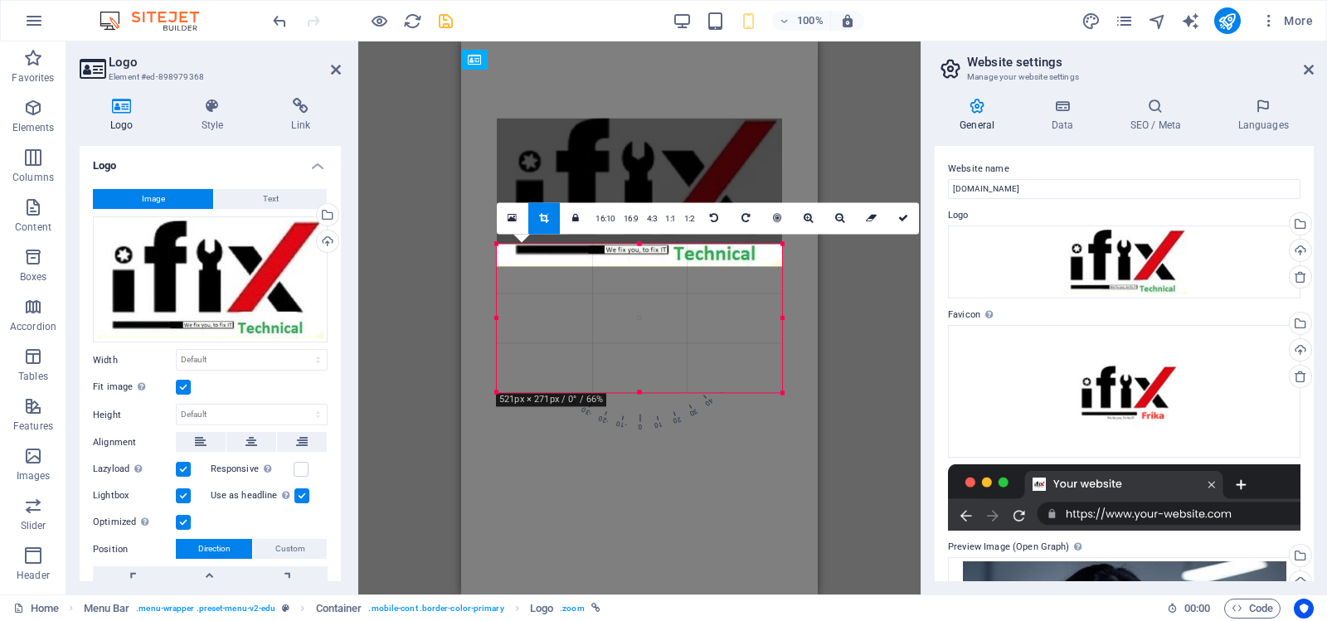
drag, startPoint x: 666, startPoint y: 294, endPoint x: 663, endPoint y: 168, distance: 125.3
click at [663, 168] on div at bounding box center [639, 192] width 285 height 149
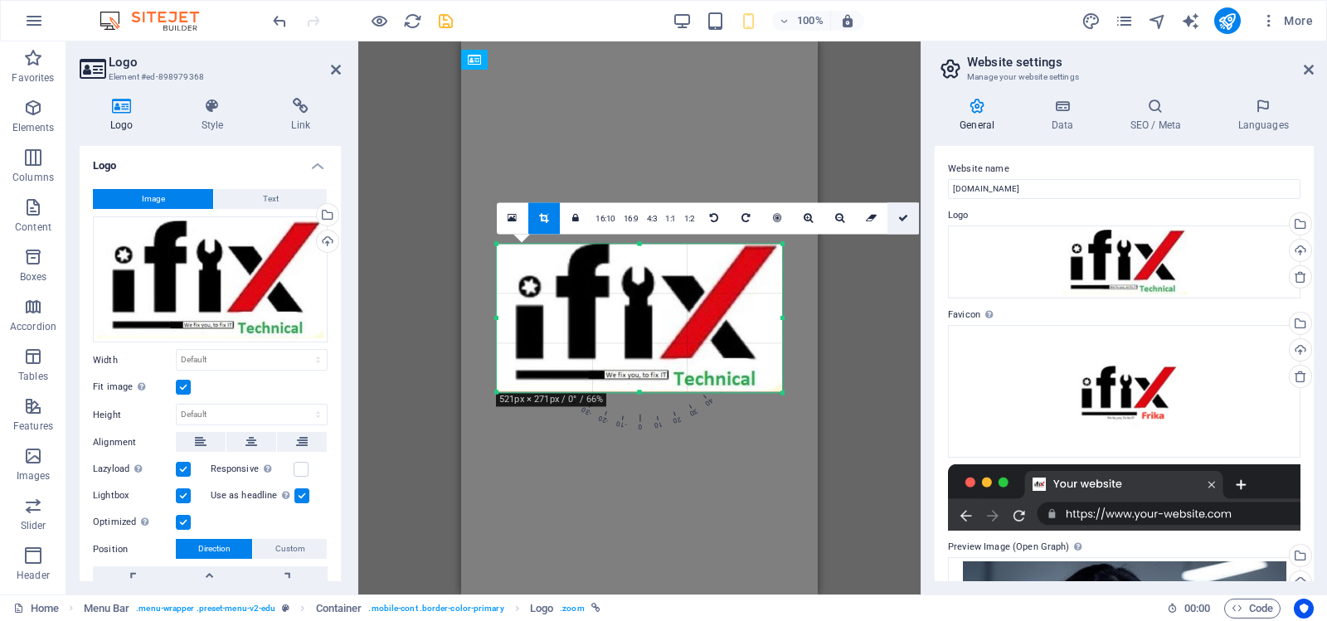
click at [900, 219] on icon at bounding box center [903, 218] width 10 height 10
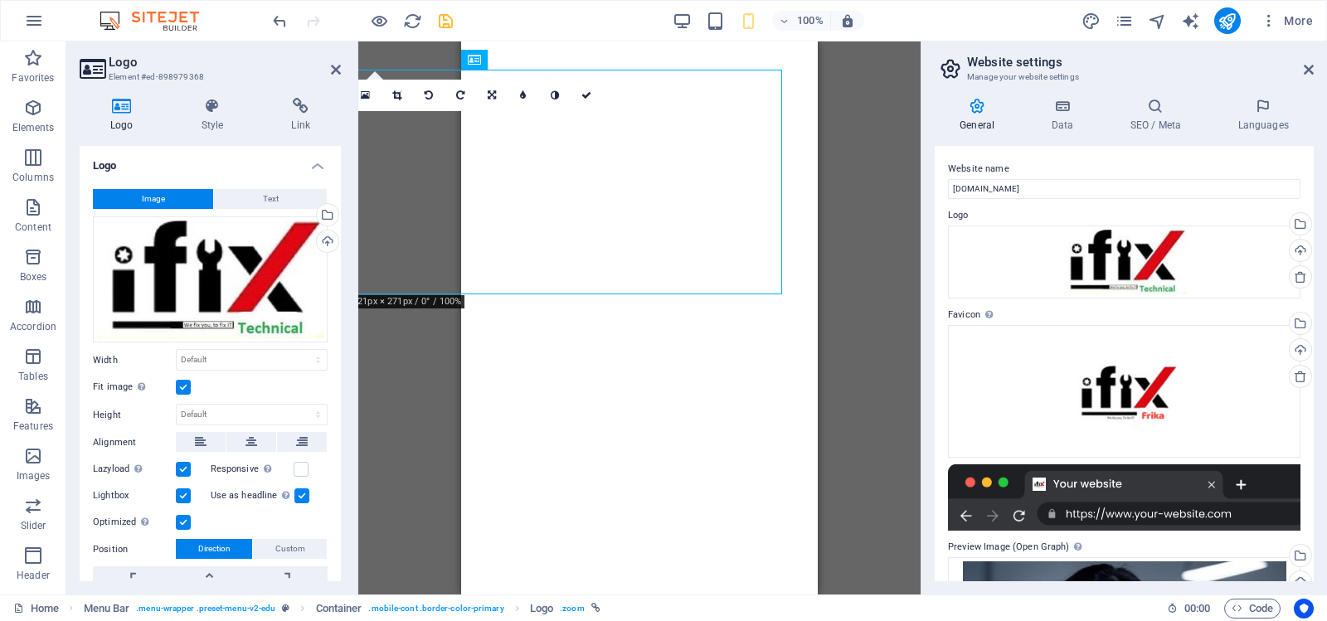
click at [864, 275] on div "Menu Bar Container Logo Menu Bar Container Drag here to replace the existing co…" at bounding box center [639, 317] width 562 height 553
click at [299, 466] on label at bounding box center [301, 469] width 15 height 15
click at [0, 0] on input "Responsive Automatically load retina image and smartphone optimized sizes." at bounding box center [0, 0] width 0 height 0
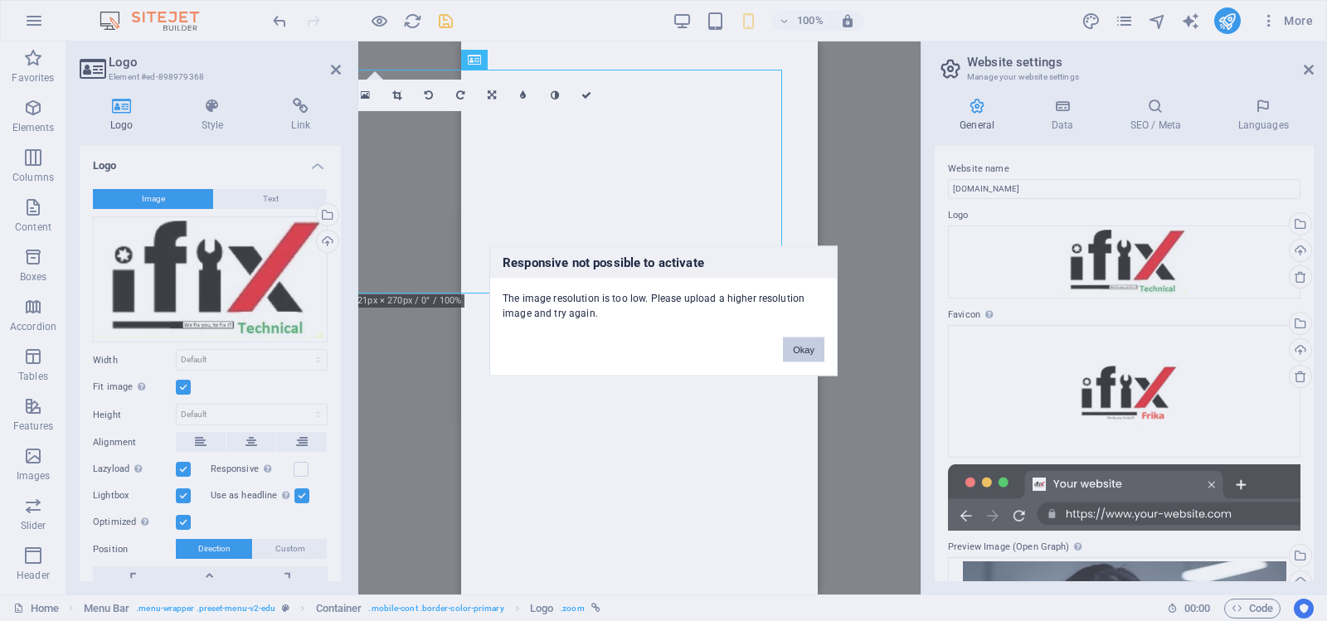
click at [810, 348] on button "Okay" at bounding box center [803, 349] width 41 height 25
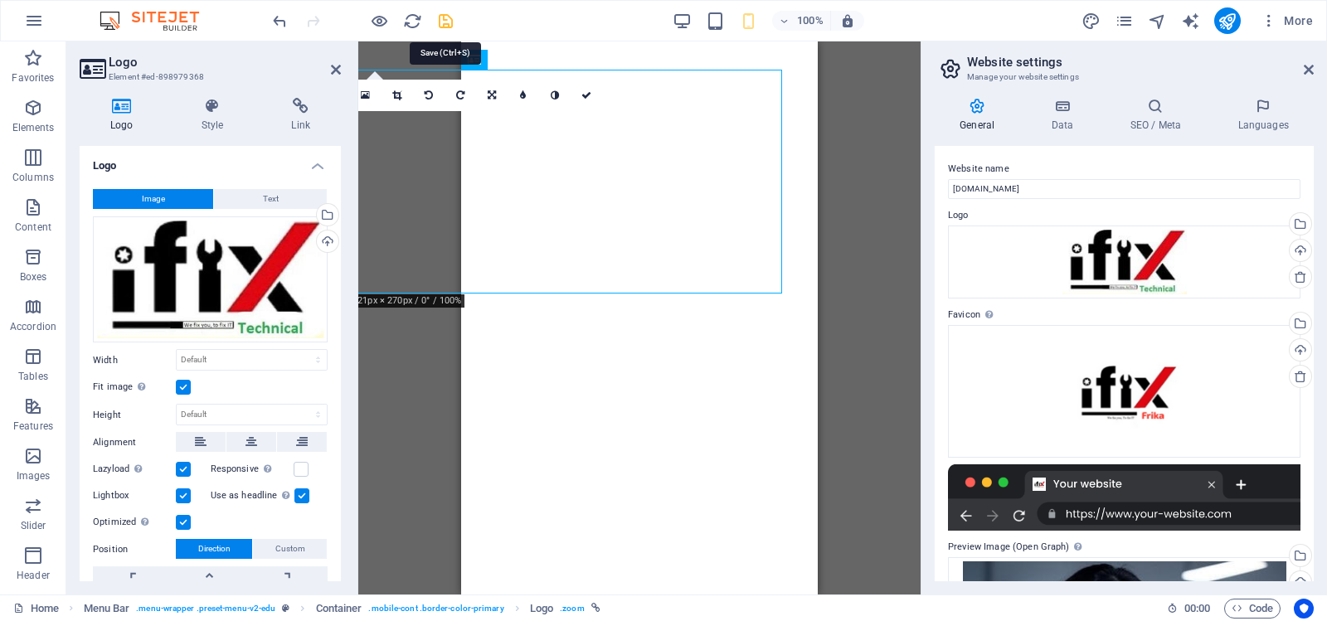
click at [448, 22] on icon "save" at bounding box center [445, 21] width 19 height 19
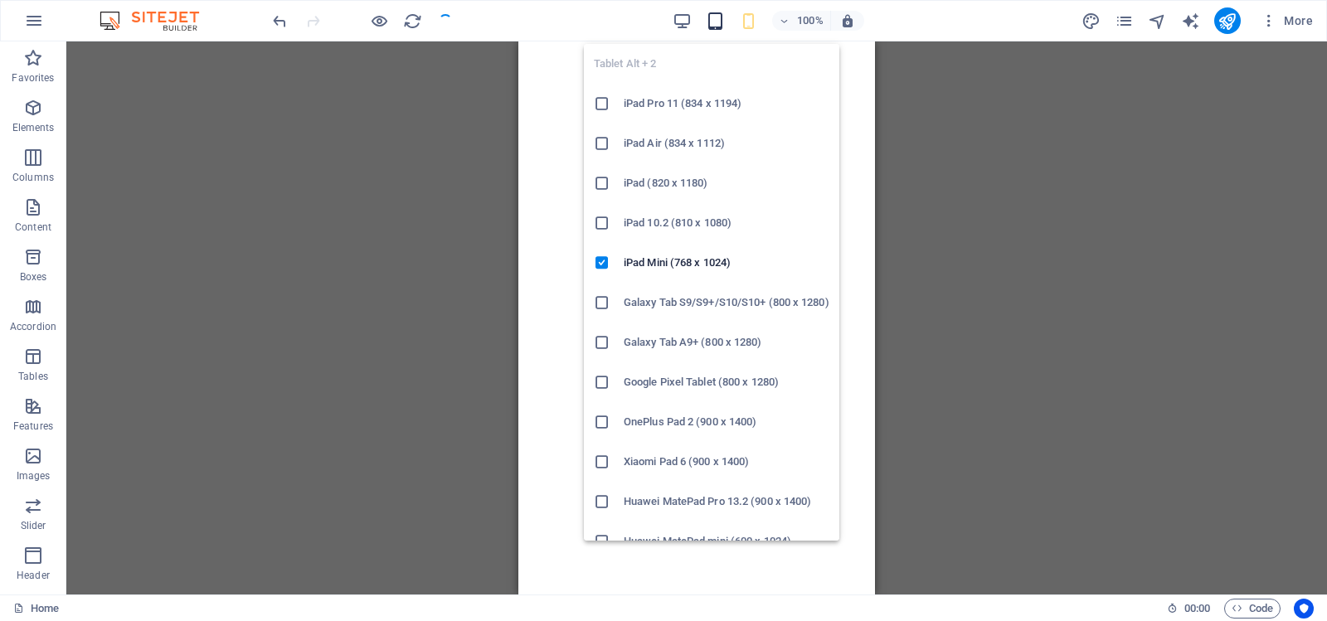
click at [718, 22] on icon "button" at bounding box center [715, 21] width 19 height 19
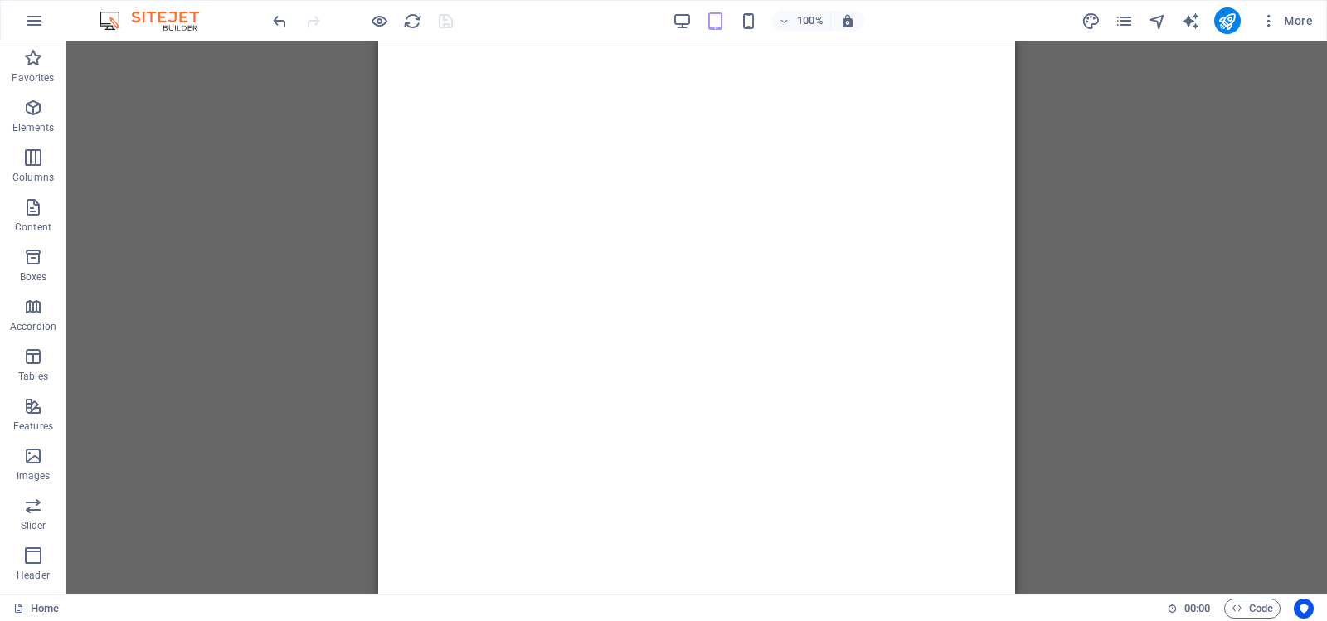
click at [1145, 236] on div "Logo Menu Bar Container Drag here to replace the existing content. Press “Ctrl”…" at bounding box center [696, 317] width 1261 height 553
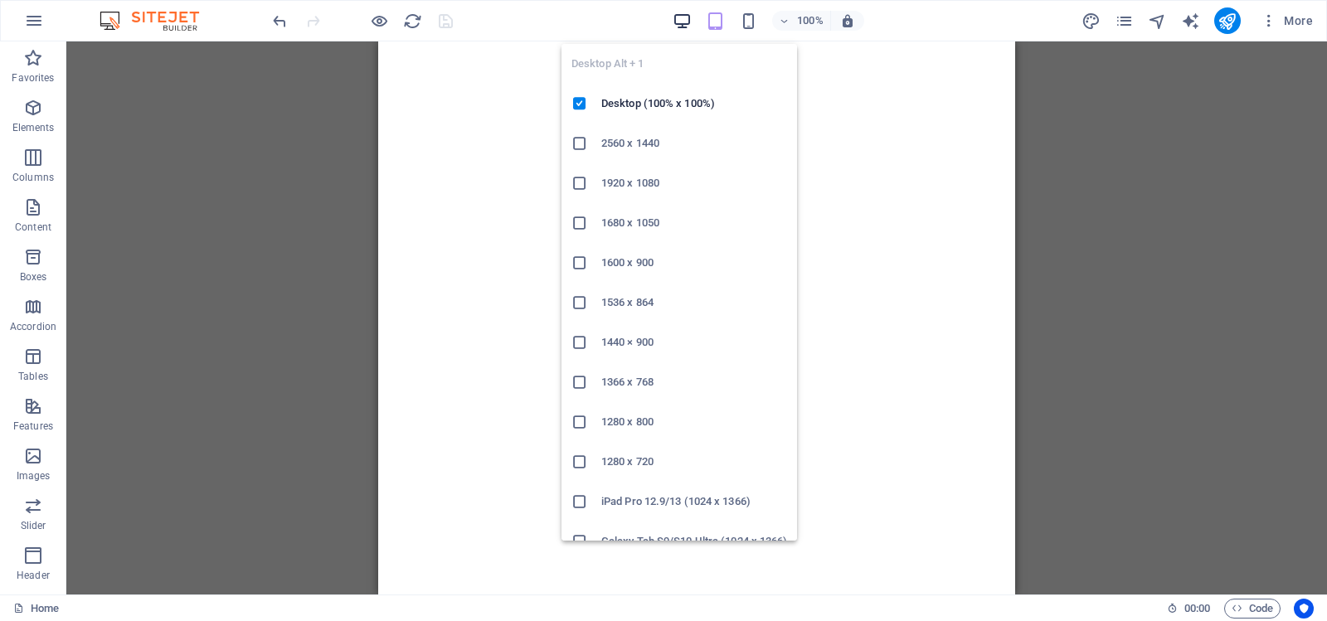
click at [685, 20] on icon "button" at bounding box center [682, 21] width 19 height 19
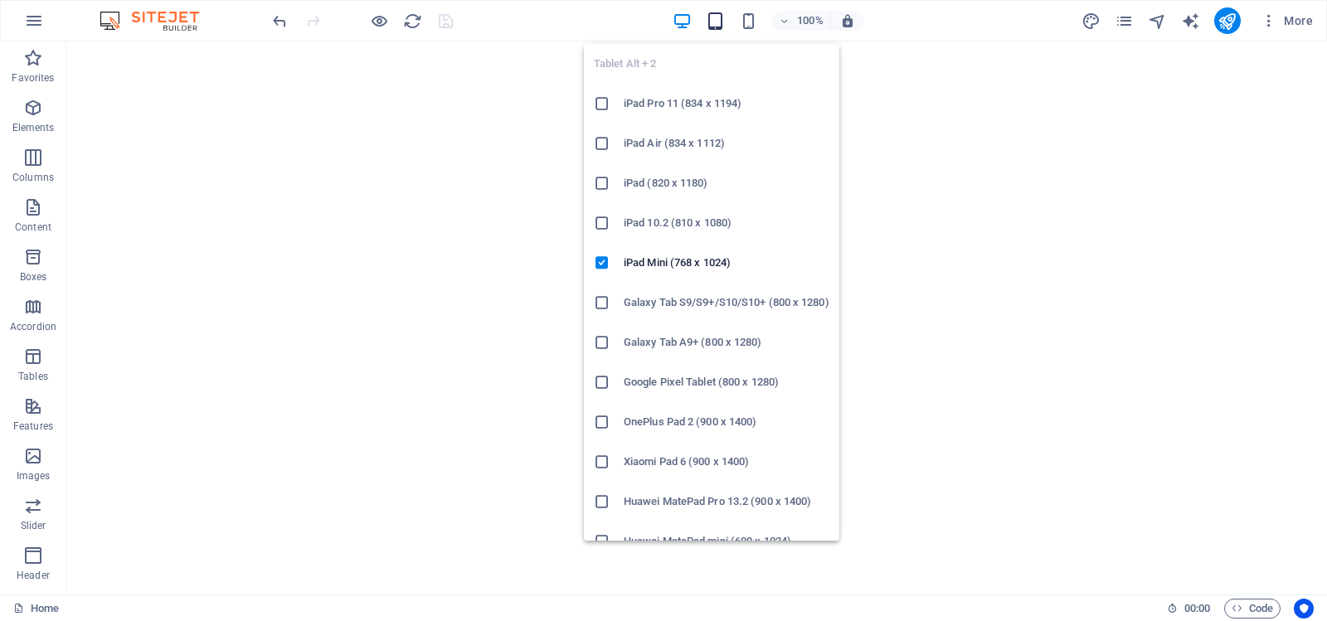
click at [713, 20] on icon "button" at bounding box center [715, 21] width 19 height 19
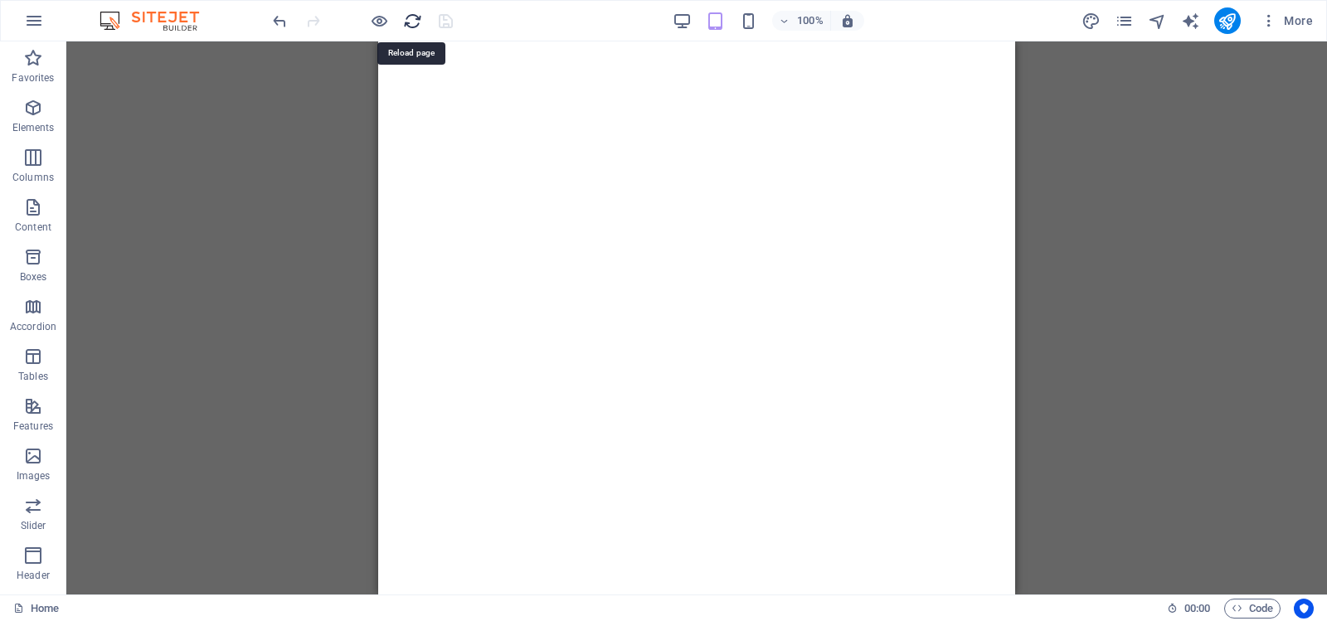
click at [412, 19] on icon "reload" at bounding box center [412, 21] width 19 height 19
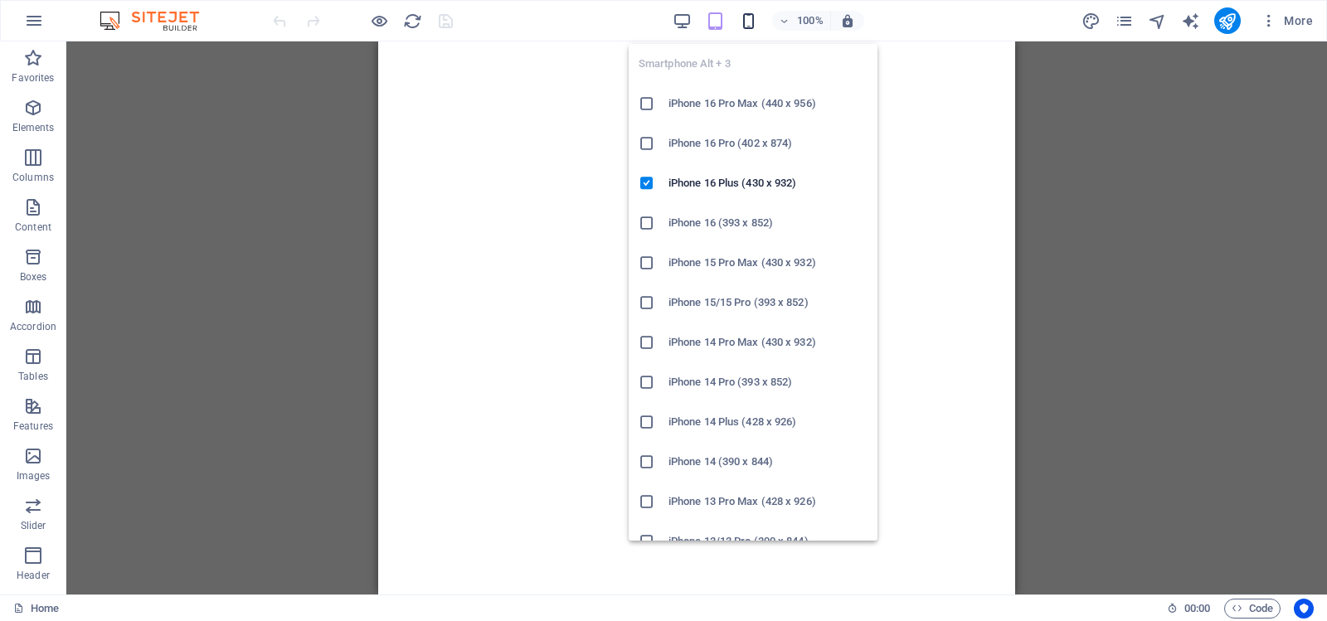
click at [751, 18] on icon "button" at bounding box center [748, 21] width 19 height 19
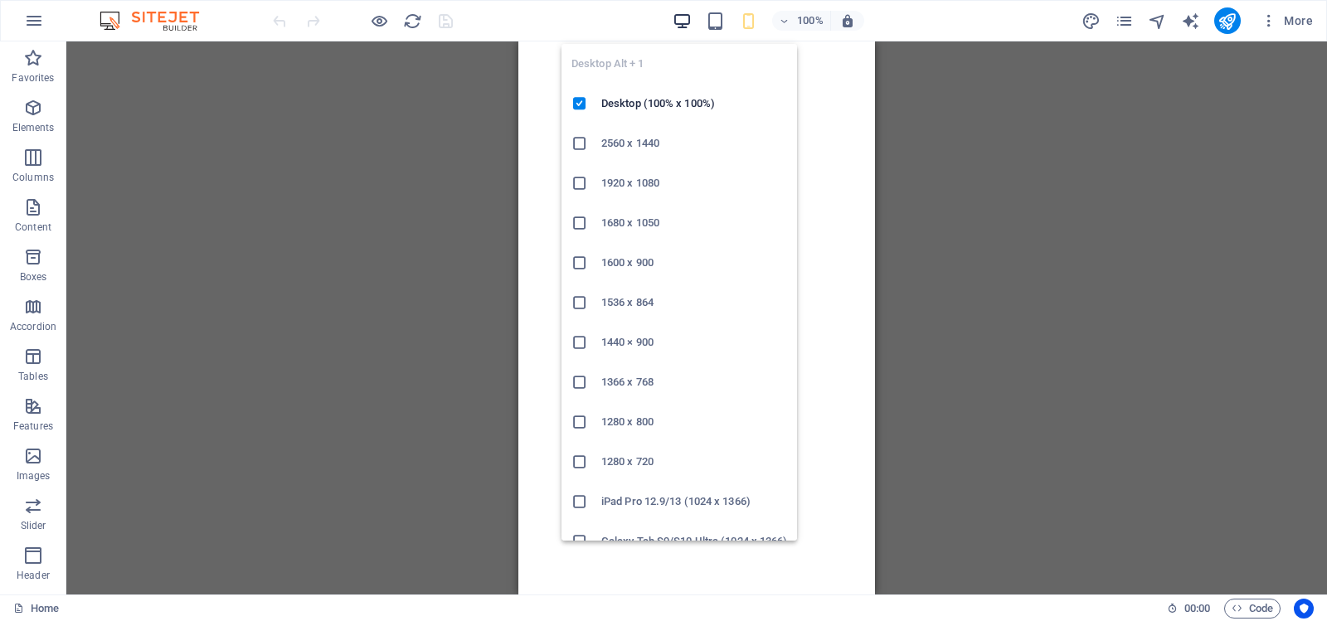
click at [683, 21] on icon "button" at bounding box center [682, 21] width 19 height 19
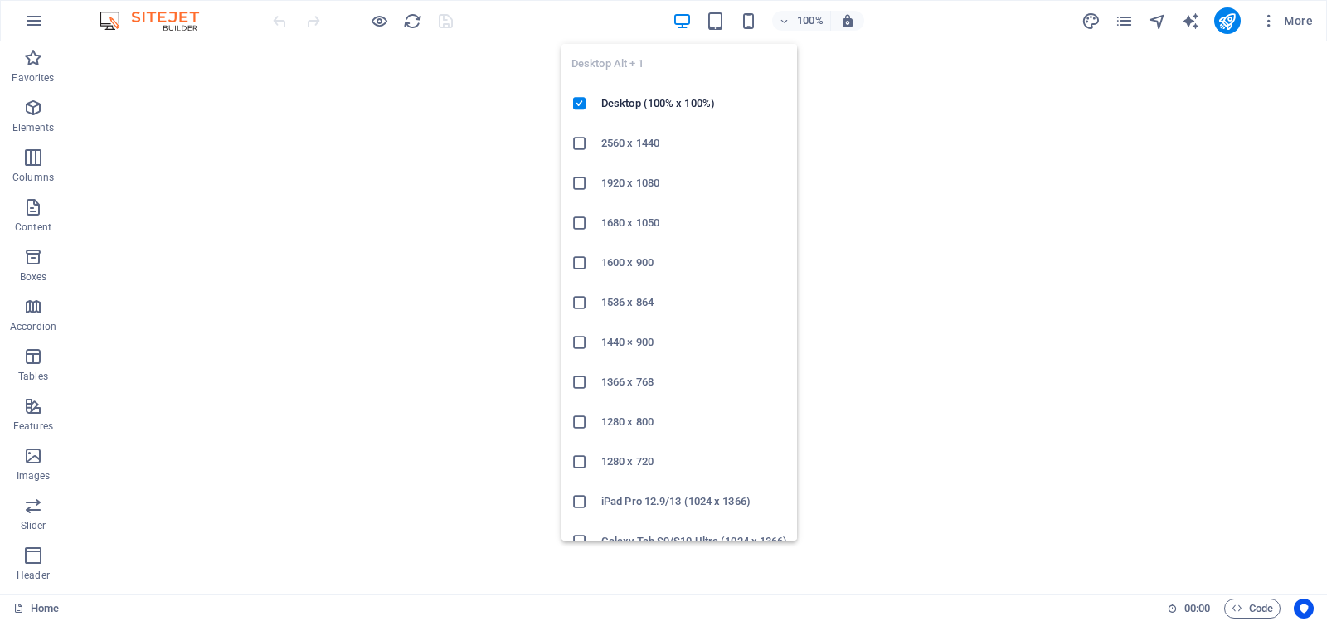
click at [580, 142] on icon at bounding box center [580, 143] width 17 height 17
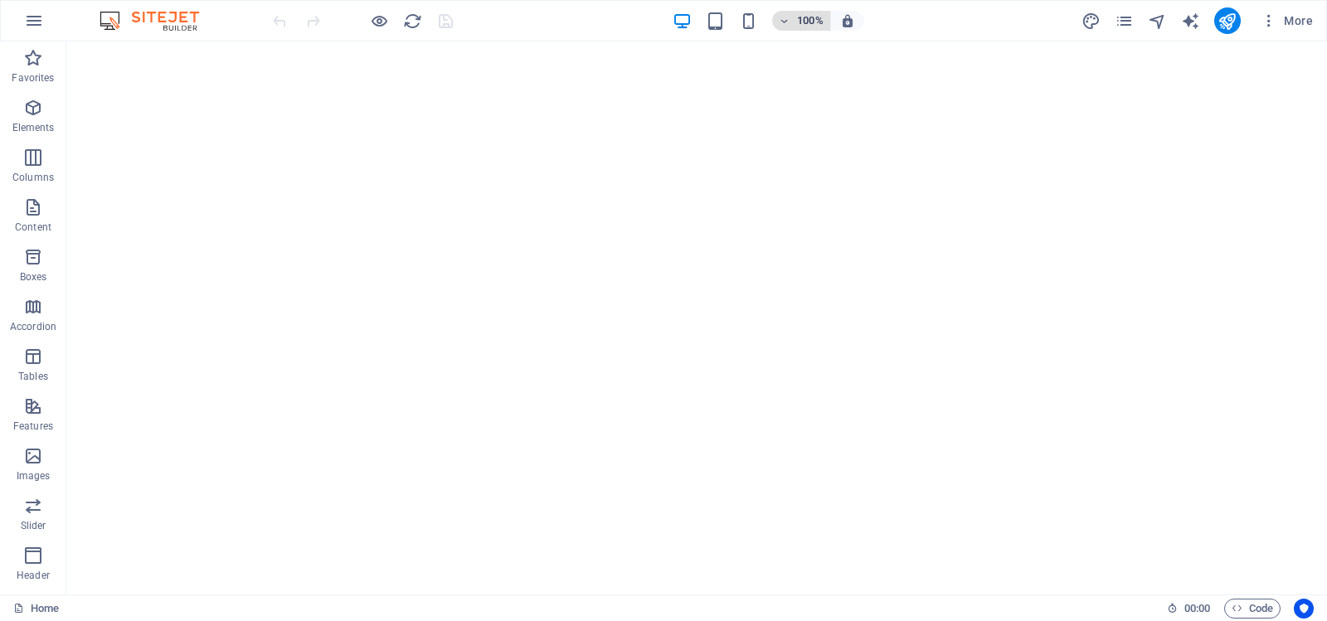
click at [786, 16] on icon "button" at bounding box center [785, 21] width 12 height 11
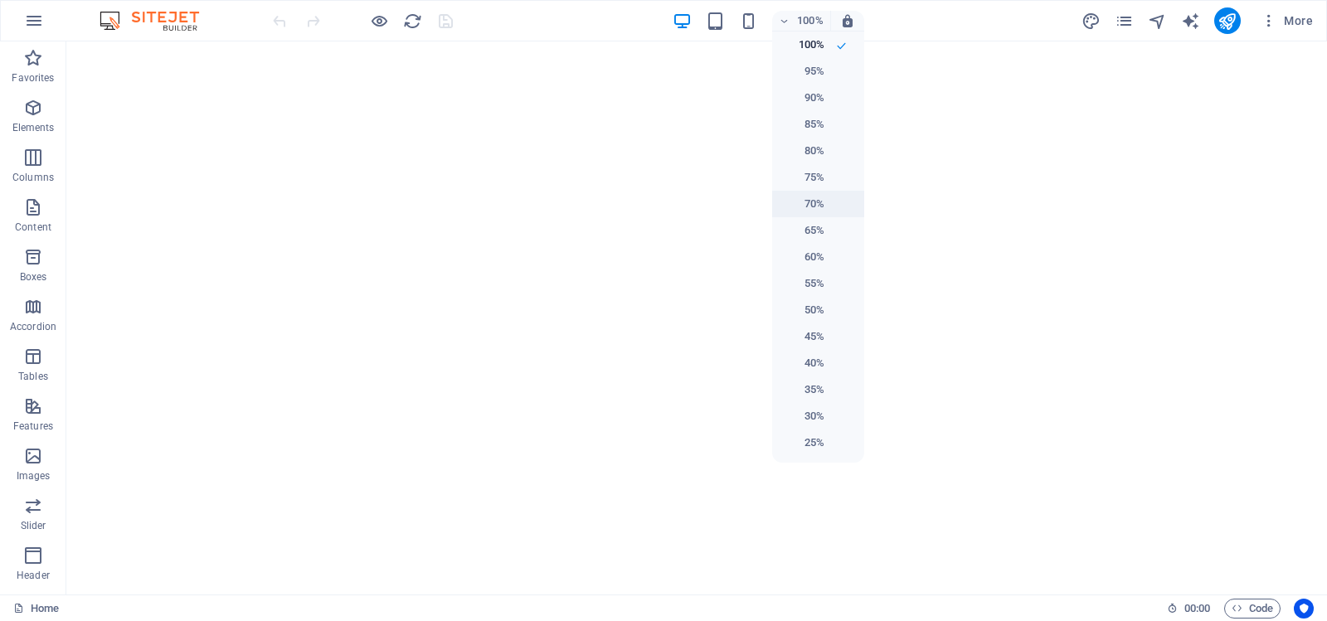
click at [798, 199] on h6 "70%" at bounding box center [803, 204] width 42 height 20
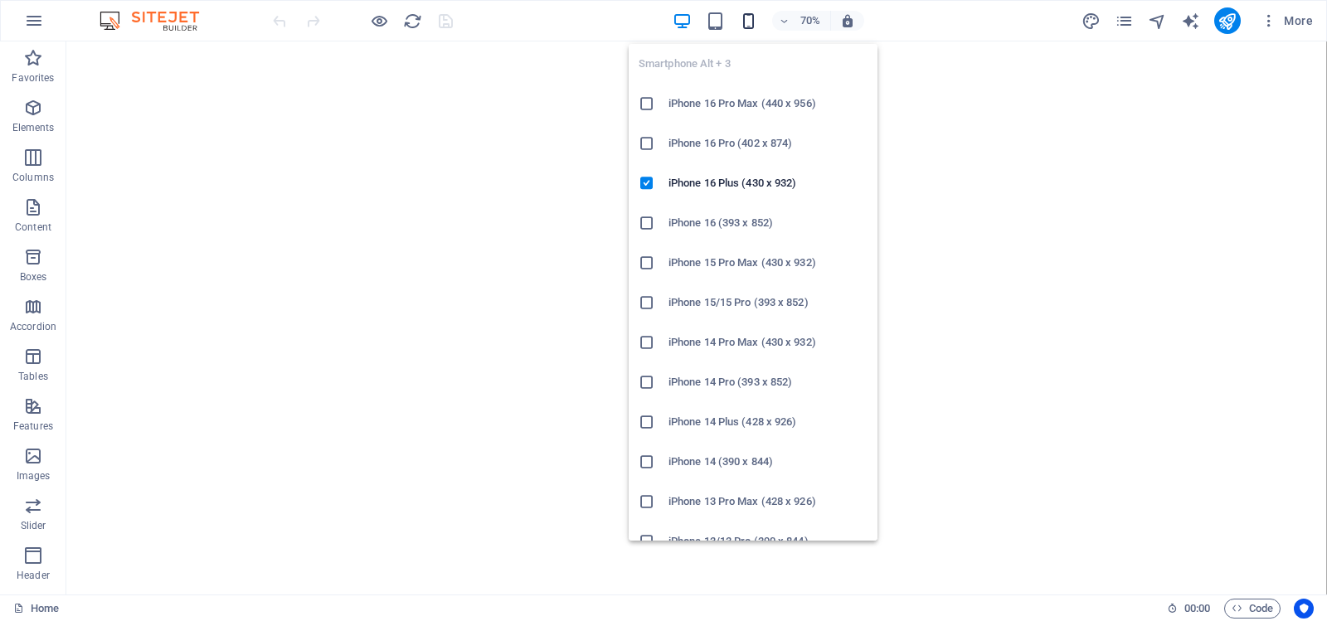
click at [752, 19] on icon "button" at bounding box center [748, 21] width 19 height 19
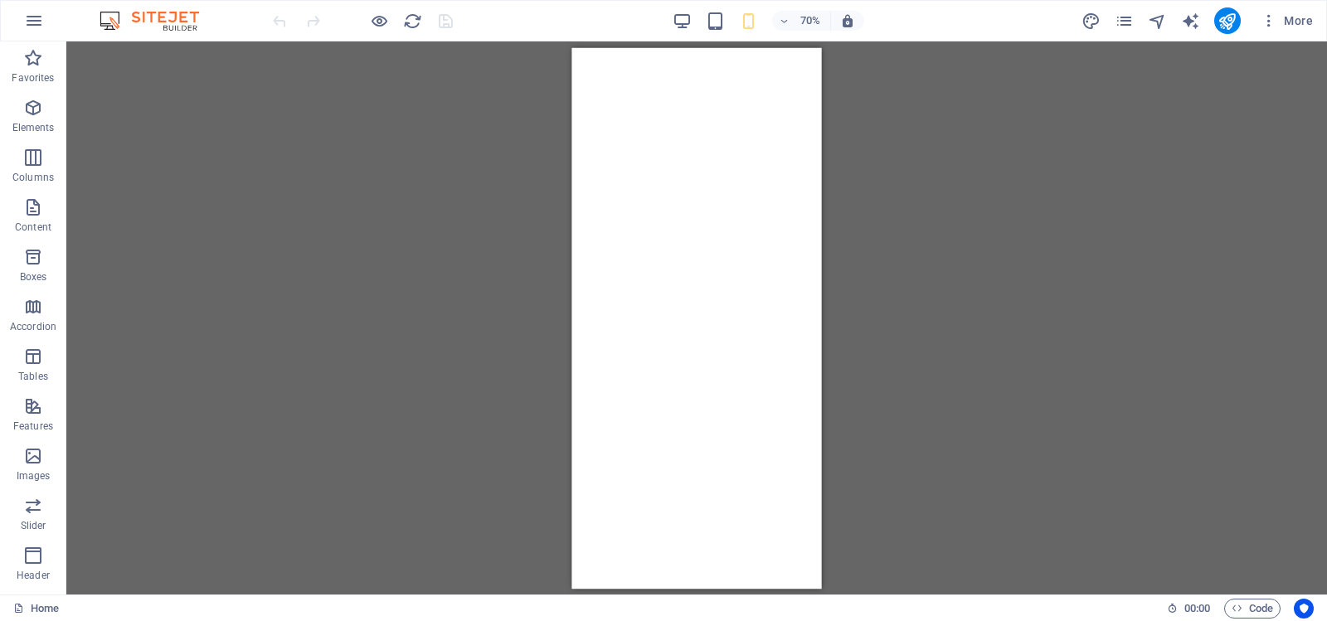
click at [942, 151] on div "Menu Bar Container Menu Bar Logo Container Image Menu Spacer" at bounding box center [696, 317] width 1261 height 553
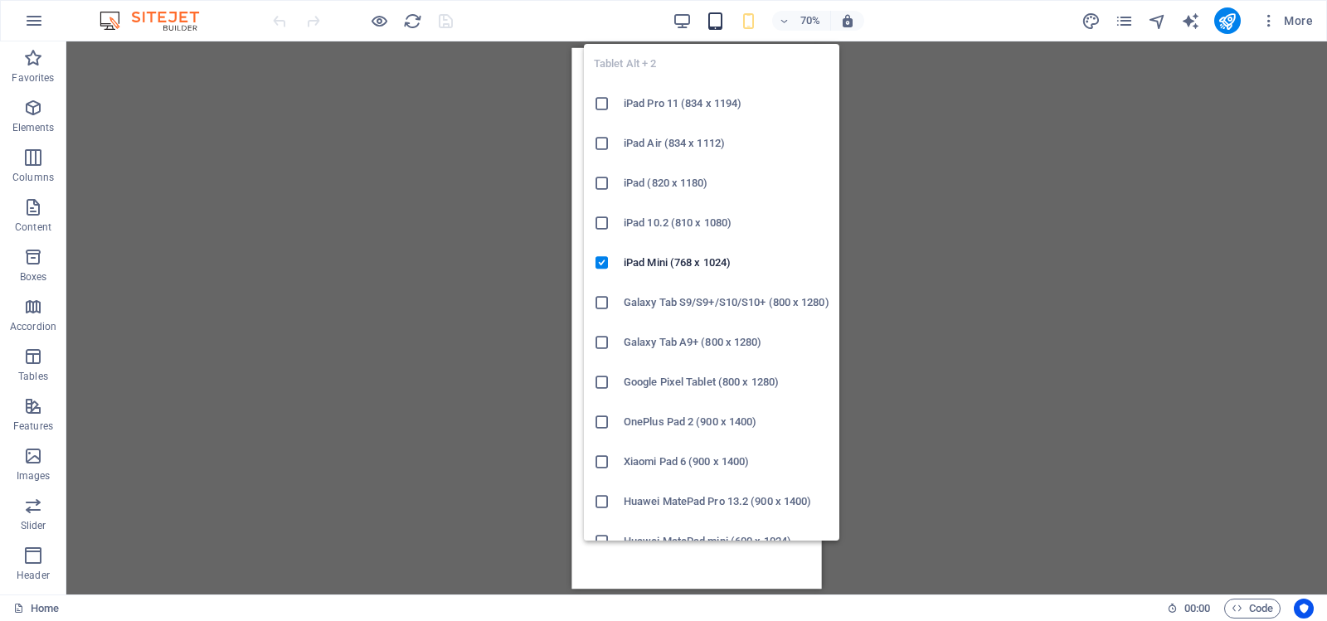
click at [715, 15] on icon "button" at bounding box center [715, 21] width 19 height 19
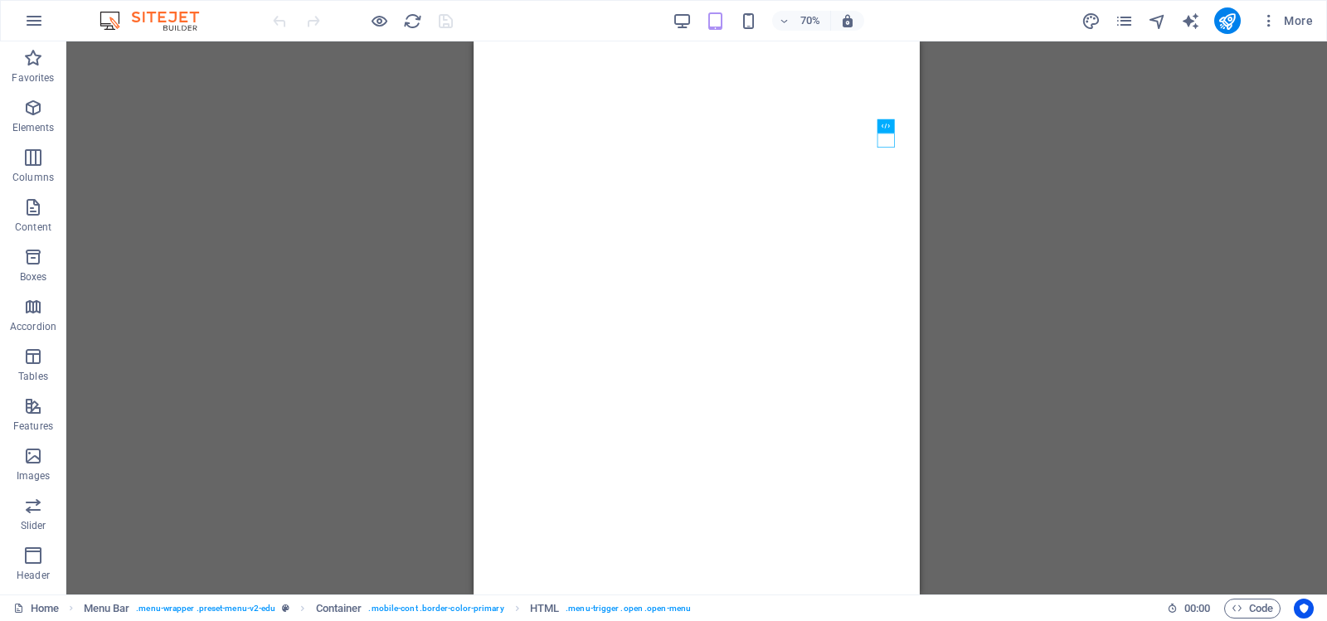
click at [1038, 154] on div "Menu Bar Logo Container Image Menu Bar Menu Spacer HTML" at bounding box center [696, 317] width 1261 height 553
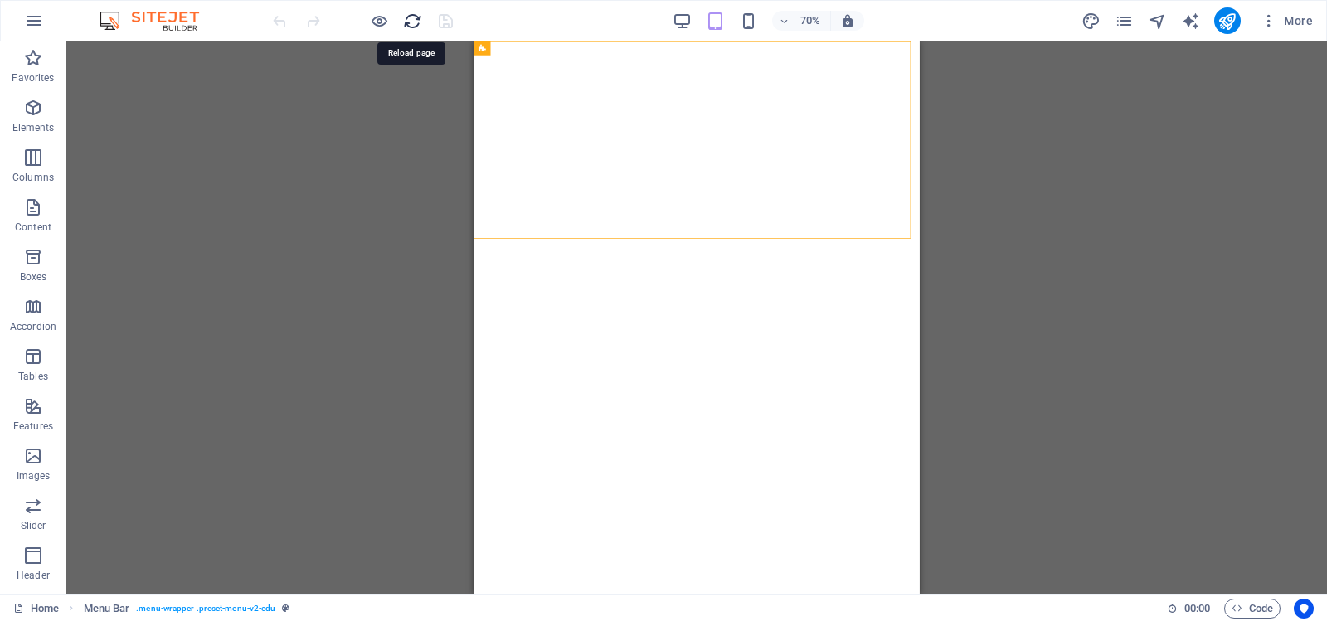
click at [415, 20] on icon "reload" at bounding box center [412, 21] width 19 height 19
click at [412, 17] on icon "reload" at bounding box center [412, 21] width 19 height 19
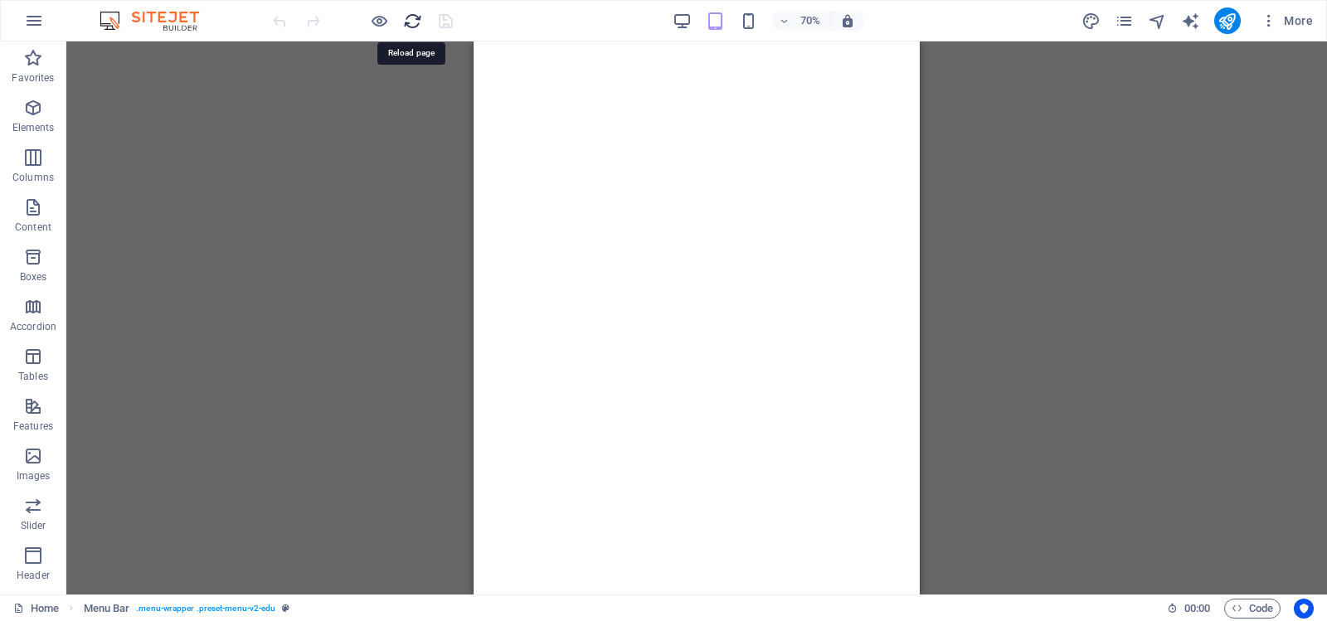
click at [412, 17] on icon "reload" at bounding box center [412, 21] width 19 height 19
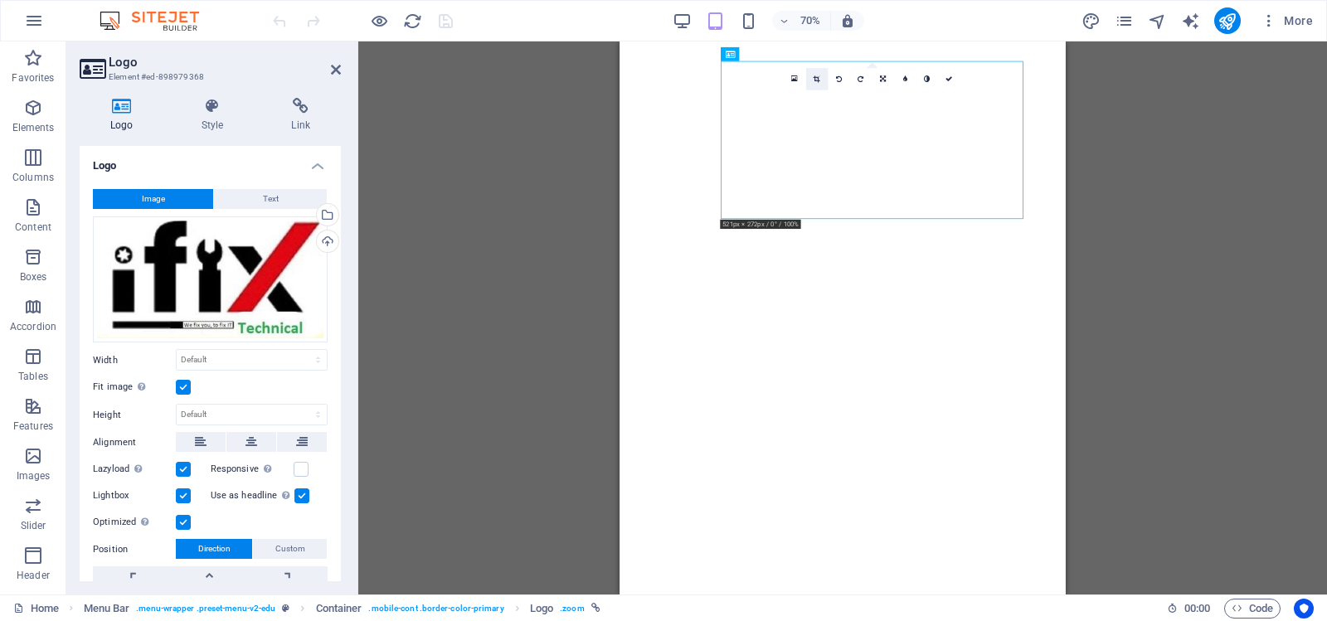
click at [815, 77] on icon at bounding box center [817, 78] width 7 height 7
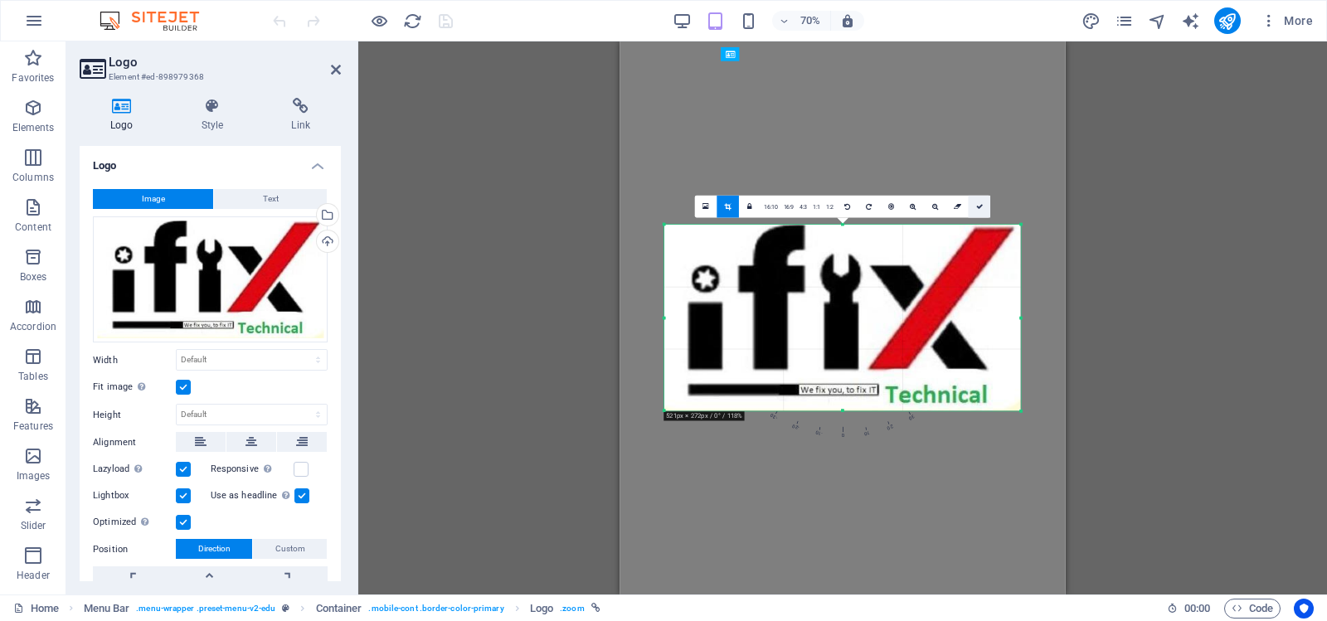
click at [977, 206] on icon at bounding box center [979, 206] width 7 height 7
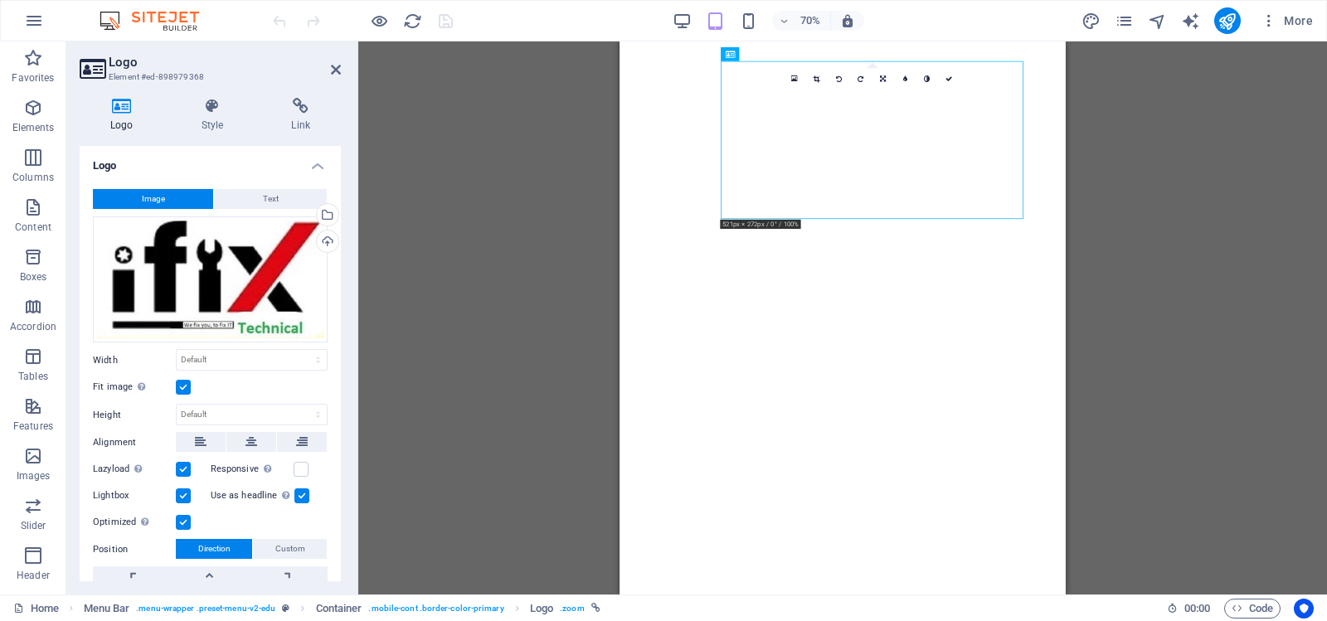
click at [526, 127] on div "Logo Menu Bar Menu Bar Container Drag here to replace the existing content. Pre…" at bounding box center [842, 317] width 969 height 553
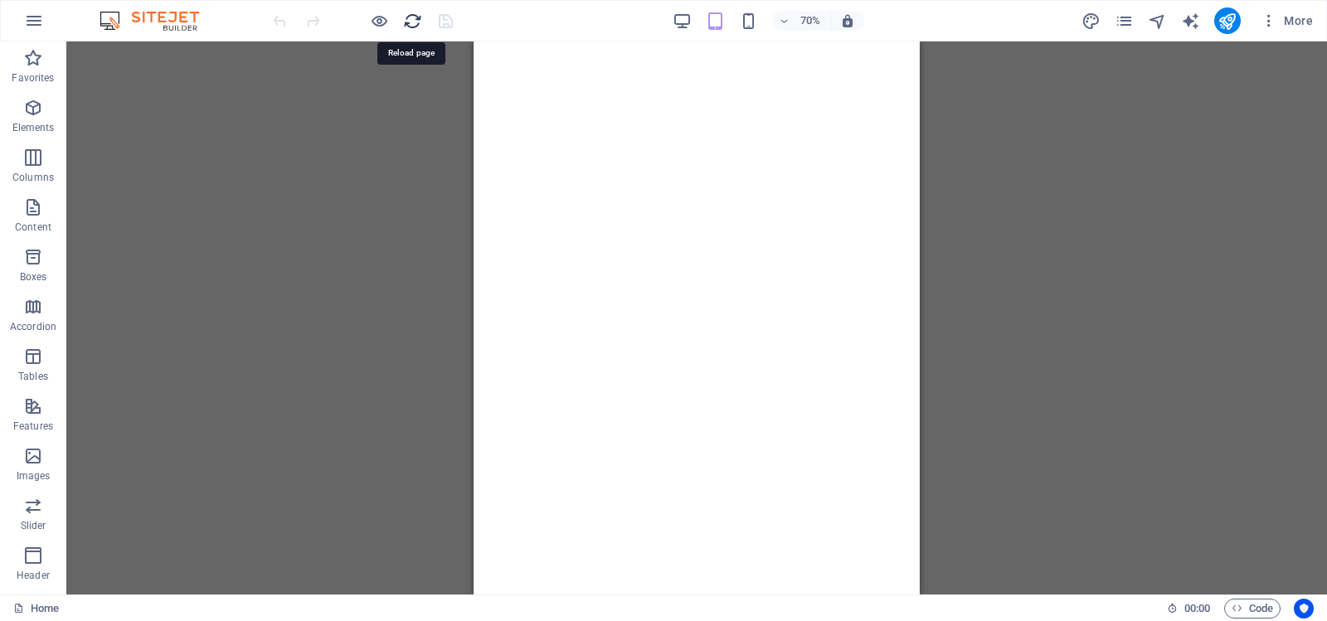
click at [412, 22] on icon "reload" at bounding box center [412, 21] width 19 height 19
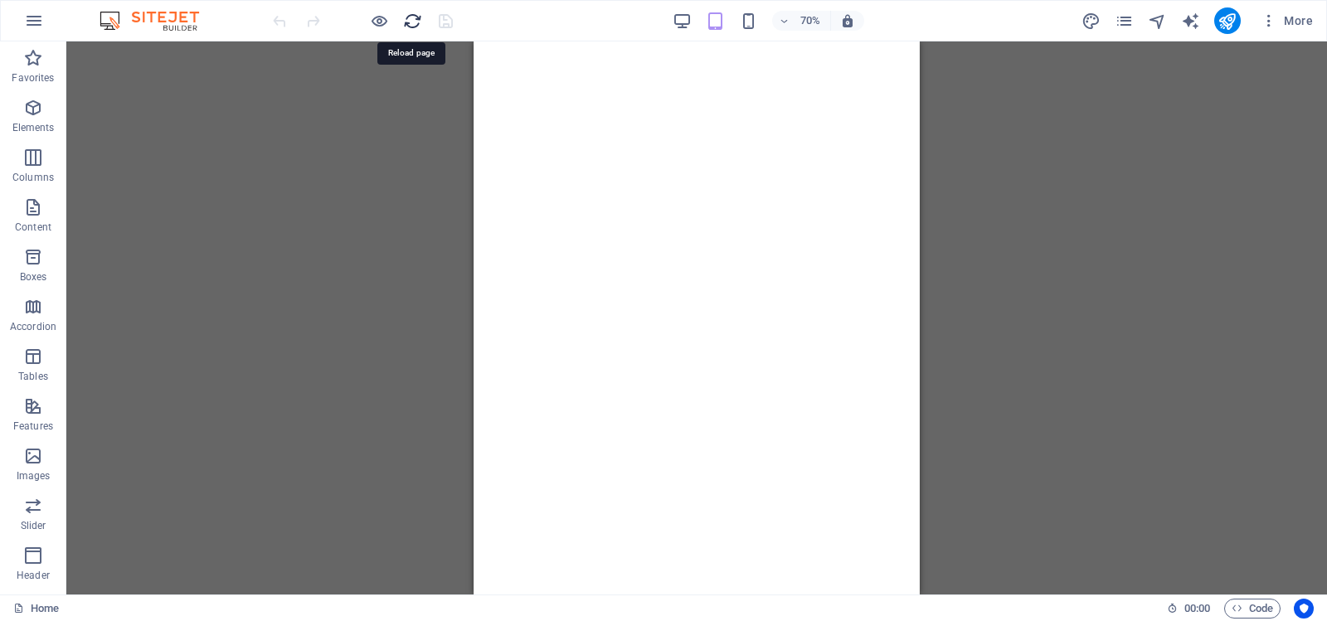
click at [412, 22] on icon "reload" at bounding box center [412, 21] width 19 height 19
click at [1028, 212] on div "Logo Menu Bar Menu Bar Container Drag here to replace the existing content. Pre…" at bounding box center [696, 317] width 1261 height 553
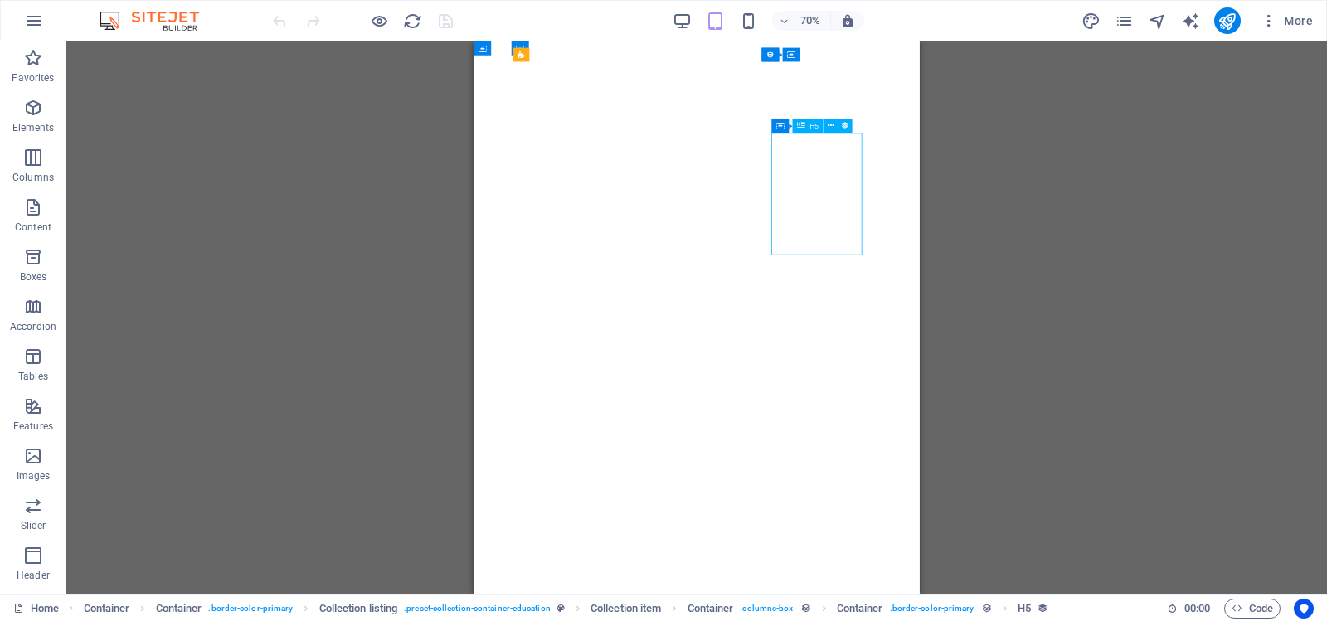
select select "name"
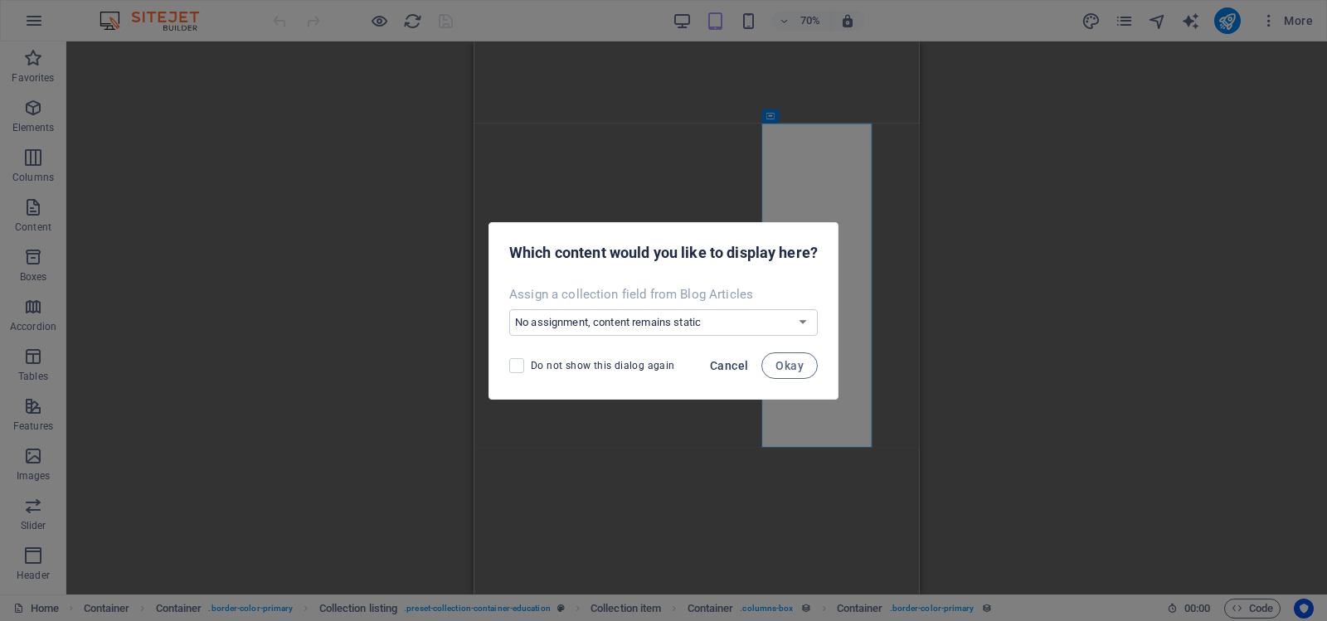
click at [732, 364] on span "Cancel" at bounding box center [729, 365] width 38 height 13
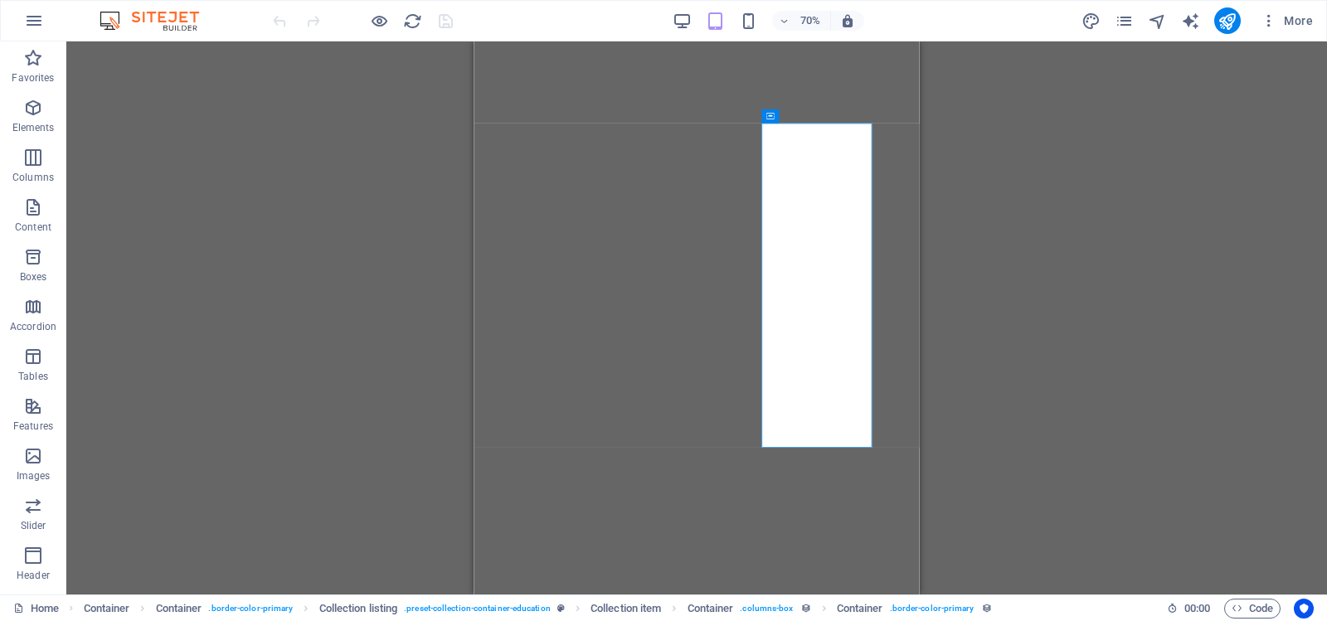
click at [1046, 358] on div "Logo Menu Bar Menu Bar Container Spacer Image Text Video 2 columns Container Im…" at bounding box center [696, 317] width 1261 height 553
click at [358, 179] on div "Logo Menu Bar Menu Bar Container Spacer Image Text Video 2 columns Container Im…" at bounding box center [696, 317] width 1261 height 553
click at [1060, 226] on div "Logo Menu Bar Menu Bar Container Spacer Image Text Video 2 columns Container Im…" at bounding box center [696, 317] width 1261 height 553
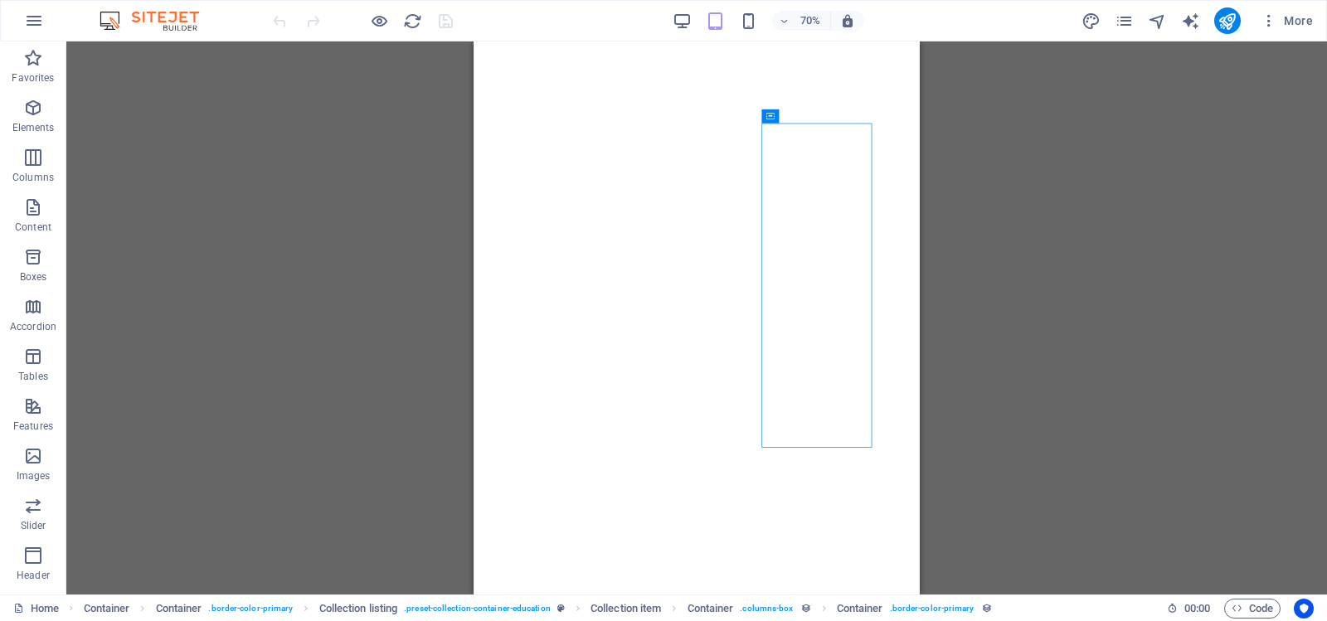
click at [259, 208] on div "Logo Menu Bar Menu Bar Container Spacer Image Text Video 2 columns Container Im…" at bounding box center [696, 317] width 1261 height 553
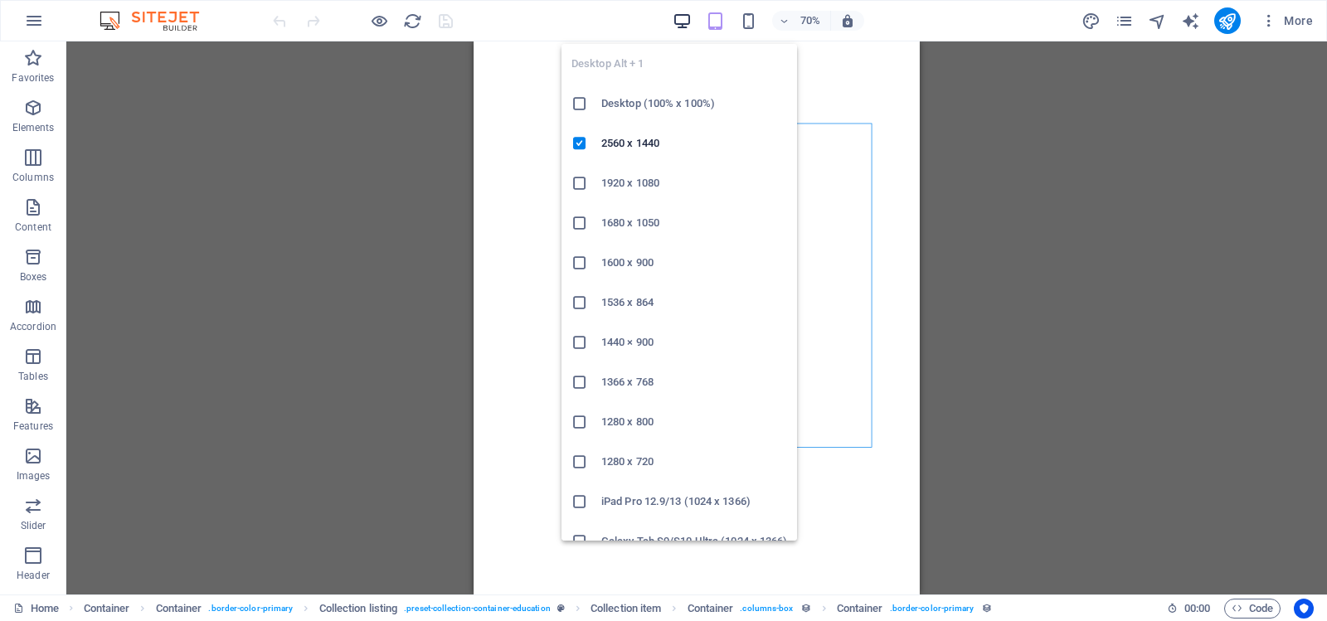
click at [679, 21] on icon "button" at bounding box center [682, 21] width 19 height 19
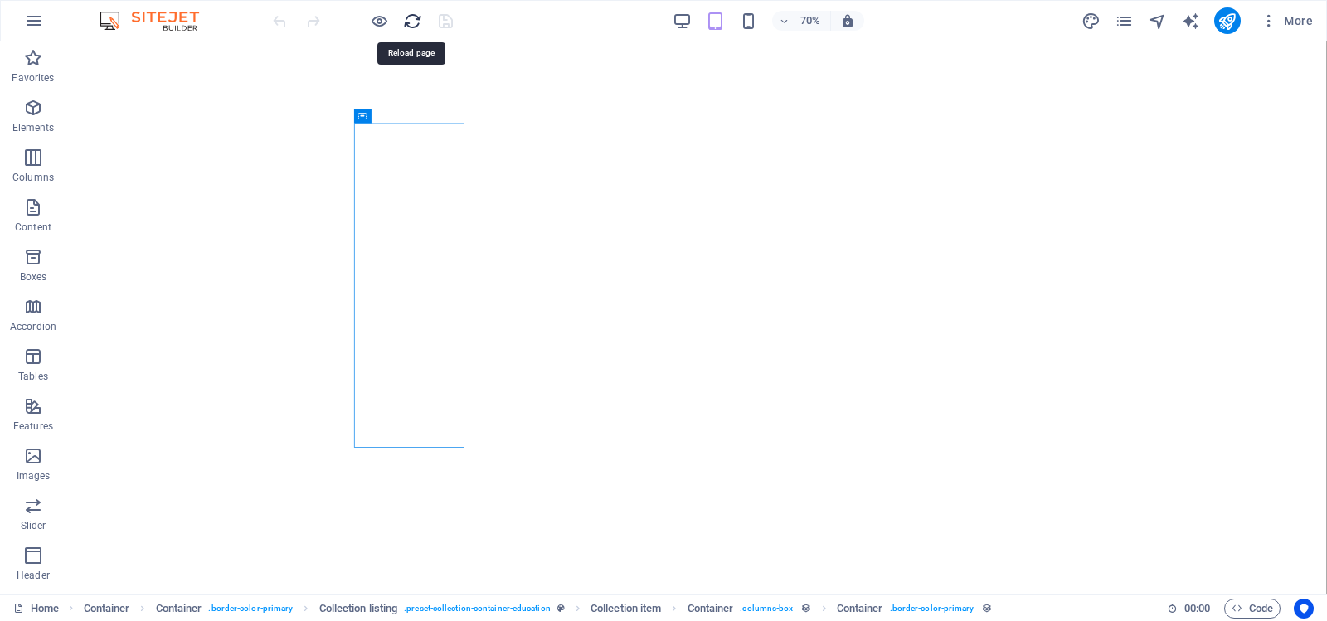
click at [411, 22] on icon "reload" at bounding box center [412, 21] width 19 height 19
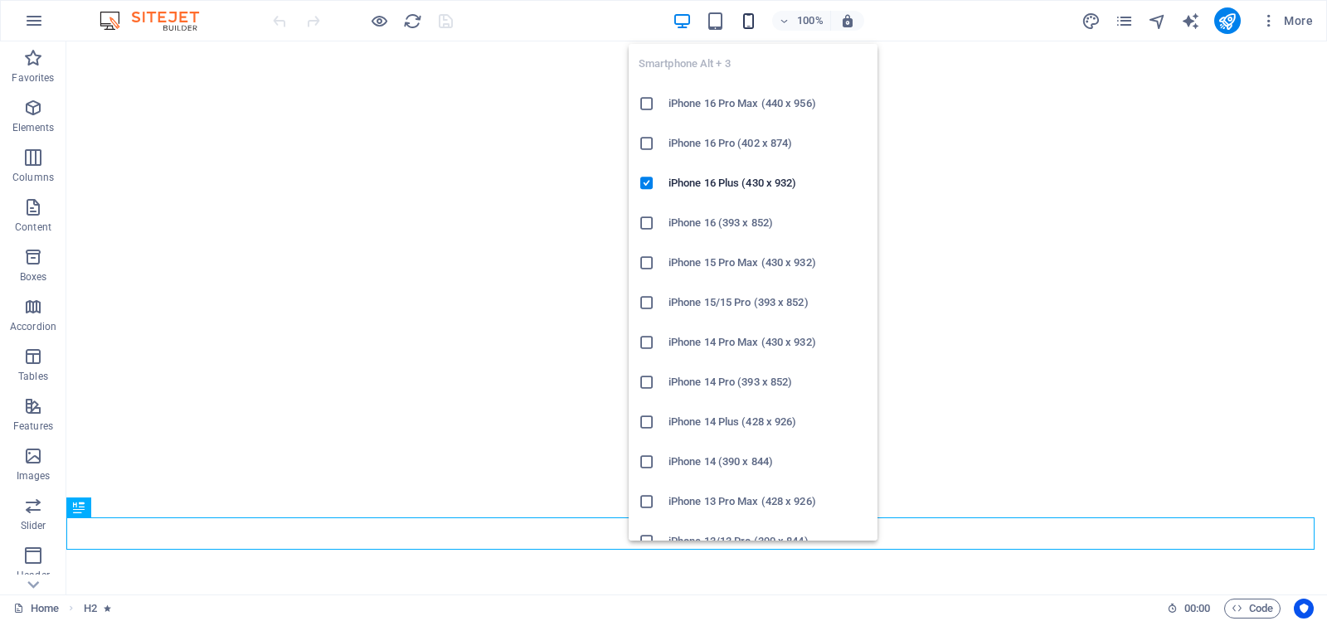
click at [747, 19] on icon "button" at bounding box center [748, 21] width 19 height 19
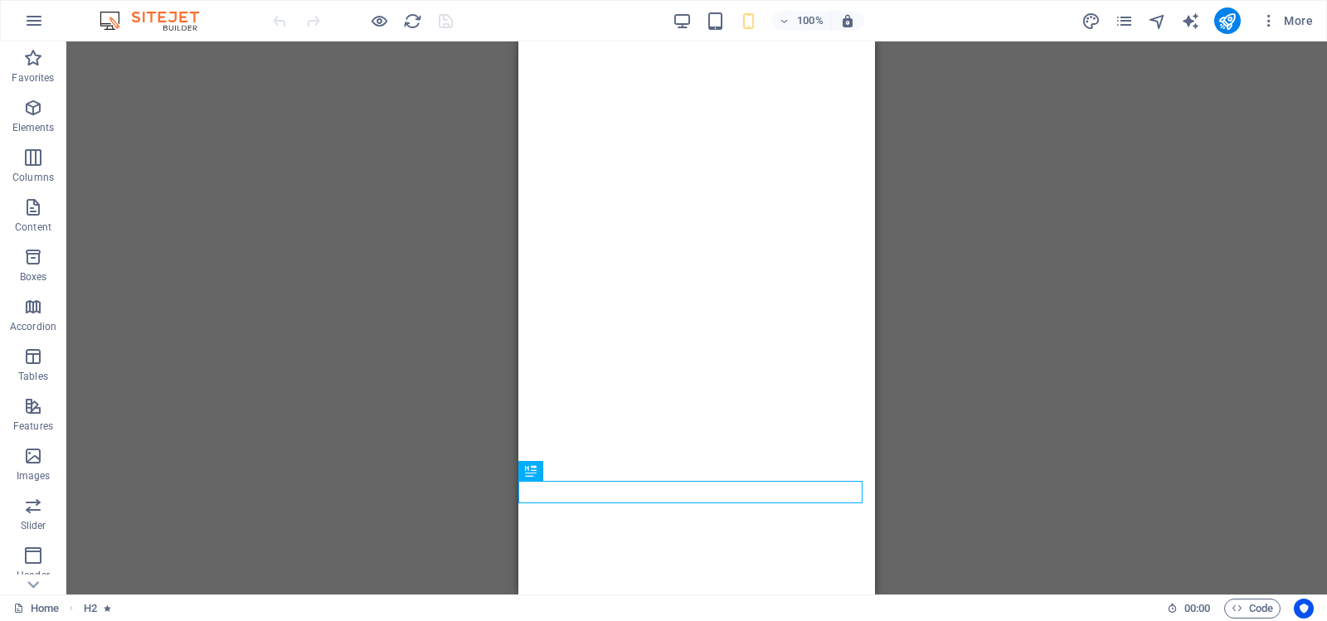
click at [980, 161] on div "Drag here to replace the existing content. Press “Ctrl” if you want to create a…" at bounding box center [696, 317] width 1261 height 553
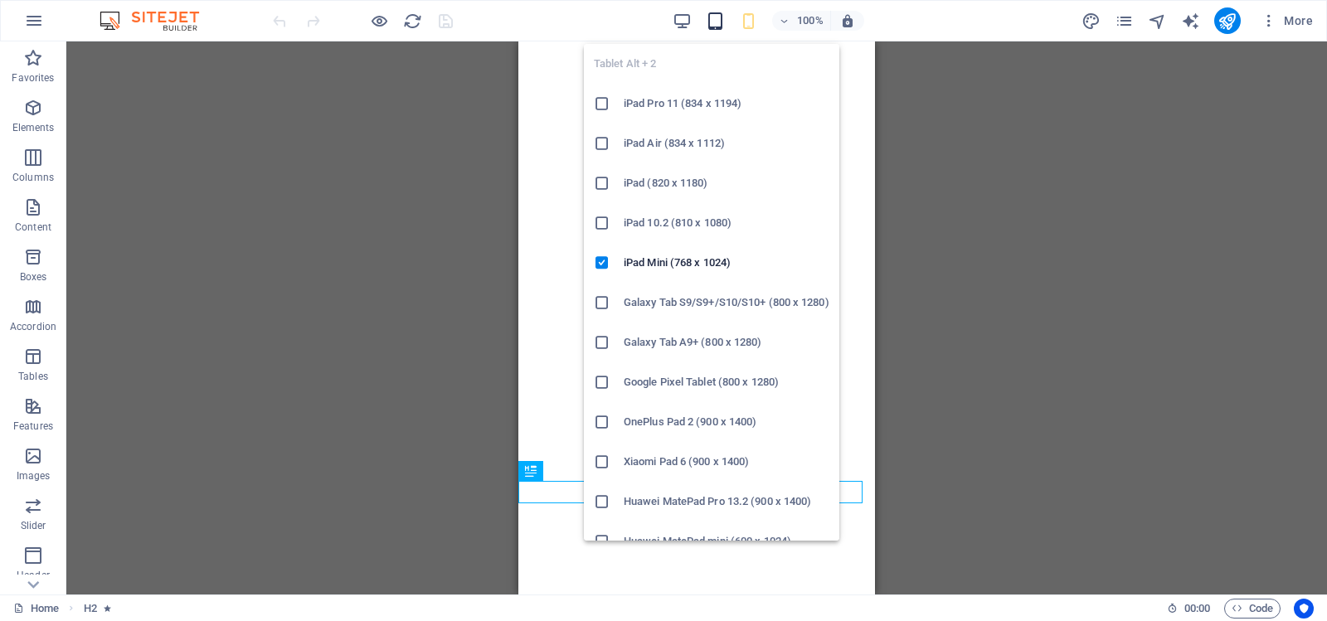
click at [716, 23] on icon "button" at bounding box center [715, 21] width 19 height 19
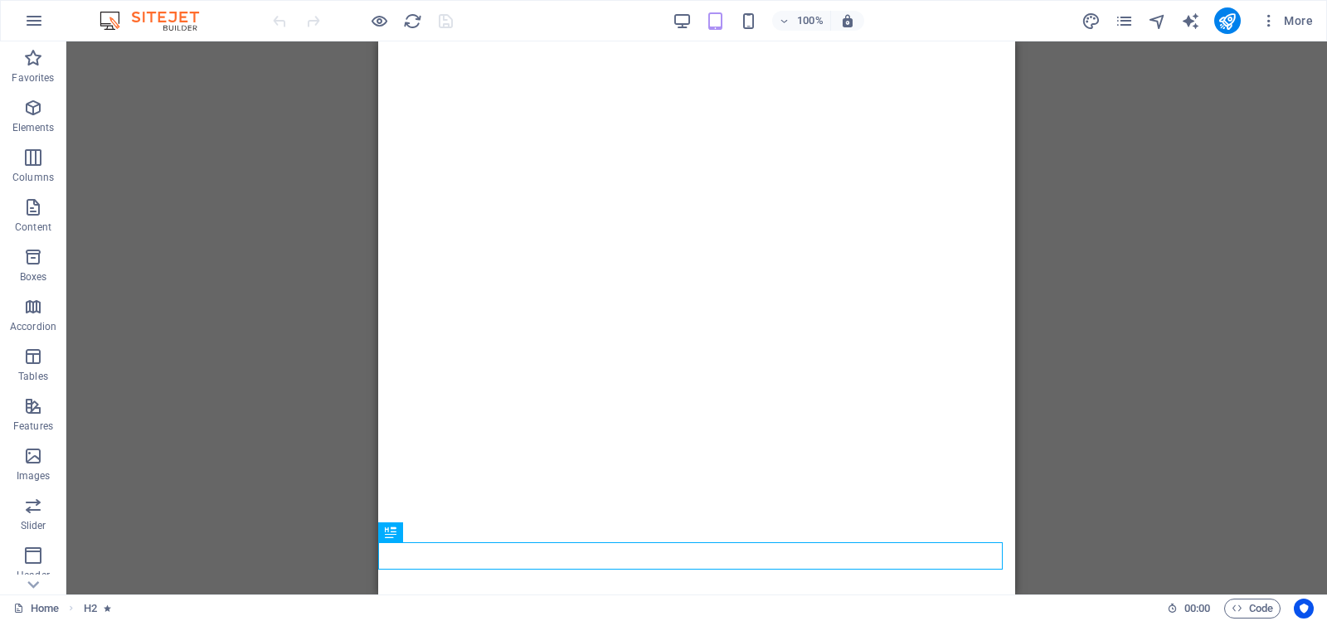
click at [1156, 236] on div "Drag here to replace the existing content. Press “Ctrl” if you want to create a…" at bounding box center [696, 317] width 1261 height 553
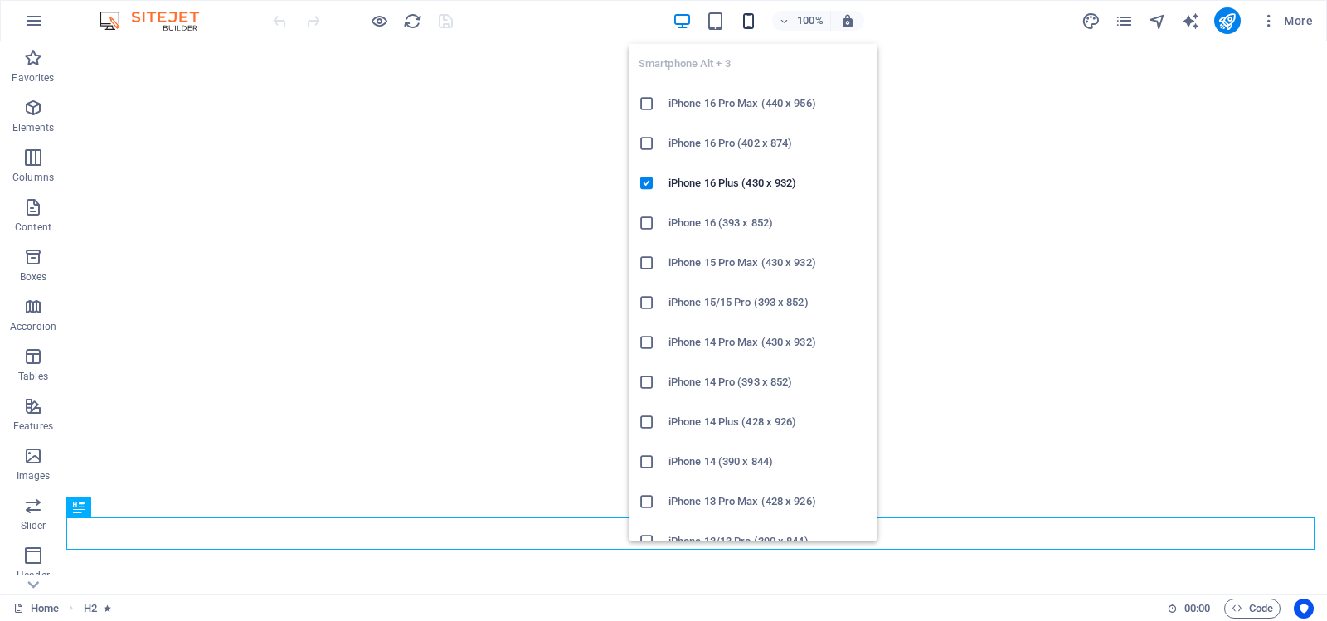
click at [750, 21] on icon "button" at bounding box center [748, 21] width 19 height 19
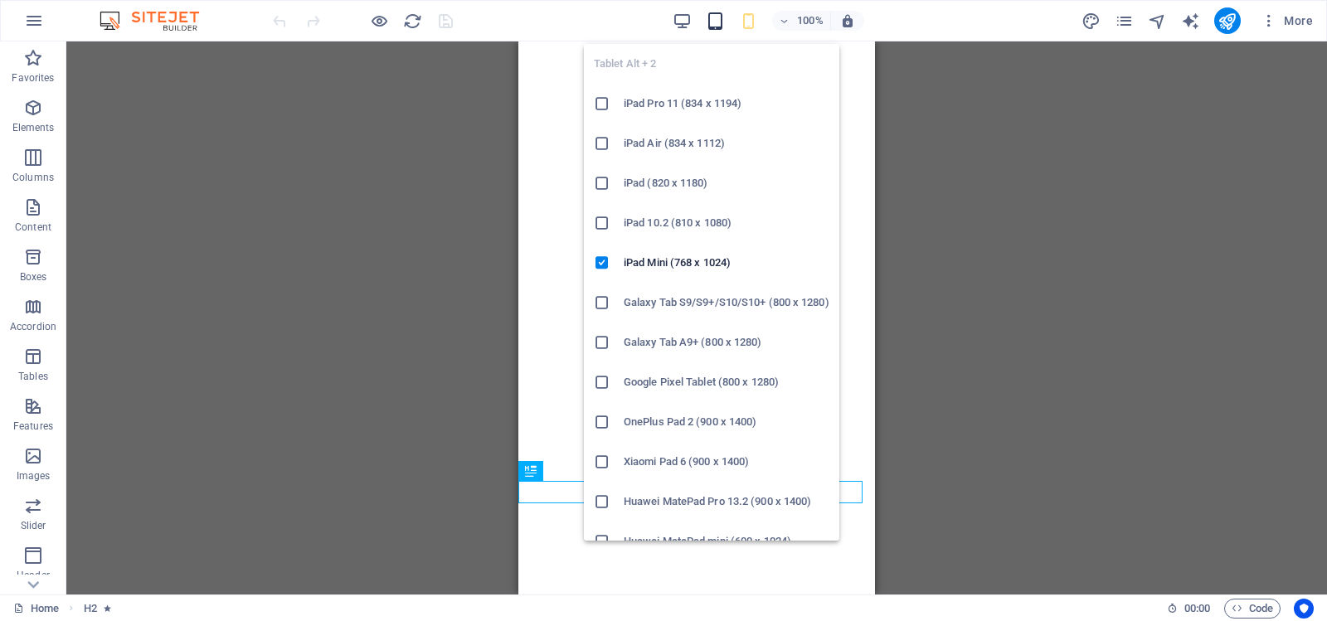
click at [719, 20] on icon "button" at bounding box center [715, 21] width 19 height 19
